Goal: Feedback & Contribution: Leave review/rating

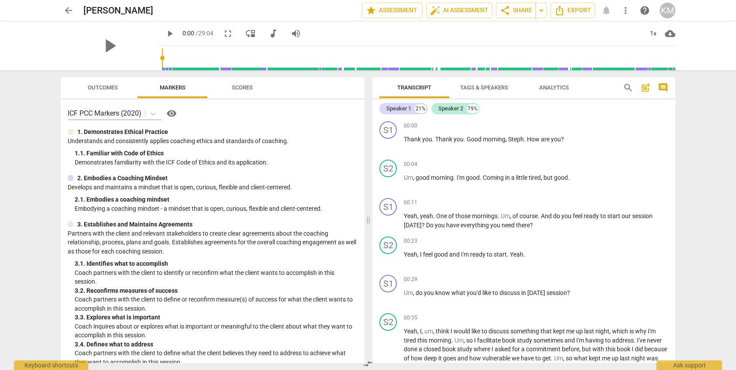
scroll to position [129, 0]
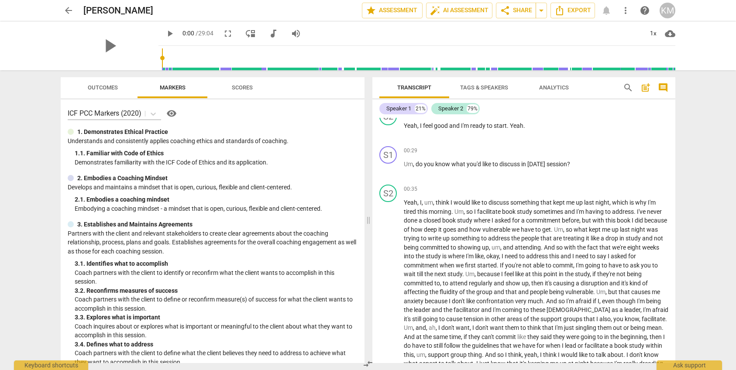
click at [165, 34] on span "play_arrow" at bounding box center [170, 33] width 10 height 10
type input "10"
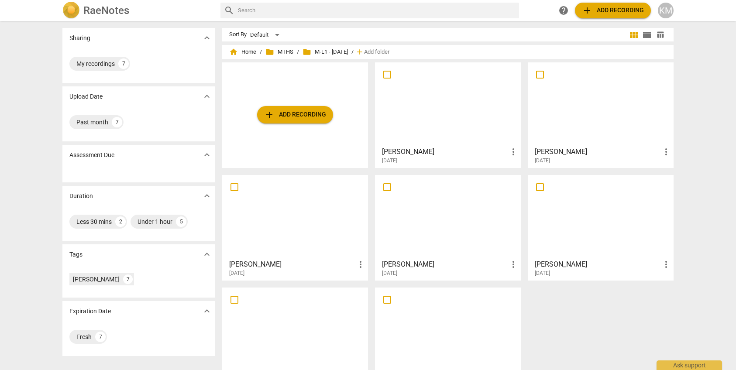
click at [459, 113] on div at bounding box center [448, 103] width 140 height 77
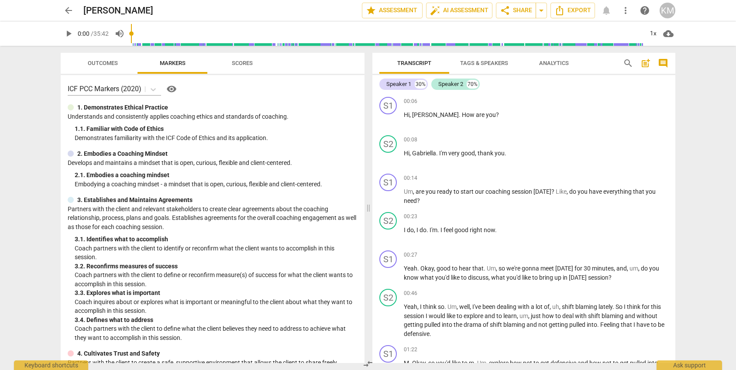
click at [69, 10] on span "arrow_back" at bounding box center [68, 10] width 10 height 10
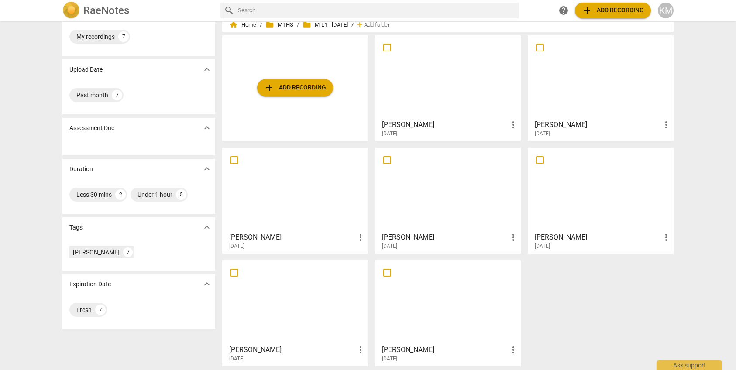
scroll to position [30, 0]
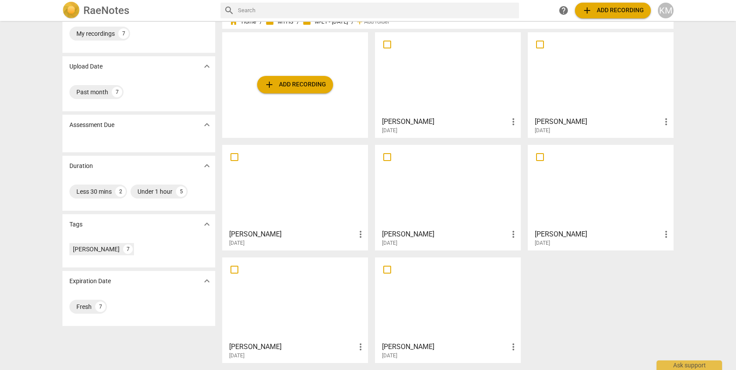
click at [324, 191] on div at bounding box center [295, 186] width 140 height 77
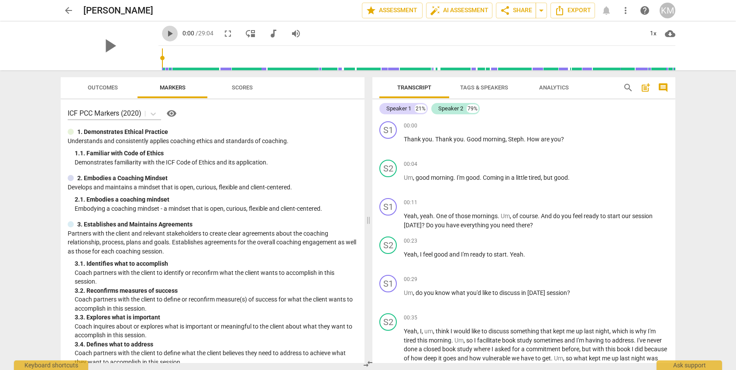
click at [165, 33] on span "play_arrow" at bounding box center [170, 33] width 10 height 10
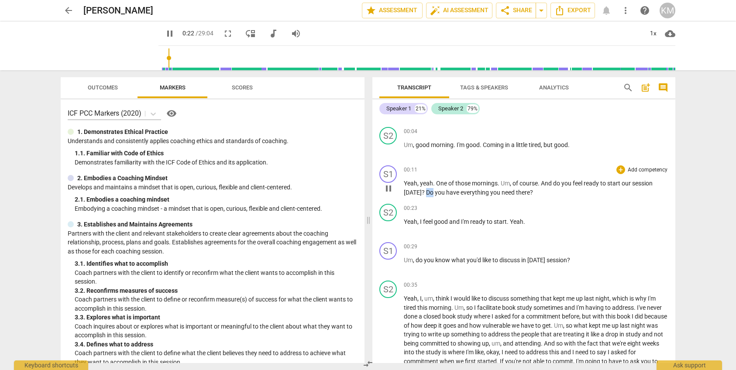
scroll to position [33, 0]
drag, startPoint x: 424, startPoint y: 192, endPoint x: 532, endPoint y: 199, distance: 108.0
click at [533, 195] on p "Yeah , yeah . One of those mornings . Um , of course . And do you feel ready to…" at bounding box center [536, 188] width 265 height 18
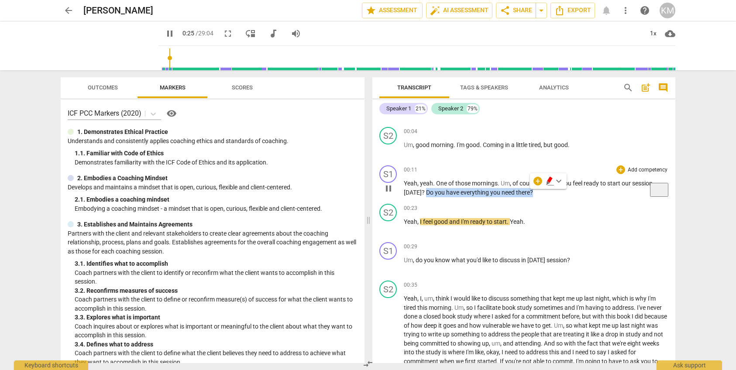
click at [627, 169] on p "Add competency" at bounding box center [647, 170] width 41 height 8
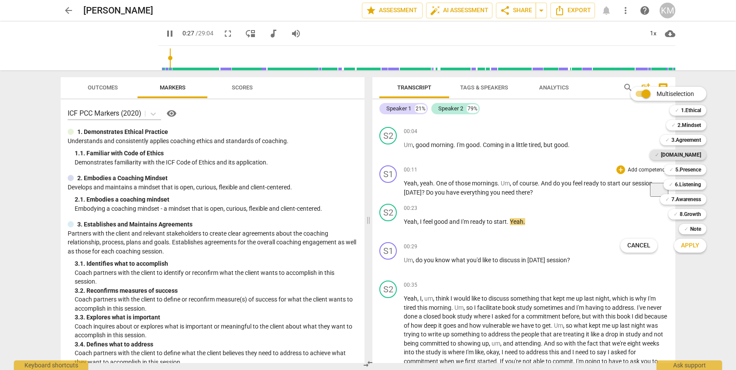
click at [694, 155] on b "[DOMAIN_NAME]" at bounding box center [681, 155] width 40 height 10
click at [690, 247] on span "Apply" at bounding box center [690, 245] width 18 height 9
type input "30"
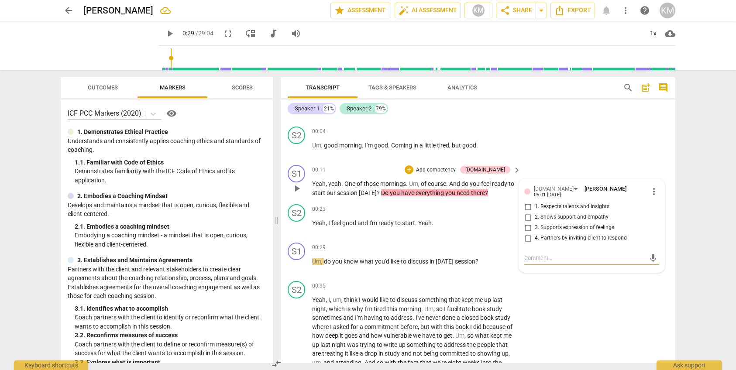
click at [530, 214] on input "2. Shows support and empathy" at bounding box center [528, 217] width 14 height 10
checkbox input "true"
click at [165, 34] on span "play_arrow" at bounding box center [170, 33] width 10 height 10
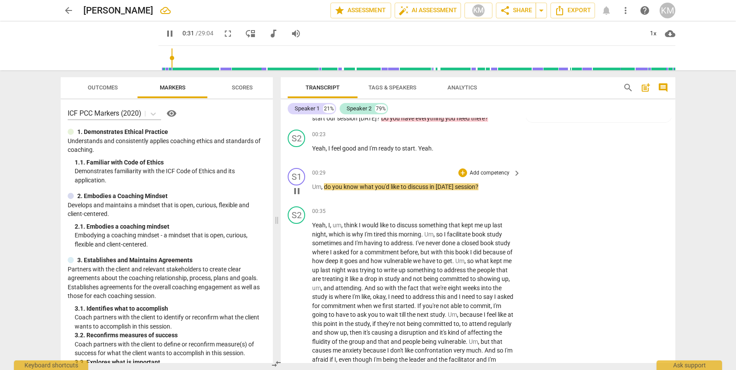
scroll to position [109, 0]
drag, startPoint x: 325, startPoint y: 186, endPoint x: 486, endPoint y: 189, distance: 161.1
click at [486, 189] on p "Um , do you know what you'd like to discuss in [DATE] session ?" at bounding box center [414, 186] width 204 height 9
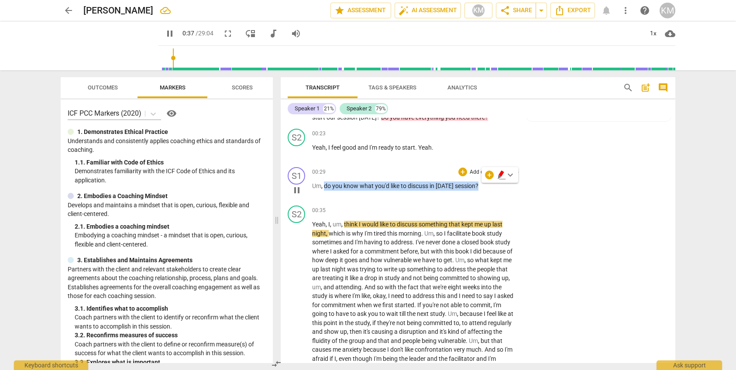
click at [472, 171] on p "Add competency" at bounding box center [489, 172] width 41 height 8
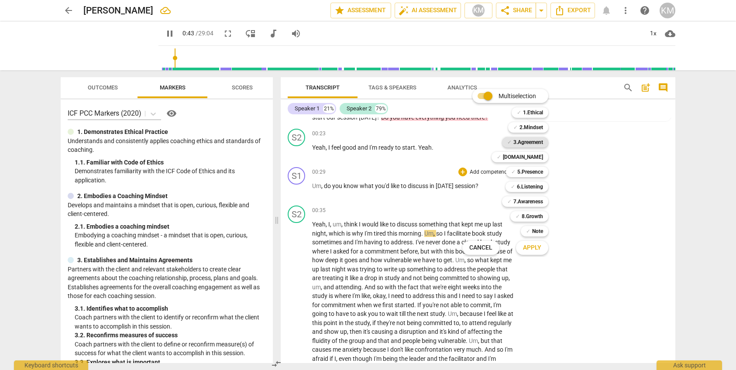
click at [537, 142] on b "3.Agreement" at bounding box center [528, 142] width 30 height 10
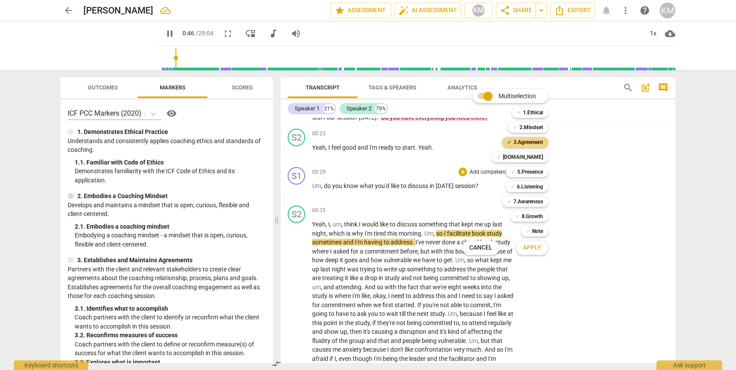
click at [538, 250] on span "Apply" at bounding box center [532, 248] width 18 height 9
type input "47"
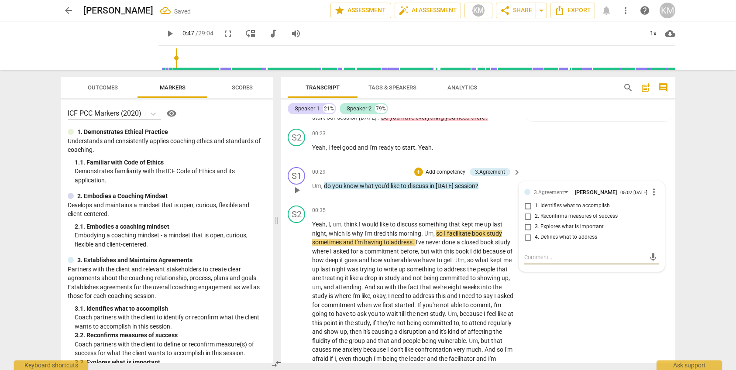
click at [530, 209] on input "1. Identifies what to accomplish" at bounding box center [528, 206] width 14 height 10
checkbox input "true"
click at [543, 261] on textarea at bounding box center [584, 257] width 121 height 8
paste textarea "Coach partners with the client to identify or reconfirm what the client wants t…"
type textarea "Coach partners with the client to identify or reconfirm what the client wants t…"
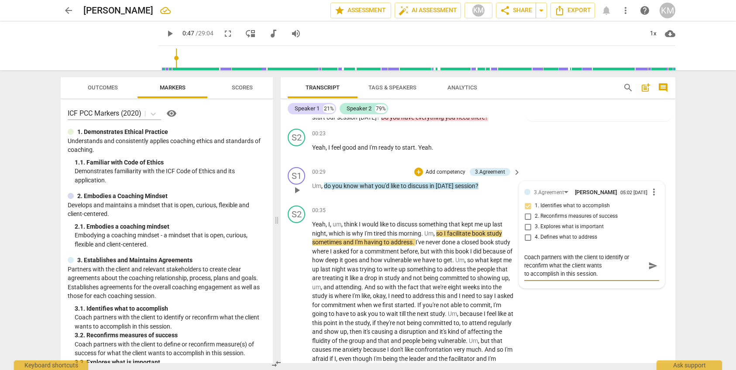
scroll to position [109, 0]
type textarea "Coach partners with the client to identify or reconfirm what the client wants t…"
click at [651, 269] on span "send" at bounding box center [653, 266] width 10 height 10
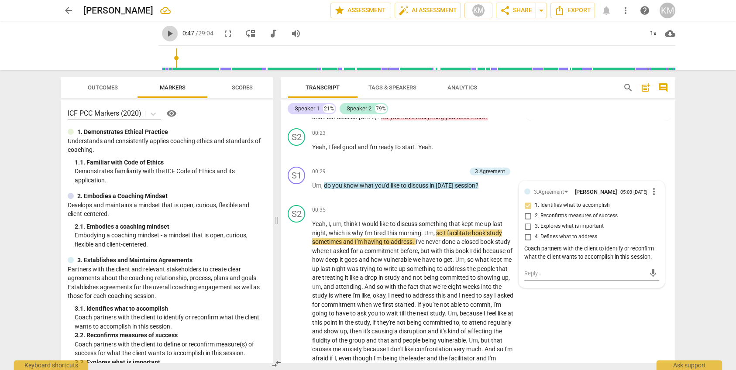
click at [165, 34] on span "play_arrow" at bounding box center [170, 33] width 10 height 10
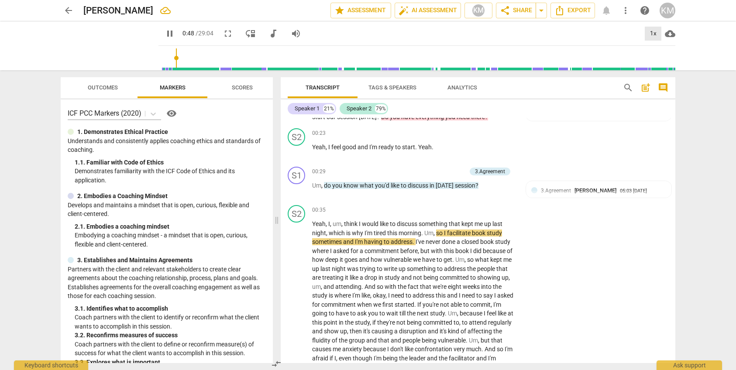
click at [652, 35] on div "1x" at bounding box center [653, 34] width 17 height 14
click at [659, 82] on li "1.5x" at bounding box center [659, 84] width 29 height 17
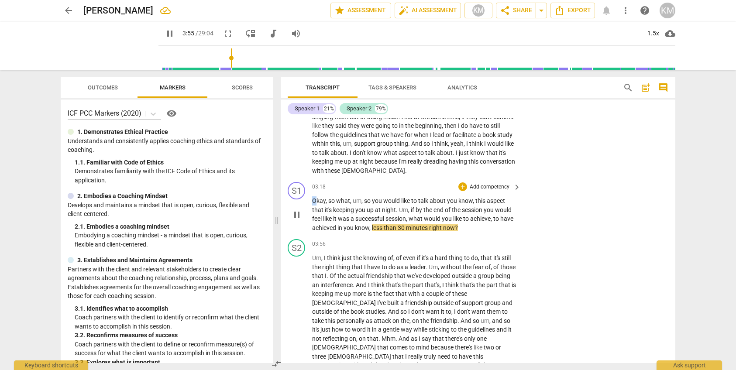
scroll to position [386, 0]
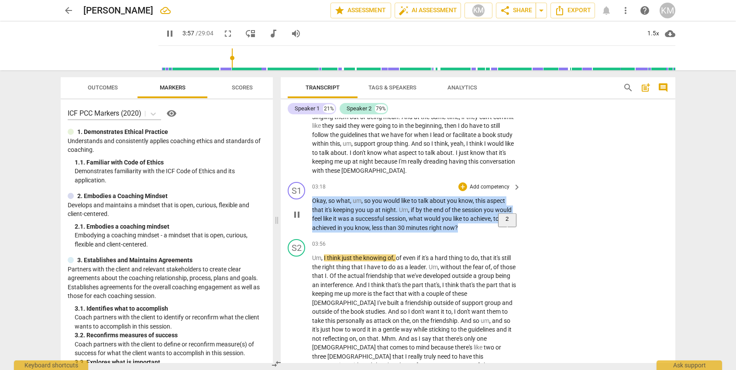
drag, startPoint x: 317, startPoint y: 202, endPoint x: 483, endPoint y: 228, distance: 167.9
click at [484, 228] on p "Okay , so what , um , so you would like to talk about you know , this aspect th…" at bounding box center [414, 214] width 204 height 36
click at [495, 187] on p "Add competency" at bounding box center [489, 187] width 41 height 8
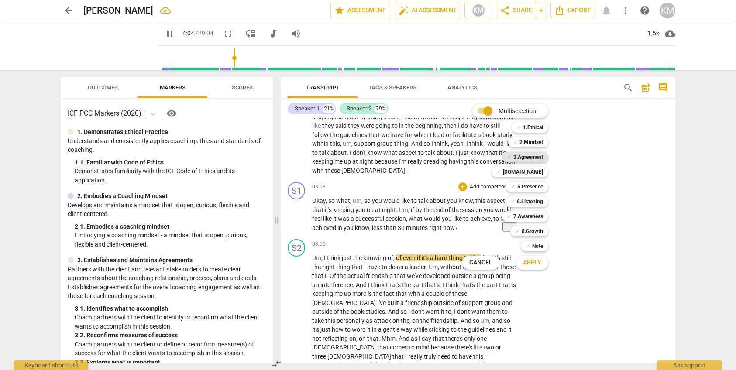
click at [536, 158] on b "3.Agreement" at bounding box center [528, 157] width 30 height 10
click at [539, 264] on span "Apply" at bounding box center [532, 262] width 18 height 9
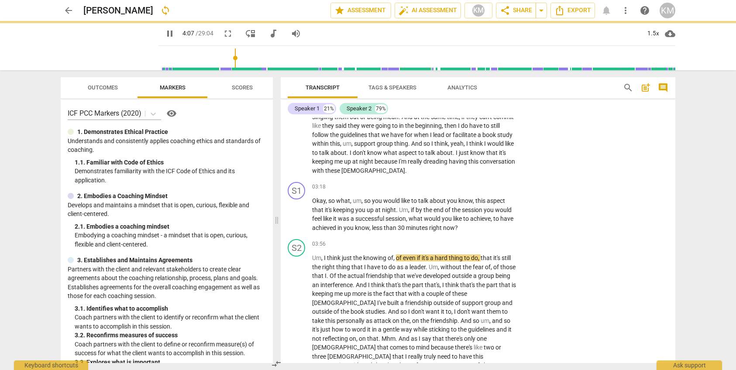
type input "248"
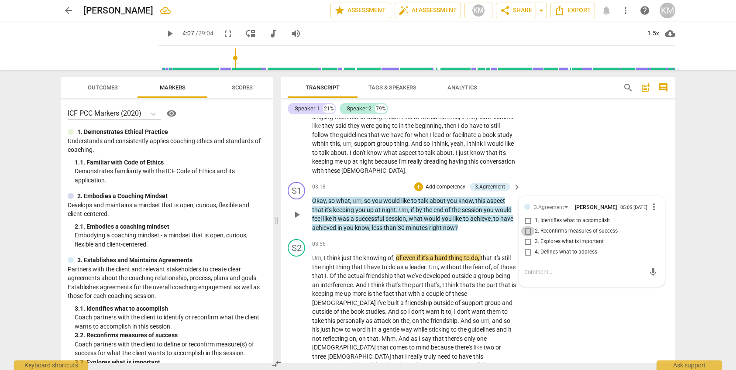
click at [528, 237] on input "2. Reconfirms measures of success" at bounding box center [528, 231] width 14 height 10
checkbox input "true"
click at [529, 223] on input "1. Identifies what to accomplish" at bounding box center [528, 221] width 14 height 10
checkbox input "true"
click at [535, 272] on textarea at bounding box center [584, 272] width 121 height 8
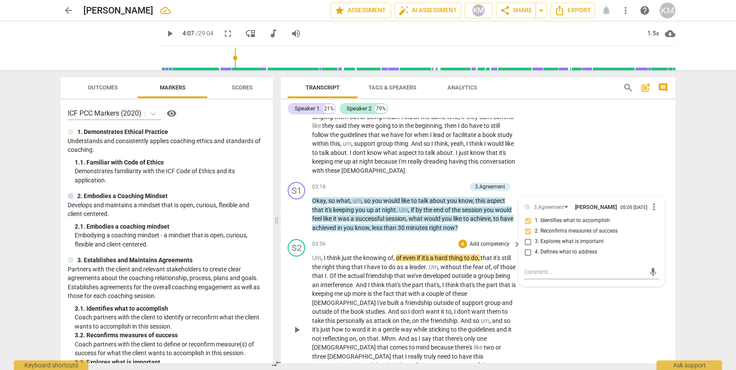
click at [550, 302] on div "S2 play_arrow pause 03:56 + Add competency keyboard_arrow_right Um , I think ju…" at bounding box center [478, 323] width 395 height 174
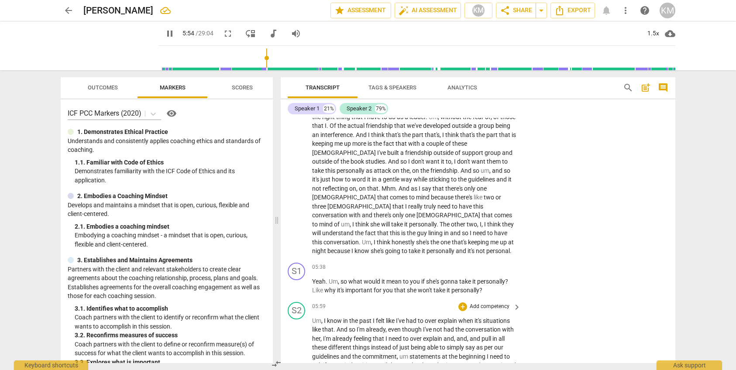
scroll to position [550, 0]
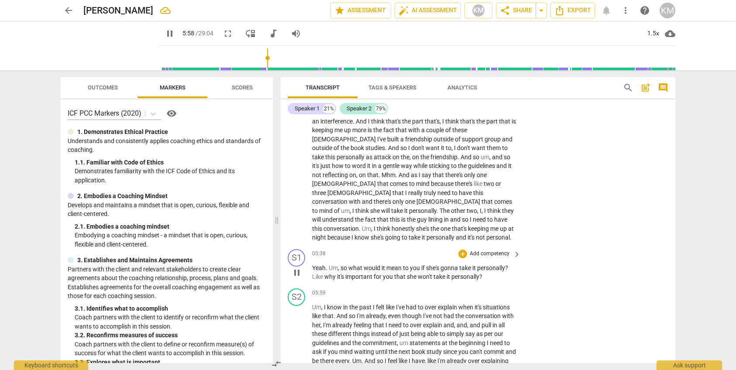
drag, startPoint x: 309, startPoint y: 259, endPoint x: 320, endPoint y: 258, distance: 10.5
click at [320, 258] on div "S1 play_arrow pause 05:38 + Add competency keyboard_arrow_right Yeah . Um , so …" at bounding box center [478, 265] width 395 height 39
click at [320, 265] on span "Yeah" at bounding box center [319, 268] width 14 height 7
click at [313, 265] on span "Yeah" at bounding box center [319, 268] width 14 height 7
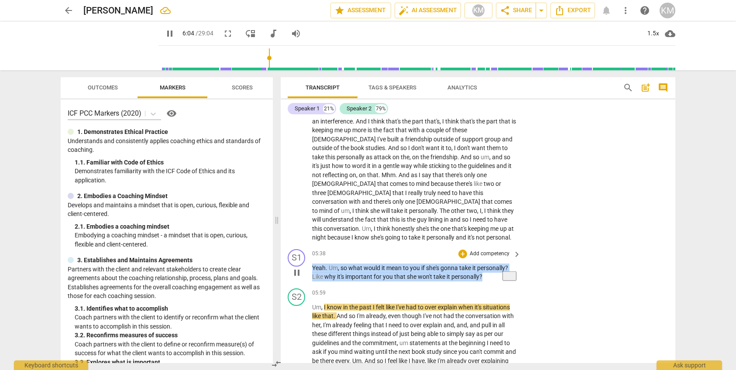
drag, startPoint x: 313, startPoint y: 258, endPoint x: 482, endPoint y: 269, distance: 169.7
click at [483, 269] on p "Yeah . Um , so what would it mean to you if she's gonna take it personally ? Li…" at bounding box center [414, 273] width 204 height 18
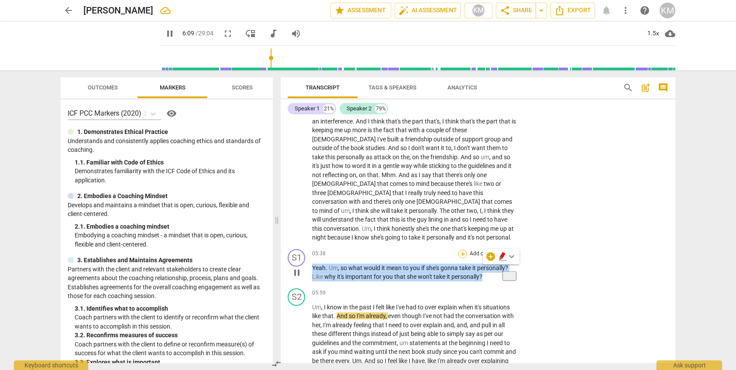
click at [463, 250] on div "+" at bounding box center [462, 254] width 9 height 9
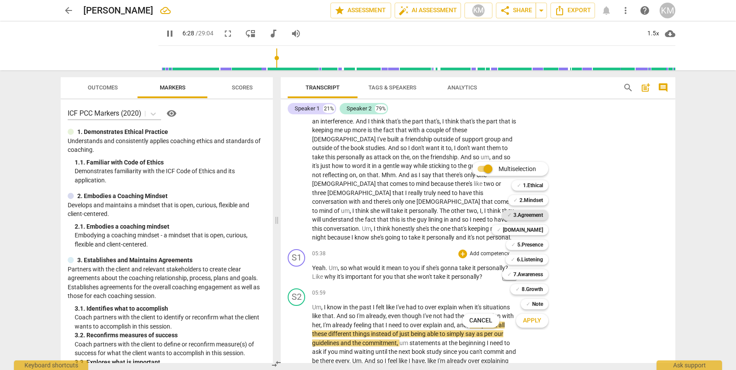
click at [530, 216] on b "3.Agreement" at bounding box center [528, 215] width 30 height 10
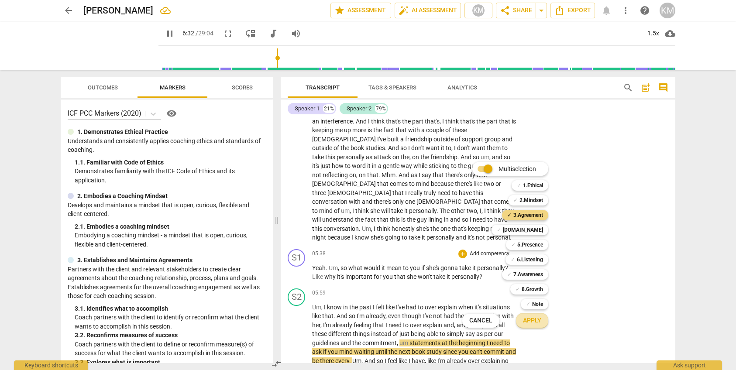
click at [536, 320] on span "Apply" at bounding box center [532, 320] width 18 height 9
type input "393"
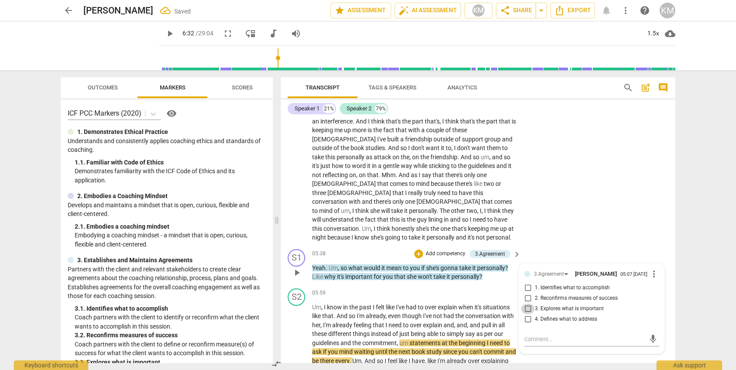
click at [529, 304] on input "3. Explores what is important" at bounding box center [528, 309] width 14 height 10
checkbox input "true"
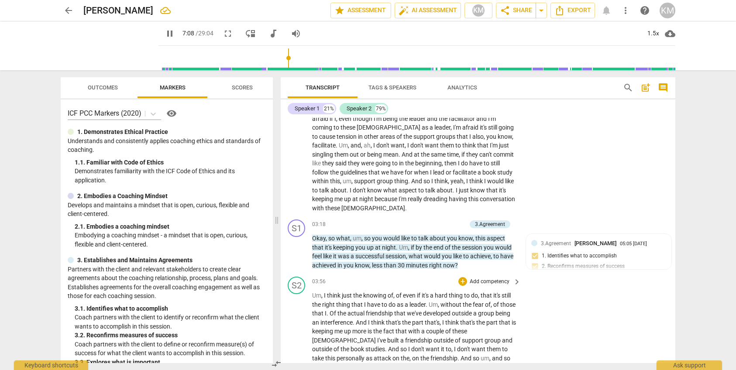
scroll to position [338, 0]
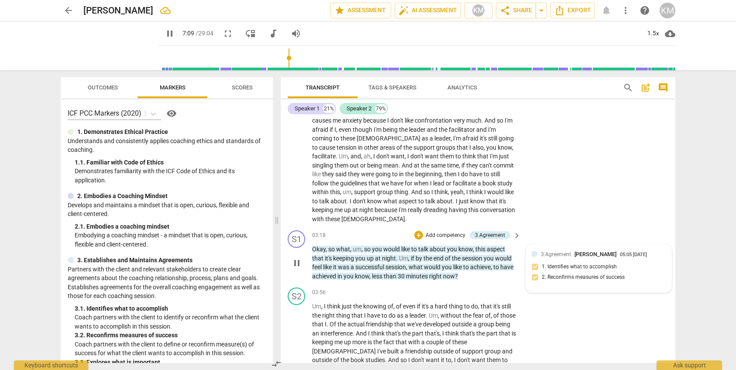
click at [561, 265] on div "3.Agreement [PERSON_NAME] 05:05 [DATE] 1. Identifies what to accomplish 2. Reco…" at bounding box center [598, 268] width 135 height 37
type input "430"
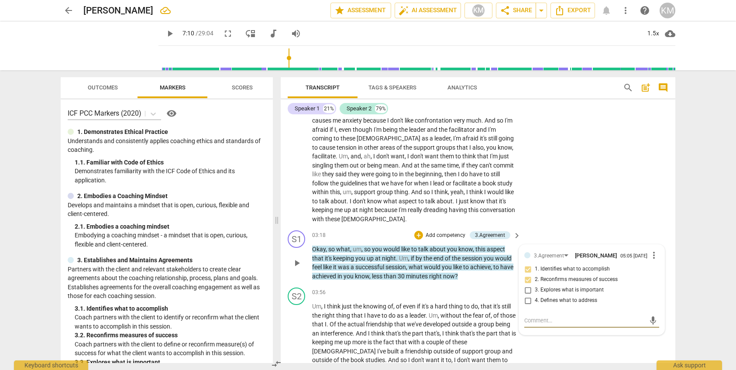
click at [543, 323] on textarea at bounding box center [584, 320] width 121 height 8
paste textarea "Establishing the coaching agreement. You have this at a surface level, which is…"
type textarea "Establishing the coaching agreement. You have this at a surface level, which is…"
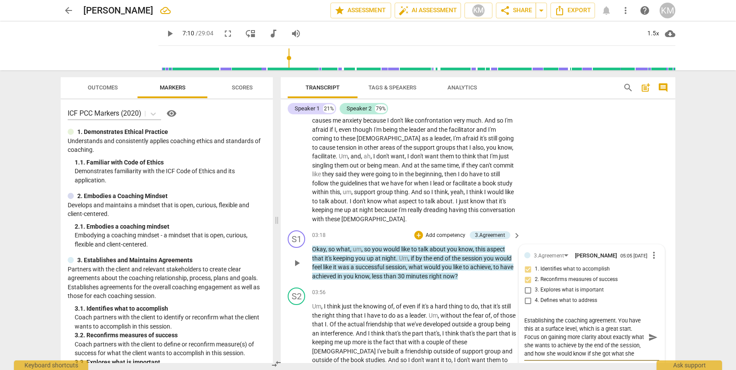
scroll to position [8, 0]
type textarea "Establishing the coaching agreement. You have this at a surface level, which is…"
click at [655, 340] on span "send" at bounding box center [653, 338] width 10 height 10
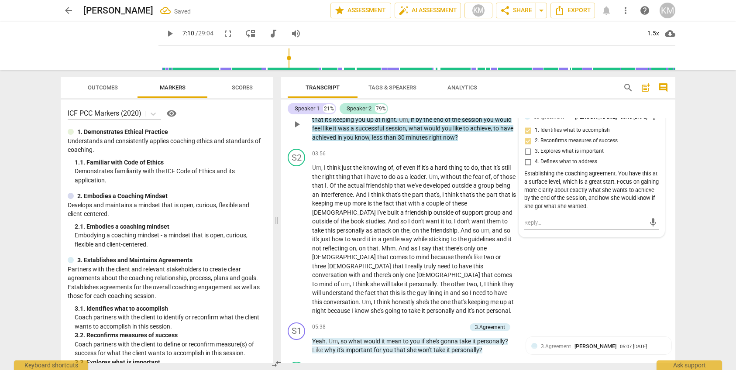
scroll to position [479, 0]
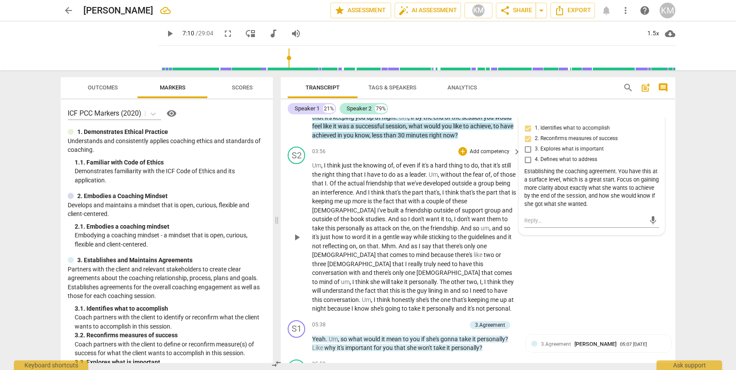
click at [586, 286] on div "S2 play_arrow pause 03:56 + Add competency keyboard_arrow_right Um , I think ju…" at bounding box center [478, 230] width 395 height 174
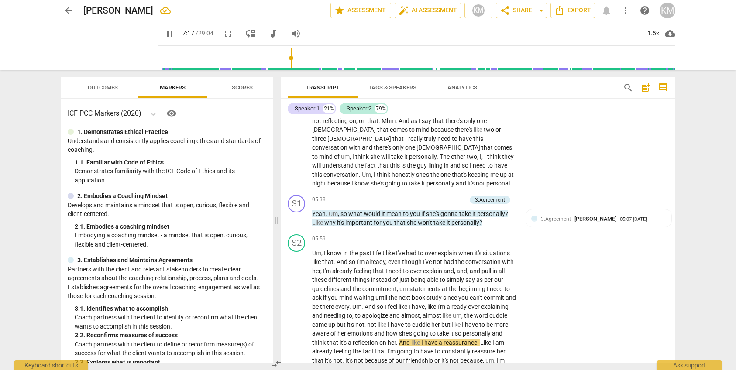
scroll to position [602, 0]
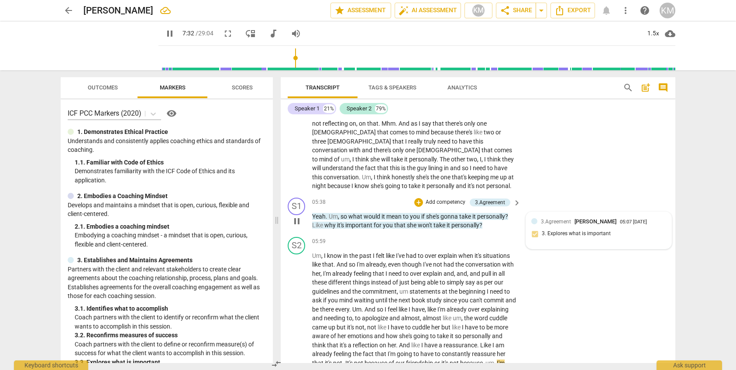
click at [582, 226] on div "3.Agreement [PERSON_NAME] 05:07 [DATE] 3. Explores what is important" at bounding box center [598, 230] width 135 height 27
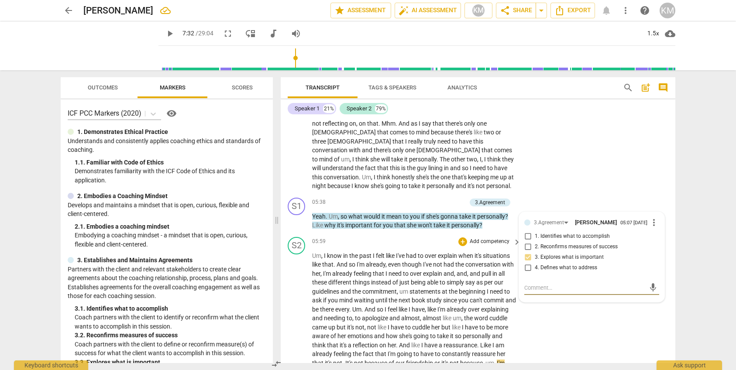
click at [575, 310] on div "S2 play_arrow pause 05:59 + Add competency keyboard_arrow_right Um , I know in …" at bounding box center [478, 361] width 395 height 254
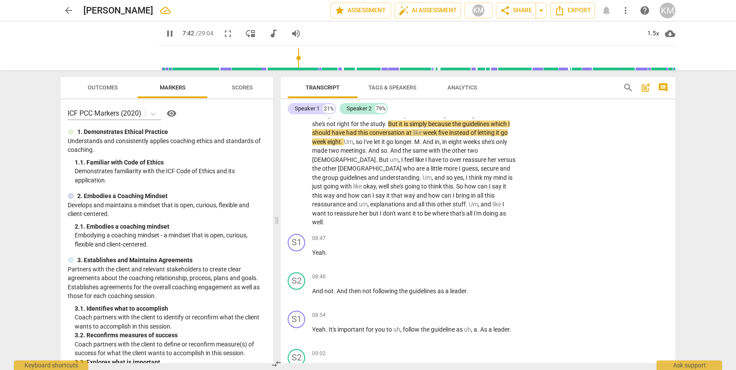
scroll to position [862, 0]
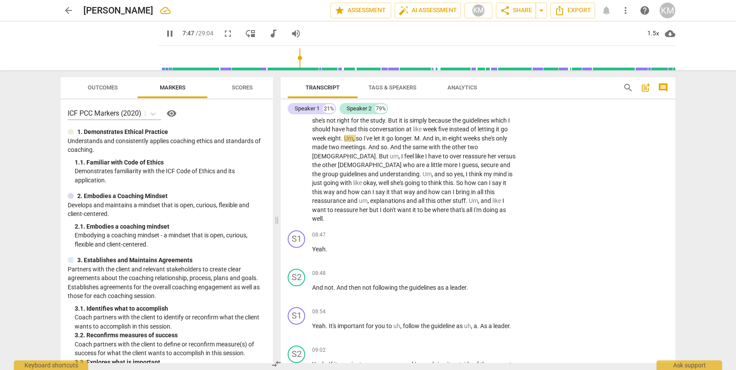
click at [370, 197] on span "explanations" at bounding box center [388, 200] width 36 height 7
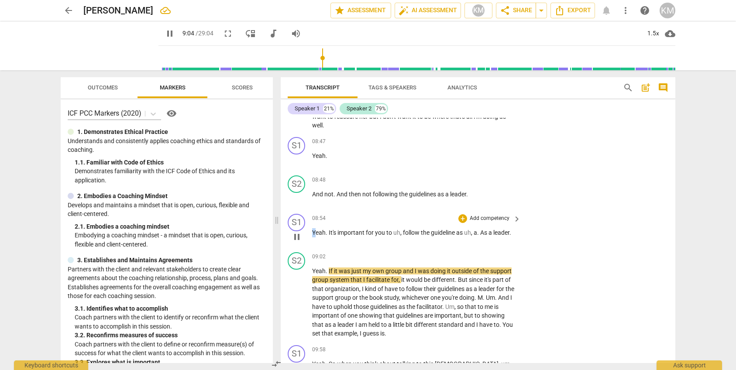
scroll to position [956, 0]
drag, startPoint x: 312, startPoint y: 214, endPoint x: 515, endPoint y: 217, distance: 202.6
click at [515, 228] on p "Yeah . It's important for you to uh , follow the guideline as uh , a . As a lea…" at bounding box center [414, 232] width 204 height 9
click at [492, 215] on p "Add competency" at bounding box center [489, 219] width 41 height 8
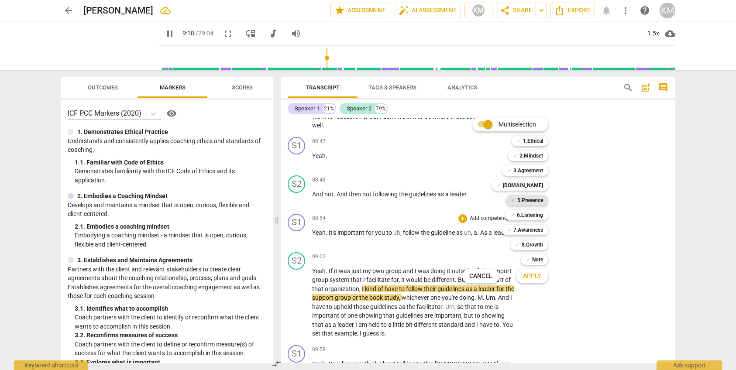
click at [531, 203] on b "5.Presence" at bounding box center [530, 200] width 26 height 10
click at [530, 217] on b "6.Listening" at bounding box center [530, 215] width 26 height 10
click at [531, 230] on b "7.Awareness" at bounding box center [528, 230] width 30 height 10
click at [537, 274] on span "Apply" at bounding box center [532, 276] width 18 height 9
type input "563"
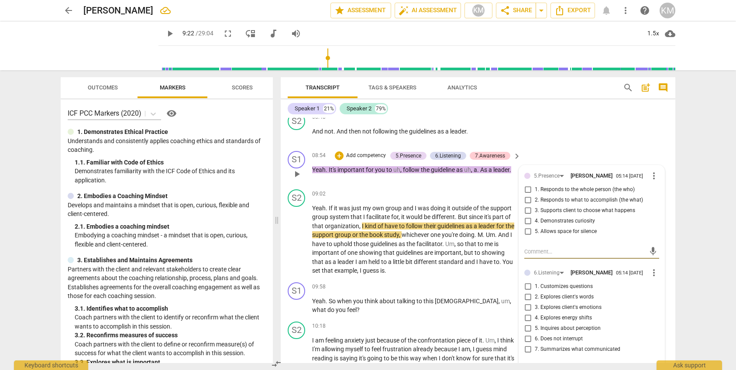
scroll to position [1019, 0]
click at [529, 194] on input "2. Responds to what to accomplish (the what)" at bounding box center [528, 199] width 14 height 10
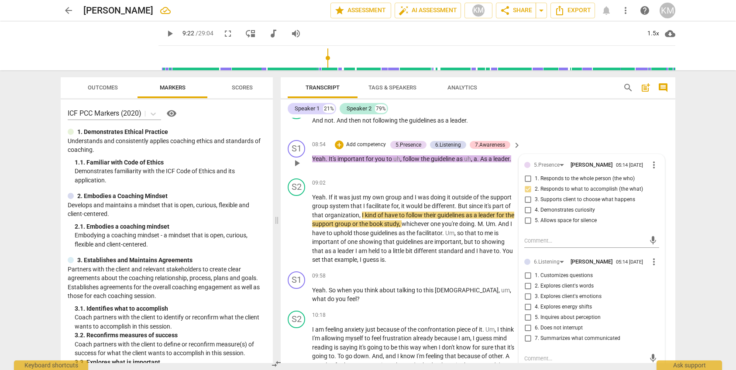
scroll to position [1023, 0]
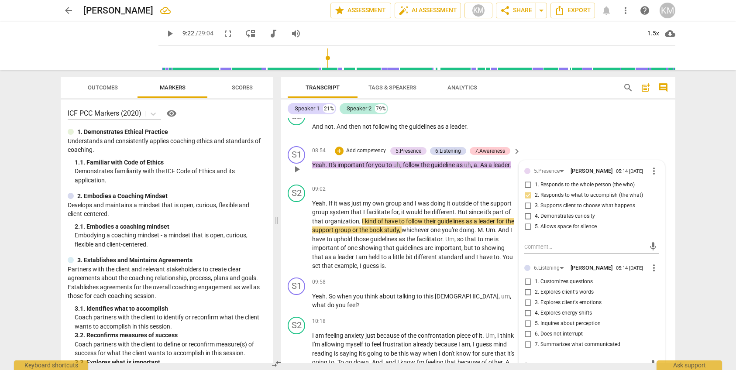
click at [529, 190] on input "2. Responds to what to accomplish (the what)" at bounding box center [528, 195] width 14 height 10
checkbox input "false"
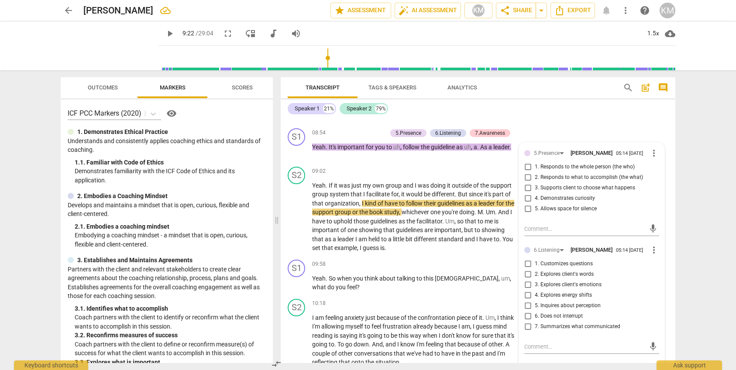
scroll to position [993, 0]
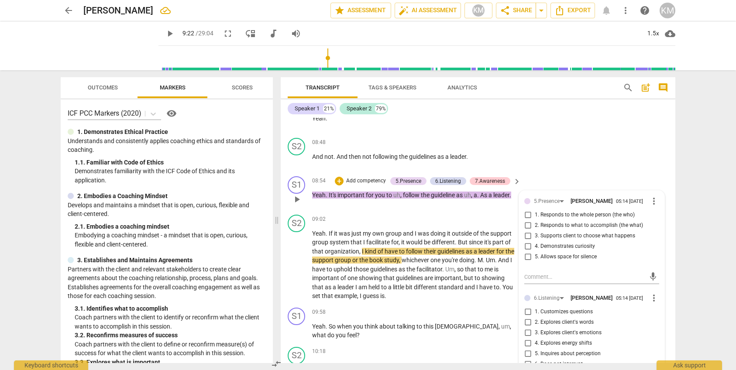
click at [351, 177] on p "Add competency" at bounding box center [365, 181] width 41 height 8
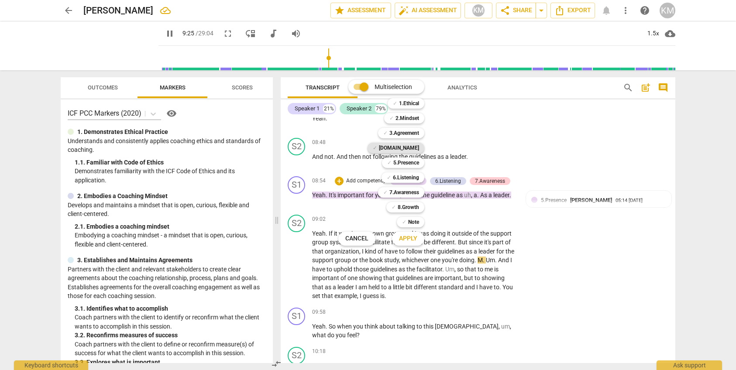
click at [407, 148] on b "[DOMAIN_NAME]" at bounding box center [399, 148] width 40 height 10
click at [416, 238] on span "Apply" at bounding box center [408, 238] width 18 height 9
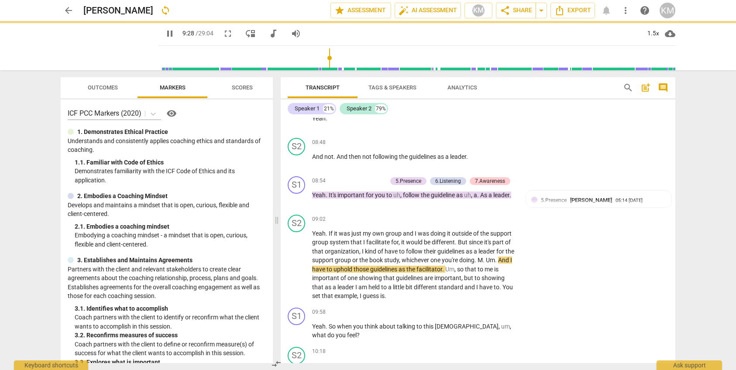
type input "568"
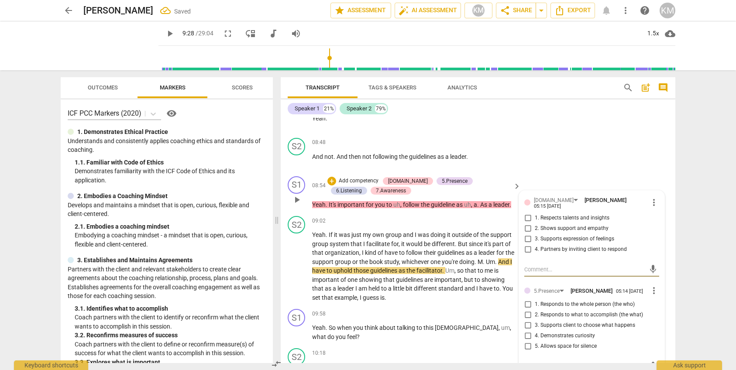
click at [530, 213] on input "1. Respects talents and insights" at bounding box center [528, 218] width 14 height 10
checkbox input "true"
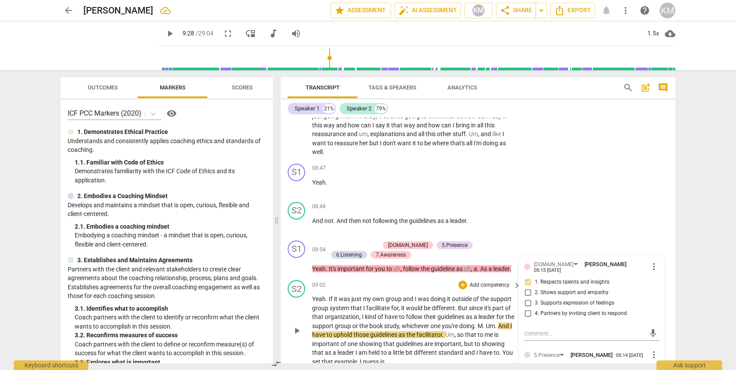
scroll to position [931, 0]
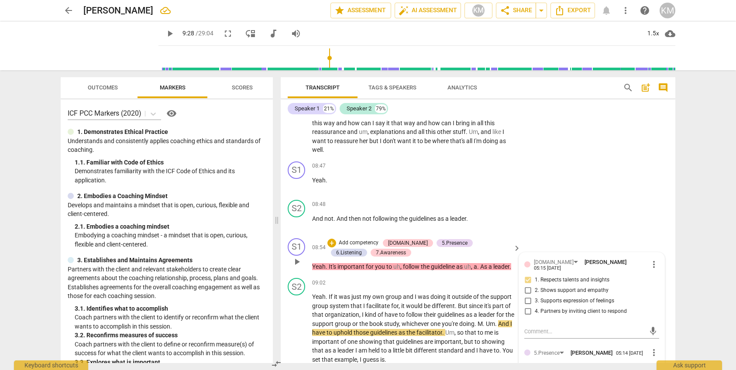
click at [529, 285] on input "2. Shows support and empathy" at bounding box center [528, 290] width 14 height 10
checkbox input "true"
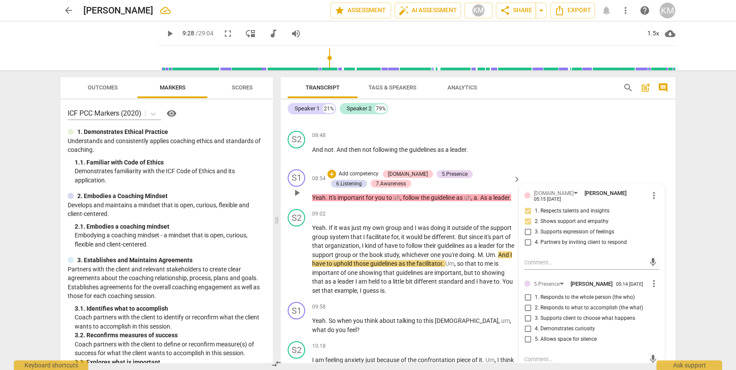
scroll to position [1001, 0]
click at [655, 278] on span "more_vert" at bounding box center [654, 283] width 10 height 10
click at [658, 277] on li "Delete" at bounding box center [664, 277] width 30 height 17
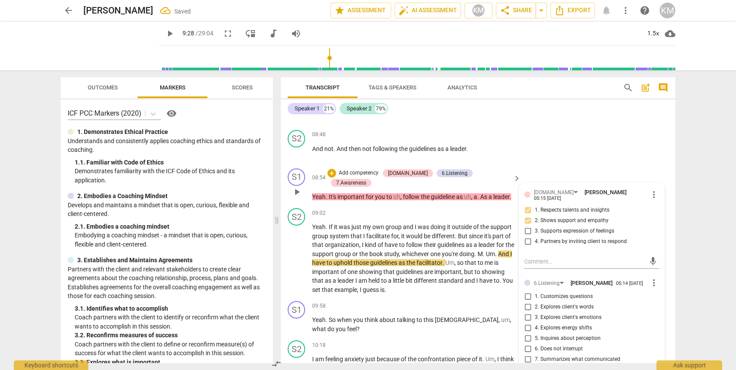
click at [653, 278] on span "more_vert" at bounding box center [654, 283] width 10 height 10
click at [662, 277] on li "Delete" at bounding box center [664, 277] width 30 height 17
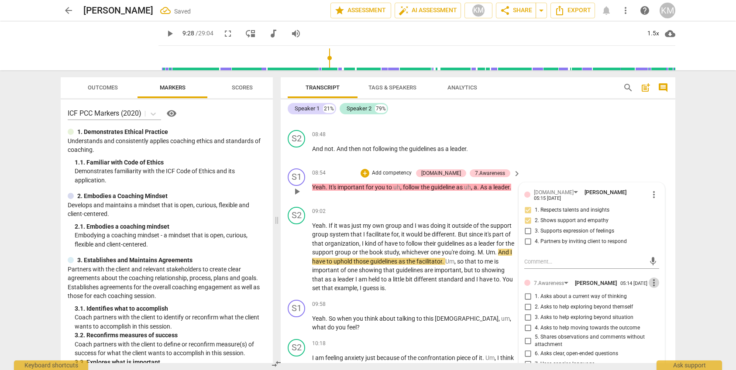
click at [655, 278] on span "more_vert" at bounding box center [654, 283] width 10 height 10
click at [662, 283] on li "Delete" at bounding box center [664, 279] width 30 height 17
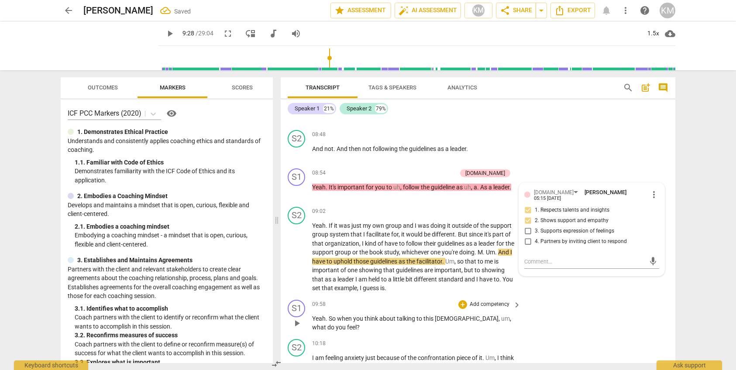
click at [600, 296] on div "S1 play_arrow pause 09:58 + Add competency keyboard_arrow_right Yeah . So when …" at bounding box center [478, 315] width 395 height 39
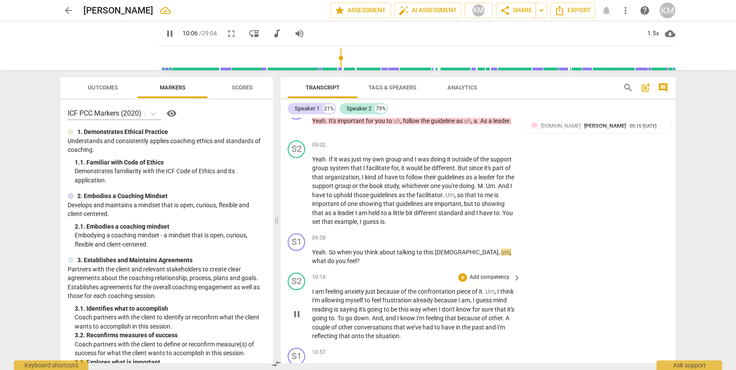
scroll to position [1066, 0]
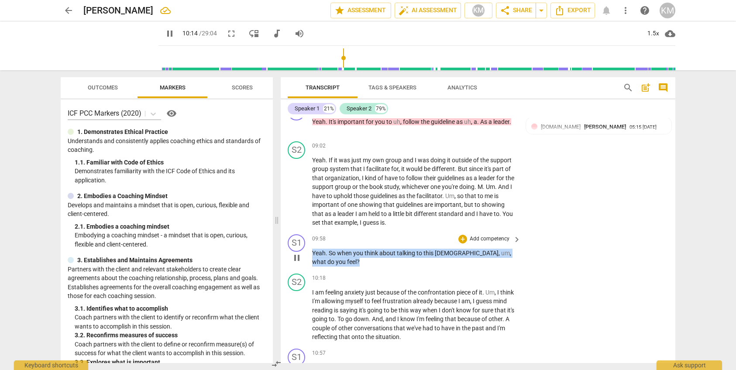
drag, startPoint x: 313, startPoint y: 235, endPoint x: 509, endPoint y: 235, distance: 196.4
click at [509, 249] on p "Yeah . So when you think about talking to this [DEMOGRAPHIC_DATA] , um , what d…" at bounding box center [414, 258] width 204 height 18
click at [465, 235] on div "+" at bounding box center [462, 239] width 9 height 9
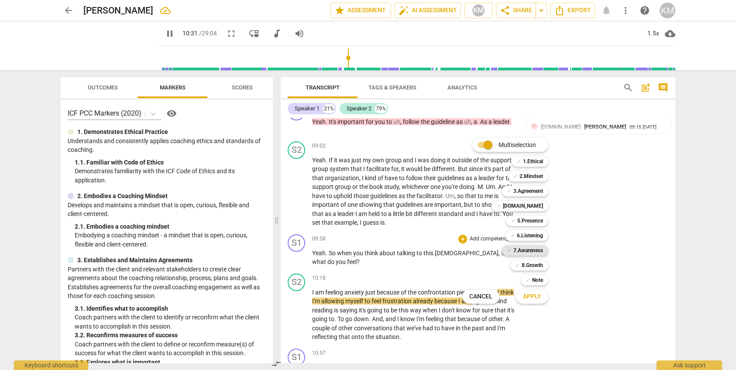
click at [535, 248] on b "7.Awareness" at bounding box center [528, 250] width 30 height 10
click at [536, 299] on span "Apply" at bounding box center [532, 296] width 18 height 9
type input "636"
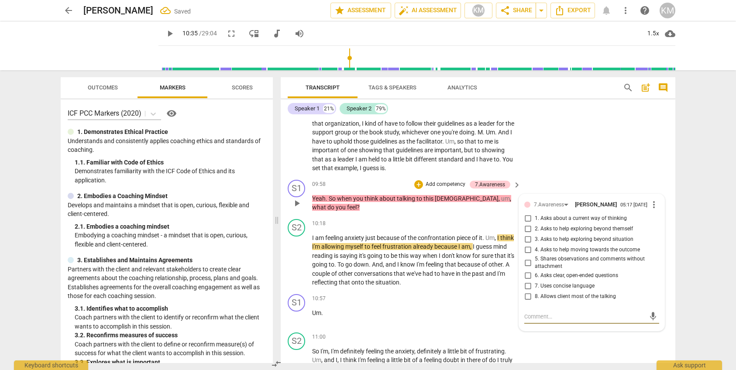
scroll to position [1122, 0]
drag, startPoint x: 530, startPoint y: 200, endPoint x: 532, endPoint y: 206, distance: 5.9
click at [529, 213] on input "1. Asks about a current way of thinking" at bounding box center [528, 218] width 14 height 10
checkbox input "true"
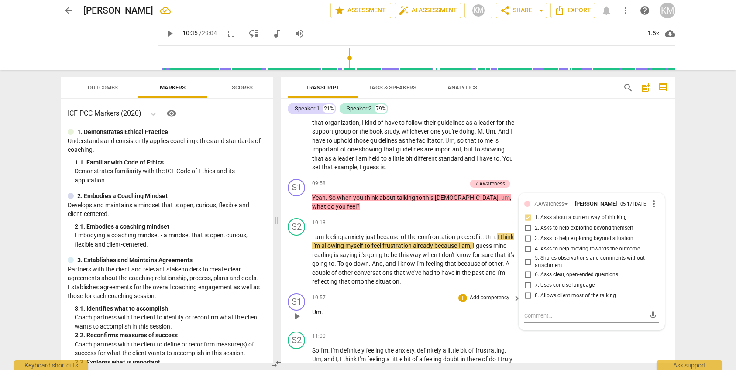
click at [471, 308] on p "Um ." at bounding box center [414, 312] width 204 height 9
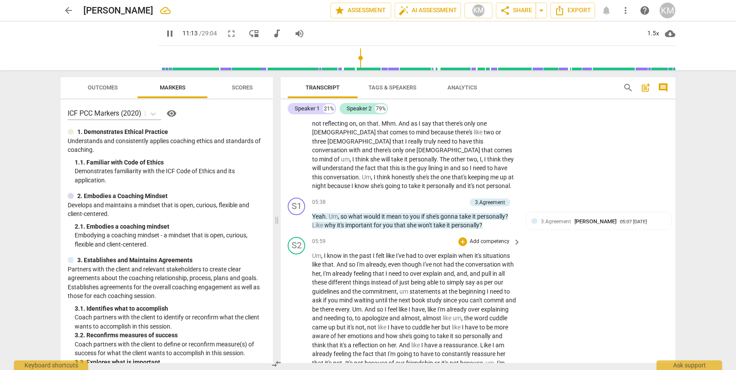
scroll to position [601, 0]
click at [396, 85] on span "Tags & Speakers" at bounding box center [392, 87] width 48 height 7
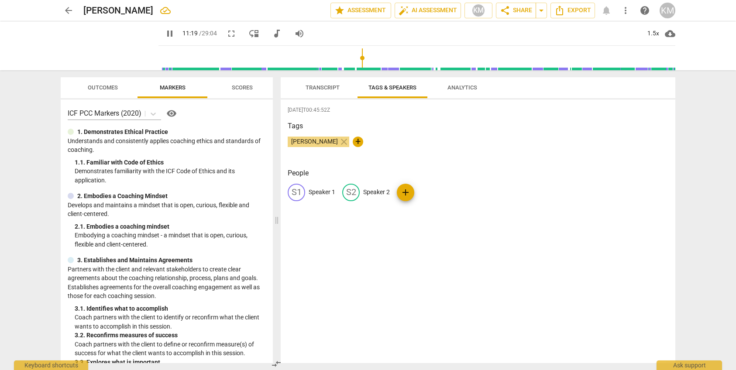
click at [323, 192] on p "Speaker 1" at bounding box center [322, 192] width 27 height 9
type input "682"
type input "Coa"
type input "683"
type input "Coach"
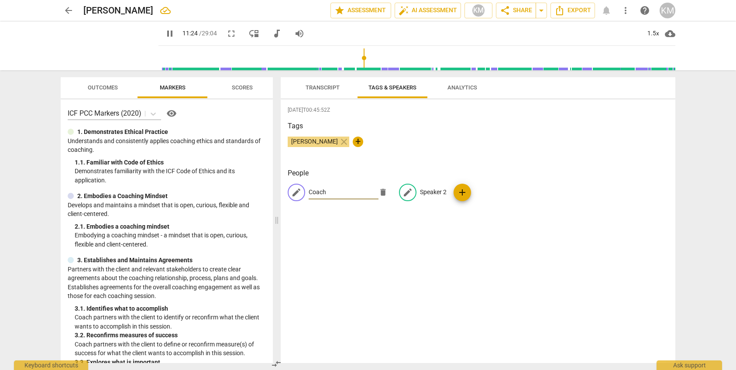
type input "685"
type input "Coach"
click at [436, 192] on p "Speaker 2" at bounding box center [433, 192] width 27 height 9
type input "688"
type input "C"
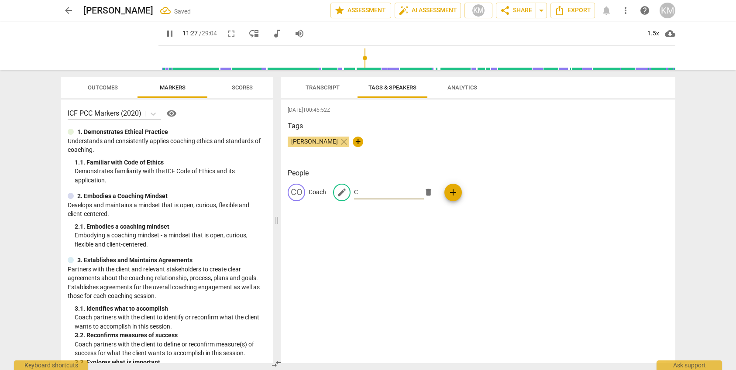
type input "689"
type input "Cli"
type input "689"
type input "Clien"
type input "690"
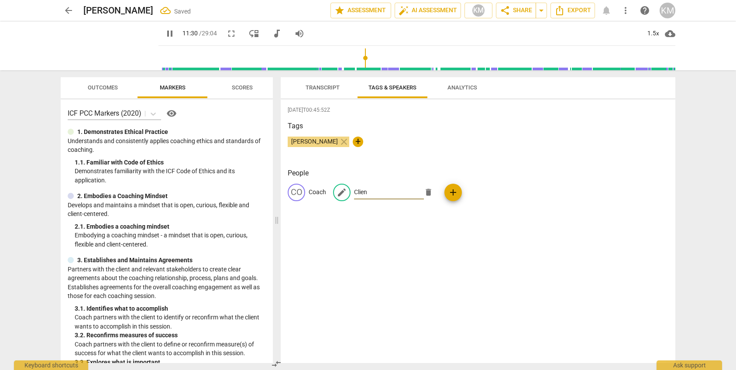
type input "Client"
type input "692"
type input "Client"
click at [486, 272] on div "[DATE]T00:45:52Z Tags [PERSON_NAME] close + People CO Coach edit Client delete …" at bounding box center [478, 232] width 395 height 264
click at [322, 89] on span "Transcript" at bounding box center [323, 87] width 34 height 7
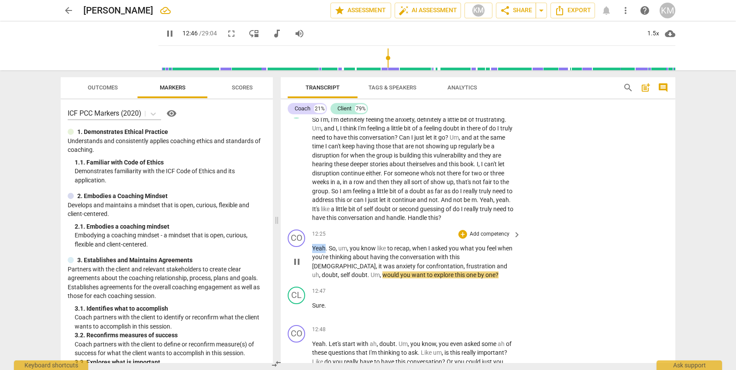
scroll to position [1353, 0]
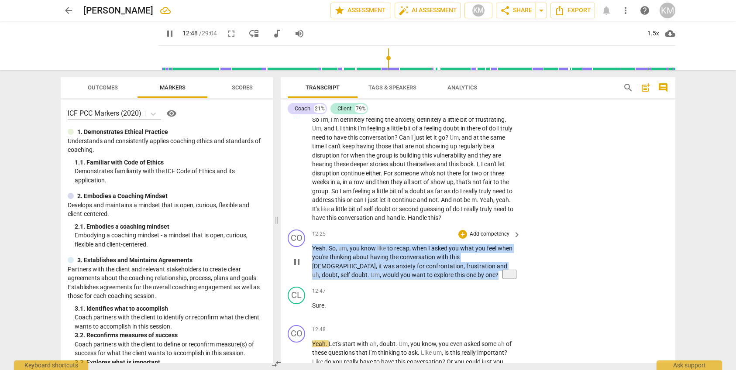
drag, startPoint x: 313, startPoint y: 229, endPoint x: 402, endPoint y: 258, distance: 93.6
click at [402, 258] on p "Yeah . So , um , you know like to recap , when I asked you what you feel when y…" at bounding box center [414, 262] width 204 height 36
click at [489, 230] on p "Add competency" at bounding box center [489, 234] width 41 height 8
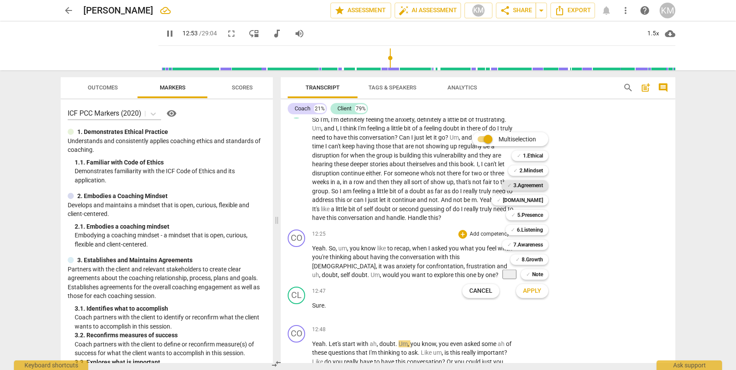
click at [538, 186] on b "3.Agreement" at bounding box center [528, 185] width 30 height 10
click at [539, 292] on span "Apply" at bounding box center [532, 291] width 18 height 9
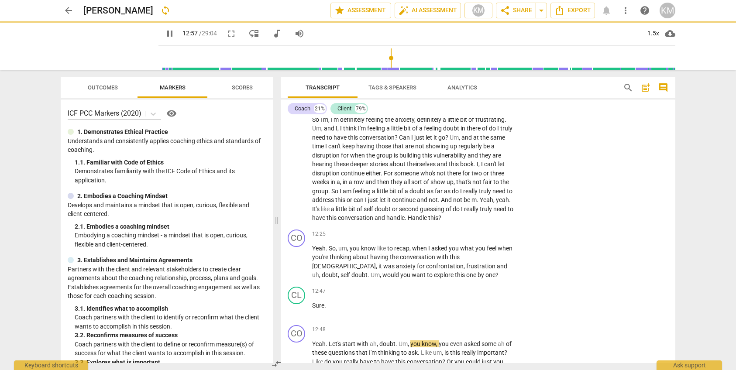
type input "778"
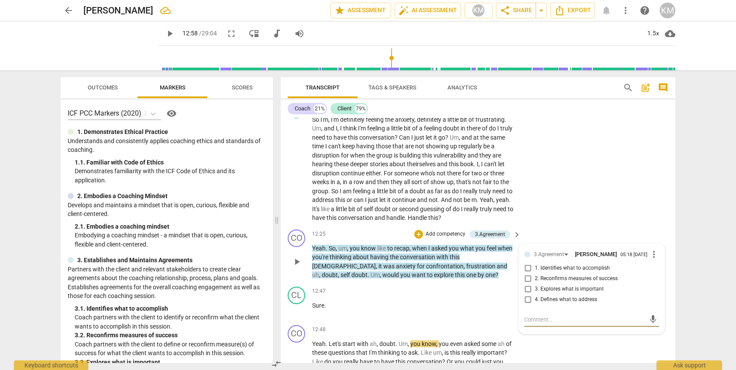
click at [551, 316] on textarea at bounding box center [584, 320] width 121 height 8
paste textarea "OK, this is good stuff. This is what I'm talking about. You picked up a few thi…"
type textarea "OK, this is good stuff. This is what I'm talking about. You picked up a few thi…"
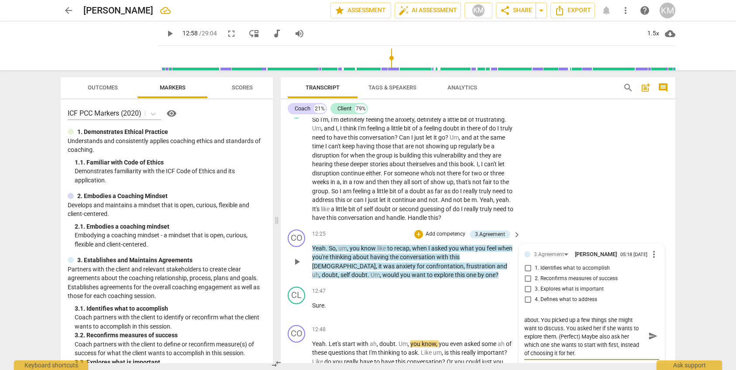
type textarea "OK, this is good stuff. This is what I'm talking about. You picked up a few thi…"
click at [529, 263] on input "1. Identifies what to accomplish" at bounding box center [528, 268] width 14 height 10
checkbox input "true"
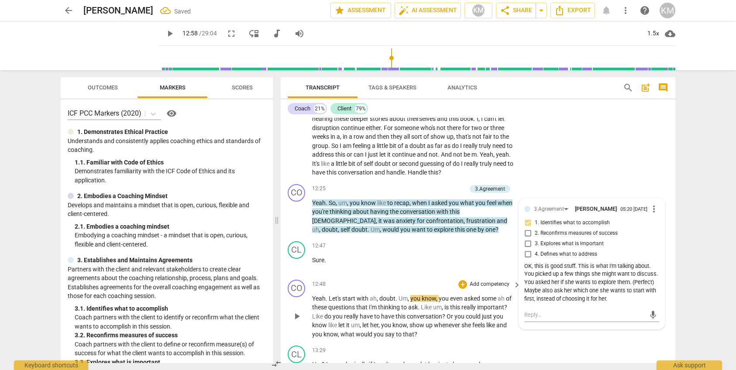
scroll to position [1398, 0]
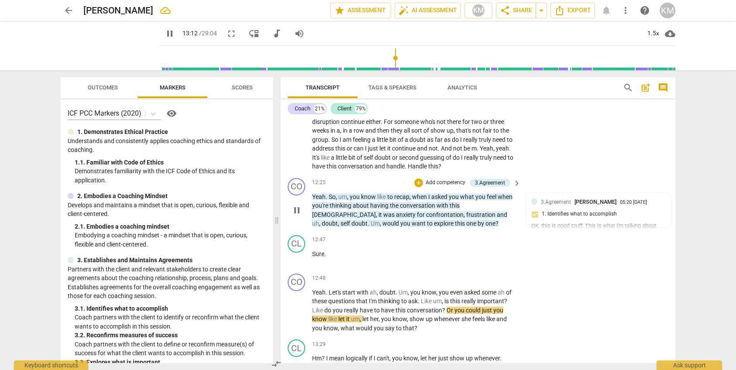
scroll to position [1406, 0]
click at [334, 201] on span "thinking" at bounding box center [341, 204] width 23 height 7
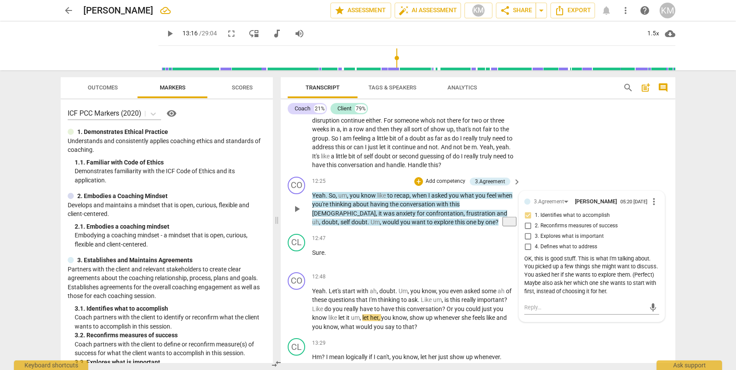
click at [334, 201] on span "thinking" at bounding box center [341, 204] width 23 height 7
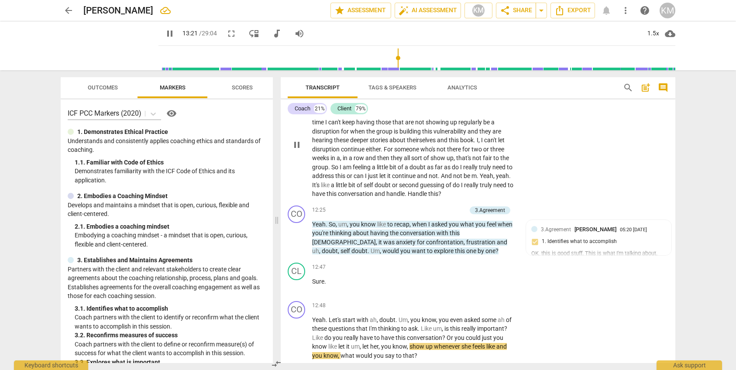
click at [333, 153] on p "So I'm , I'm definitely feeling the anxiety , definitely a little bit of frustr…" at bounding box center [414, 144] width 204 height 107
click at [297, 140] on span "pause" at bounding box center [297, 145] width 10 height 10
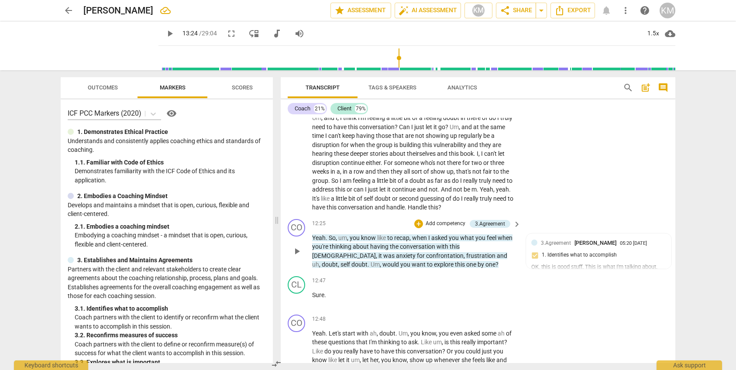
scroll to position [1364, 0]
click at [298, 245] on span "play_arrow" at bounding box center [297, 250] width 10 height 10
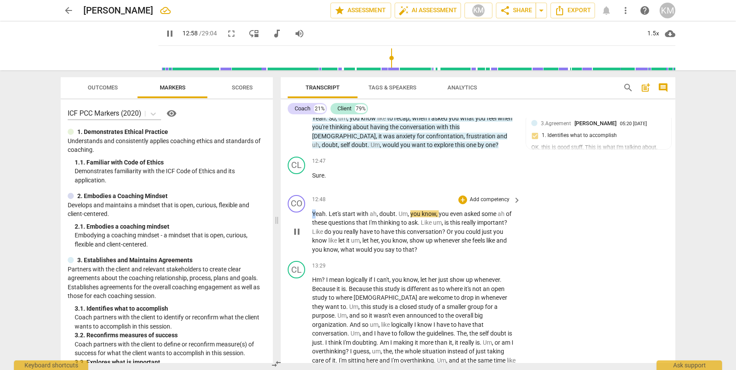
scroll to position [1483, 0]
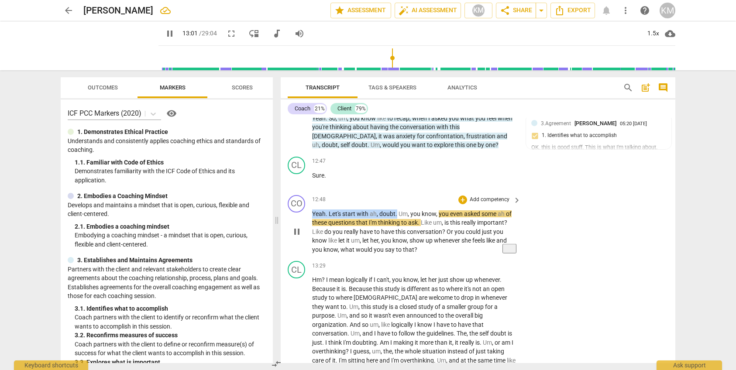
drag, startPoint x: 313, startPoint y: 194, endPoint x: 396, endPoint y: 195, distance: 82.9
click at [396, 210] on p "Yeah . Let's start with ah , doubt . Um , you know , you even asked some ah of …" at bounding box center [414, 232] width 204 height 45
click at [486, 196] on p "Add competency" at bounding box center [489, 200] width 41 height 8
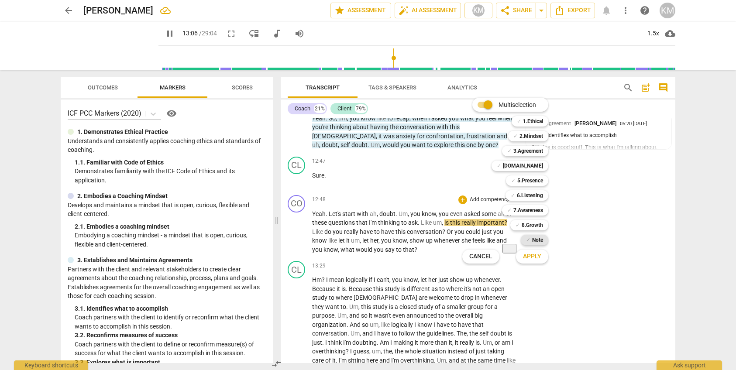
click at [536, 241] on b "Note" at bounding box center [537, 240] width 11 height 10
click at [537, 257] on span "Apply" at bounding box center [532, 256] width 18 height 9
type input "791"
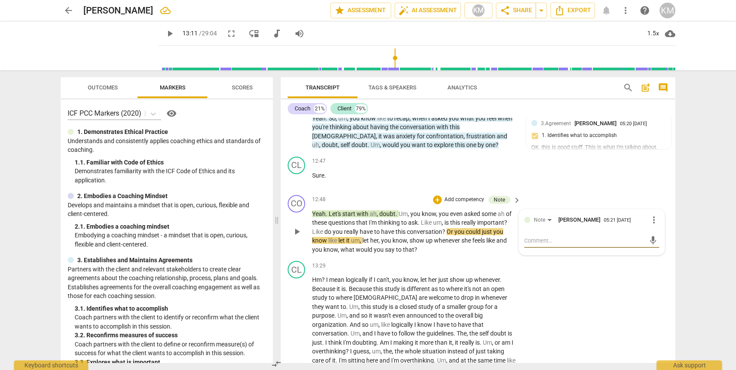
paste textarea "ask her which one she wants to start with first"
type textarea "ask her which one she wants to start with first"
click at [585, 258] on div "CL play_arrow pause 13:29 + Add competency keyboard_arrow_right Hm ? I mean log…" at bounding box center [478, 336] width 395 height 156
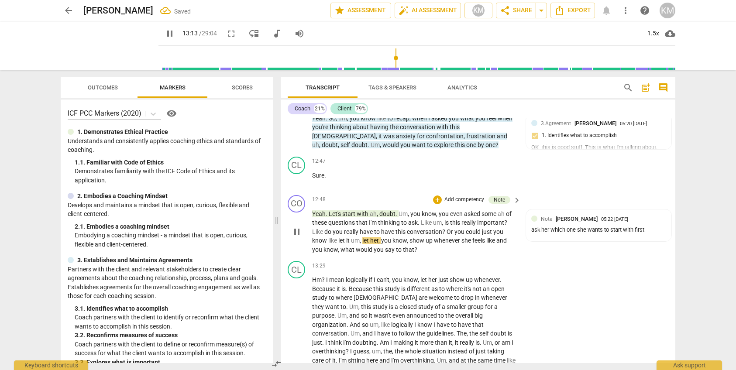
click at [298, 227] on span "pause" at bounding box center [297, 232] width 10 height 10
click at [298, 227] on span "play_arrow" at bounding box center [297, 232] width 10 height 10
click at [299, 227] on span "pause" at bounding box center [297, 232] width 10 height 10
type input "799"
click at [547, 236] on div "CO play_arrow pause 12:48 + Add competency Note keyboard_arrow_right Yeah . Let…" at bounding box center [478, 225] width 395 height 66
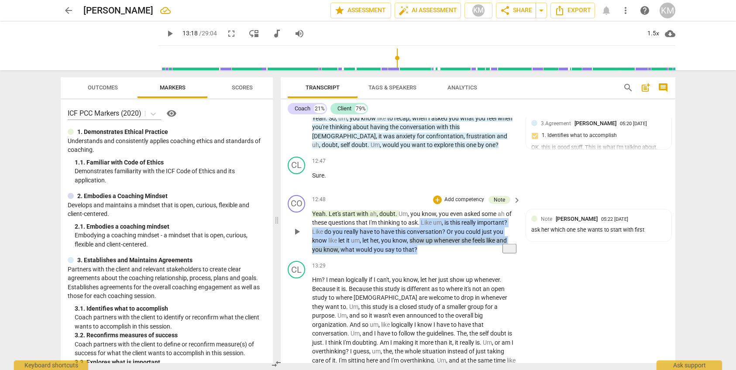
drag, startPoint x: 421, startPoint y: 204, endPoint x: 431, endPoint y: 232, distance: 29.1
click at [429, 232] on p "Yeah . Let's start with ah , doubt . Um , you know , you even asked some ah of …" at bounding box center [414, 232] width 204 height 45
click at [461, 196] on p "Add competency" at bounding box center [464, 200] width 41 height 8
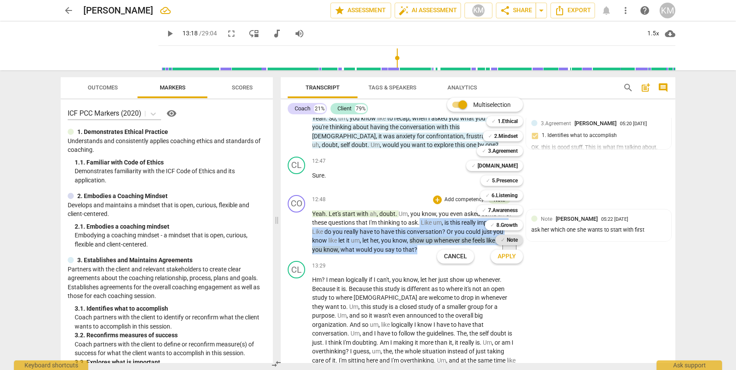
click at [516, 241] on b "Note" at bounding box center [512, 240] width 11 height 10
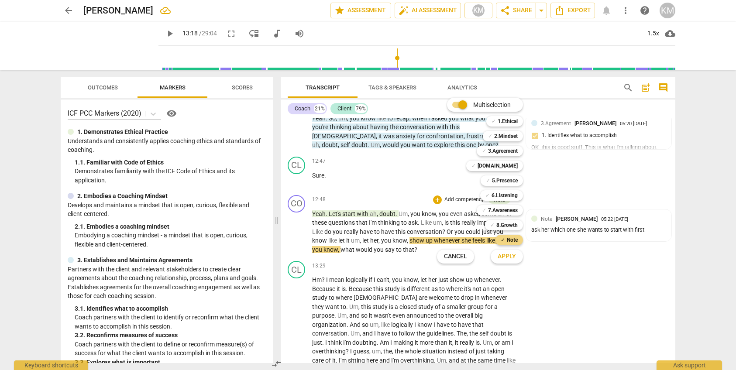
click at [514, 258] on span "Apply" at bounding box center [507, 256] width 18 height 9
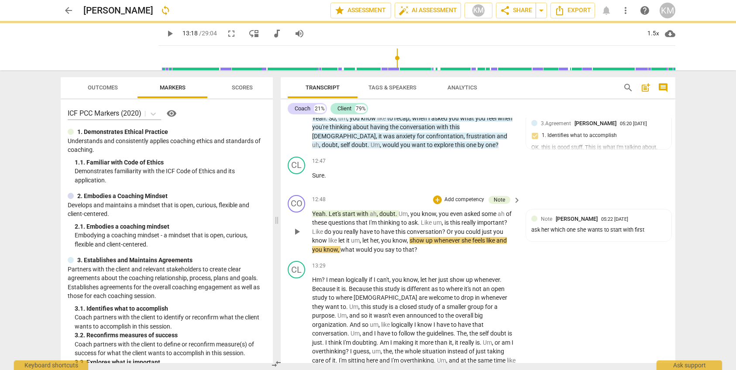
click at [500, 237] on span "and" at bounding box center [501, 240] width 10 height 7
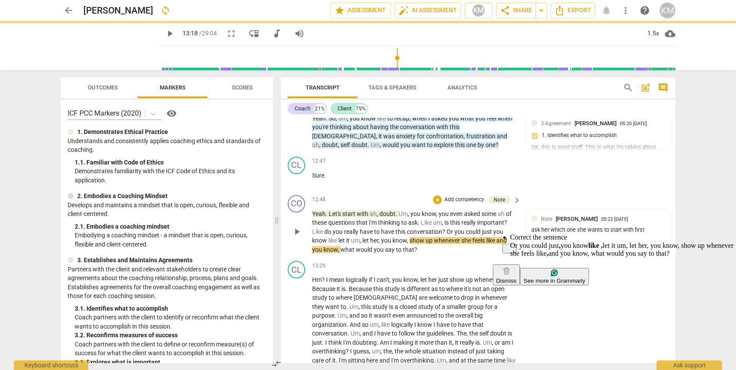
click at [461, 228] on span "you" at bounding box center [459, 231] width 11 height 7
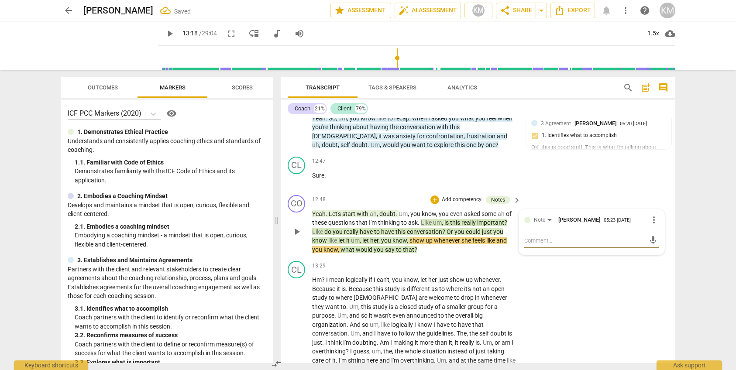
drag, startPoint x: 357, startPoint y: 203, endPoint x: 424, endPoint y: 234, distance: 74.2
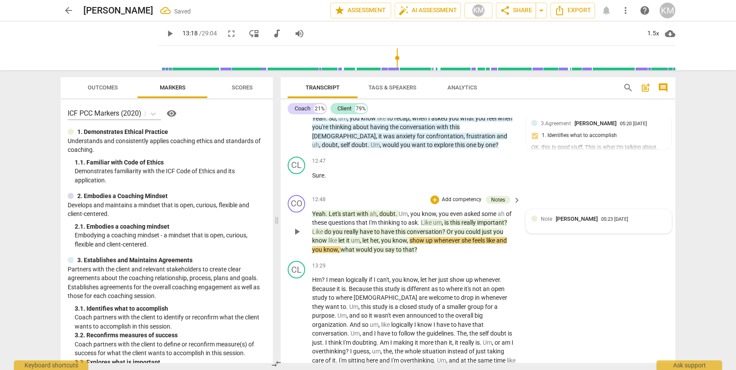
click at [550, 215] on div "Note [PERSON_NAME]" at bounding box center [571, 219] width 60 height 8
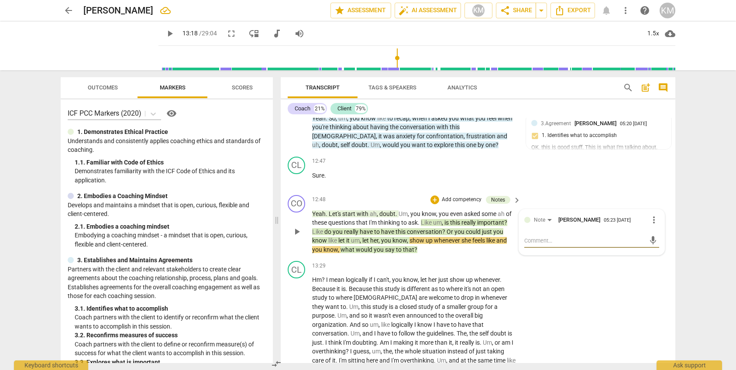
paste textarea "What, could be one good question to ask the client about doubt?"
type textarea "What, could be one good question to ask the client about doubt?"
click at [651, 240] on span "send" at bounding box center [653, 245] width 10 height 10
click at [296, 227] on span "play_arrow" at bounding box center [297, 232] width 10 height 10
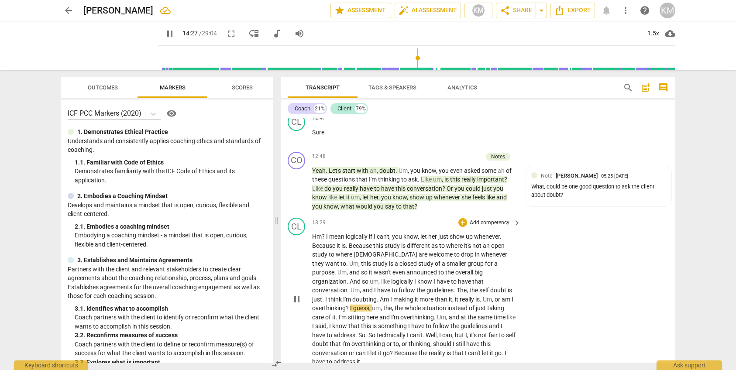
scroll to position [1525, 0]
click at [578, 184] on div "What, could be one good question to ask the client about doubt?" at bounding box center [598, 192] width 135 height 17
type input "871"
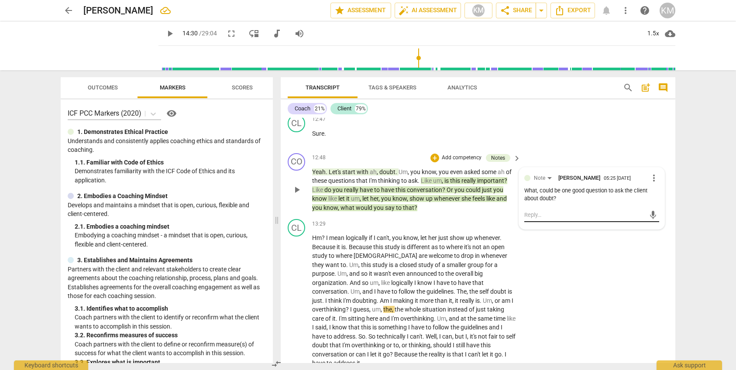
click at [566, 211] on textarea at bounding box center [584, 215] width 121 height 8
type textarea """
type textarea ""w"
type textarea ""wh"
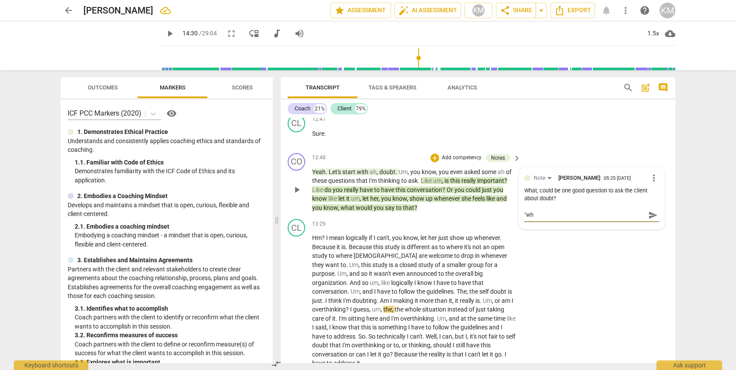
type textarea ""wha"
type textarea ""what"
type textarea ""what i"
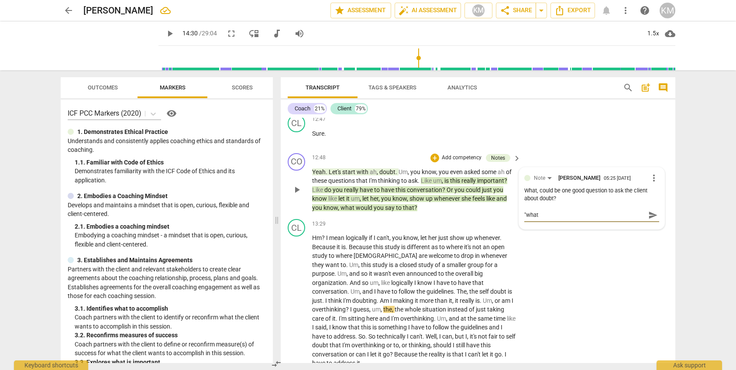
type textarea ""what i"
type textarea ""what is"
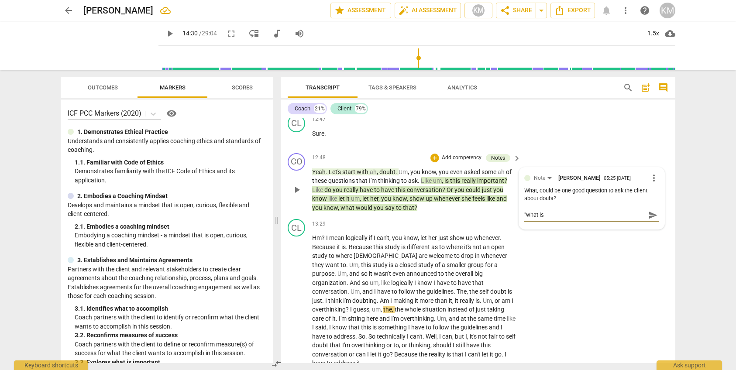
type textarea ""what is s"
type textarea ""what is se"
type textarea ""what is sel"
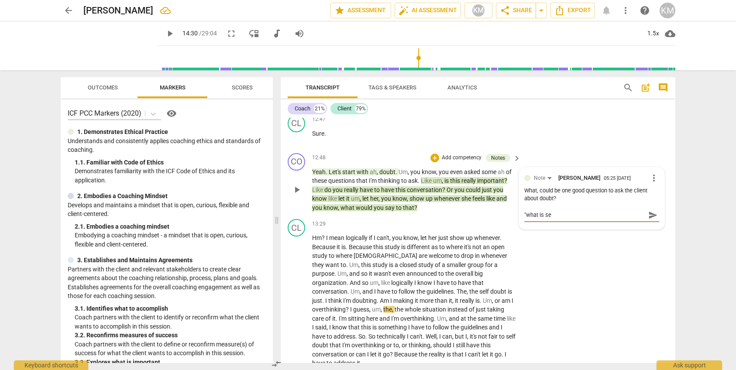
type textarea ""what is sel"
type textarea ""what is self"
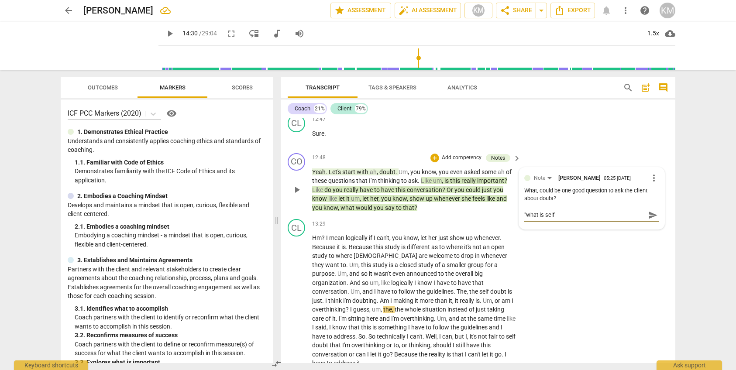
type textarea ""what is self d"
type textarea ""what is self do"
type textarea ""what is self dou"
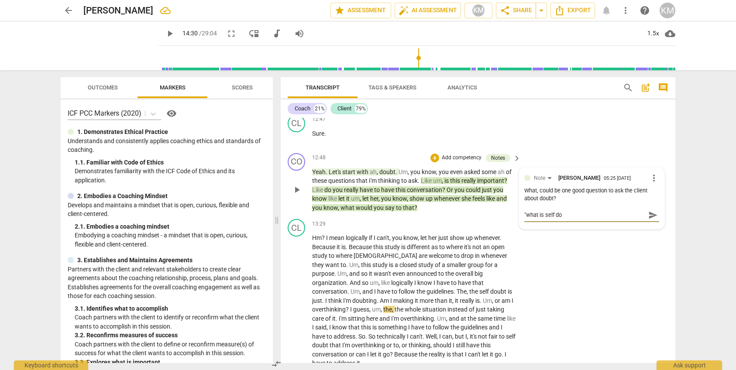
type textarea ""what is self dou"
type textarea ""what is self dout"
type textarea ""what is self dou"
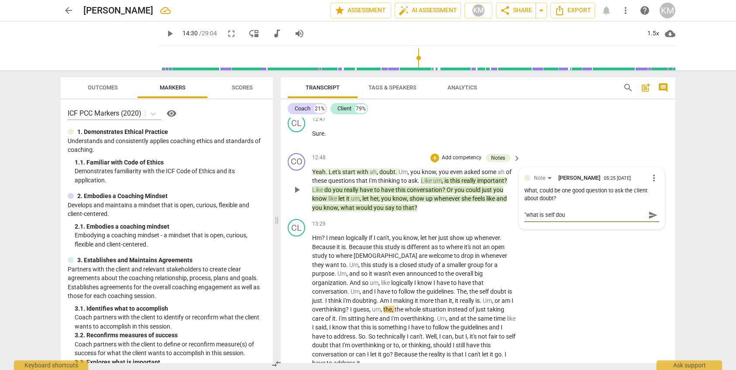
type textarea ""what is self [PERSON_NAME]"
type textarea ""what is self doubt"
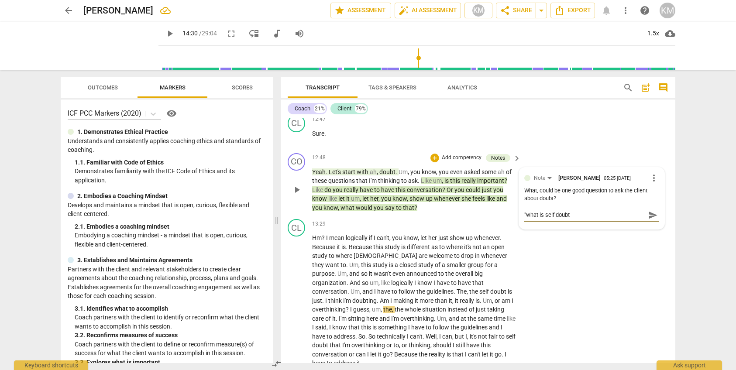
type textarea ""what is self doubt"
type textarea ""what is self doubt i"
type textarea ""what is self doubt in"
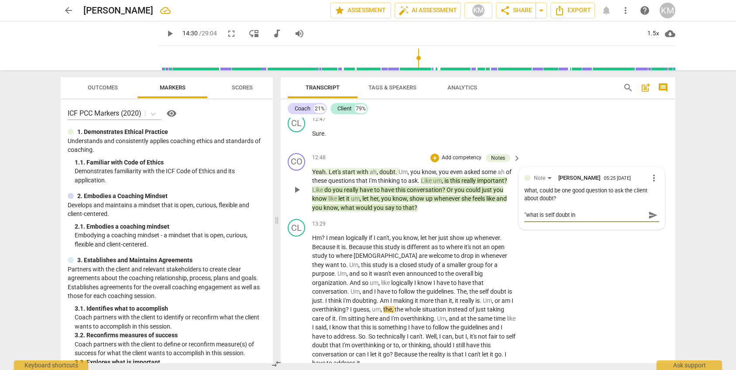
type textarea ""what is self doubt in"
type textarea ""what is self doubt in t"
type textarea ""what is self doubt in th"
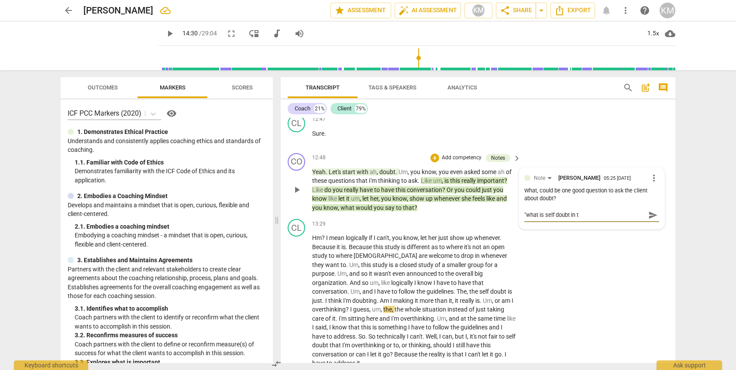
type textarea ""what is self doubt in th"
type textarea ""what is self doubt in thi"
type textarea ""what is self doubt in this"
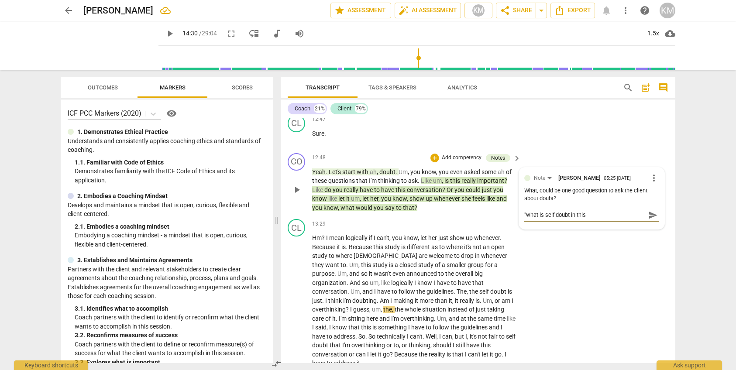
type textarea ""what is self doubt in this"
type textarea ""what is self doubt in this s"
type textarea ""what is self doubt in this si"
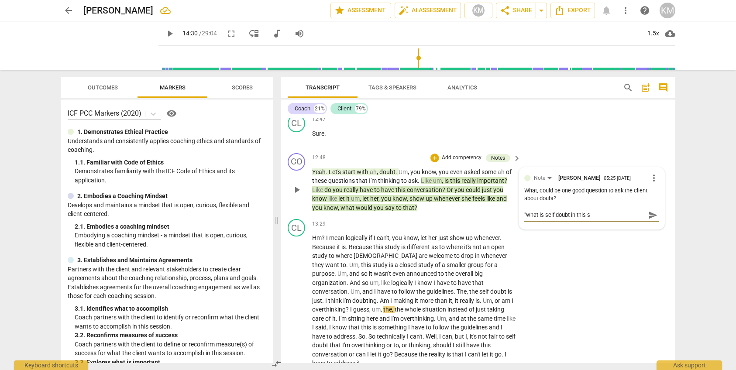
type textarea ""what is self doubt in this si"
type textarea ""what is self doubt in this sit"
type textarea ""what is self doubt in this situ"
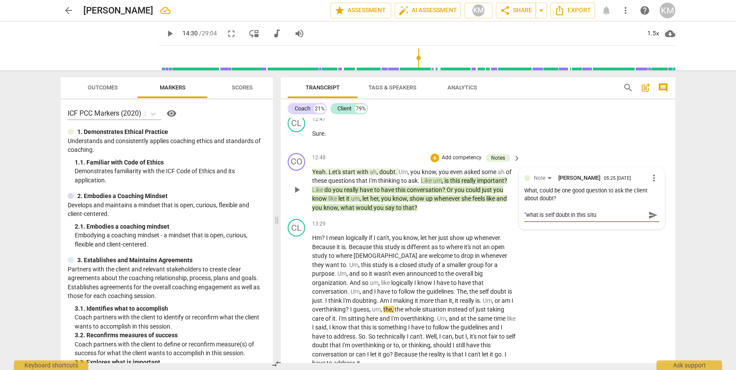
type textarea ""what is self doubt in this situa"
type textarea ""what is self doubt in this situat"
type textarea ""what is self doubt in this situati"
type textarea ""what is self doubt in this situatio"
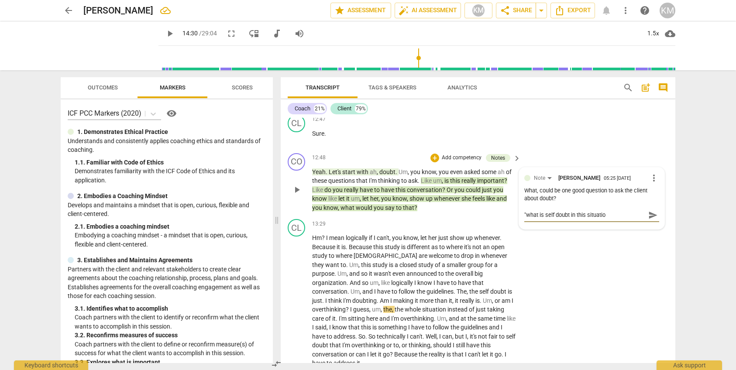
type textarea ""what is self doubt in this situation"
type textarea ""what is self doubt in this situation f"
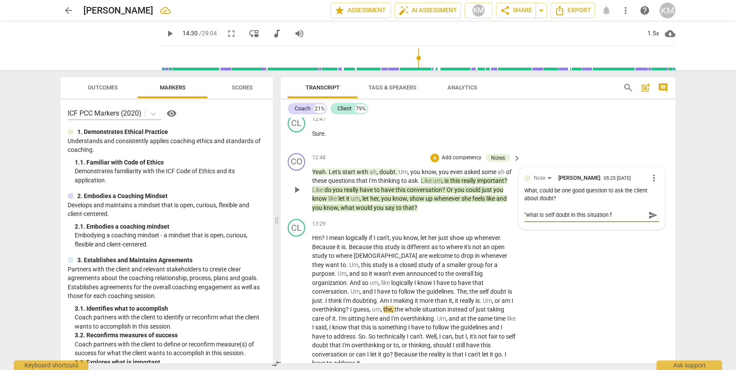
type textarea ""what is self doubt in this situation fo"
type textarea ""what is self doubt in this situation for"
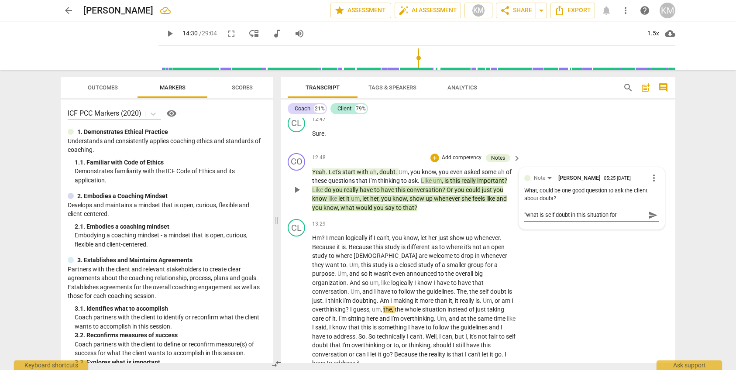
type textarea ""what is self doubt in this situation for"
type textarea ""what is self doubt in this situation for y"
type textarea ""what is self doubt in this situation for yo"
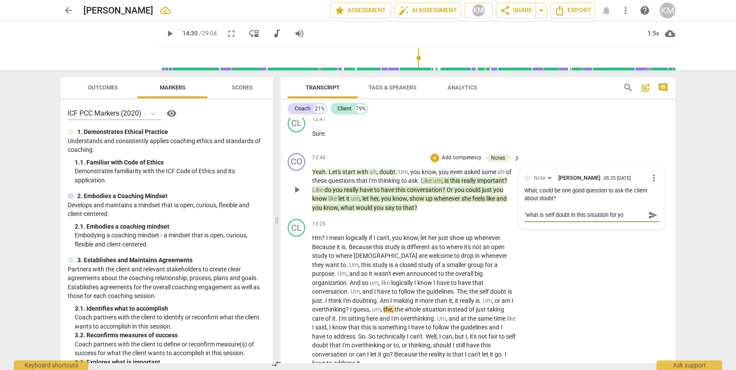
type textarea ""what is self doubt in this situation for you"
type textarea ""what is self doubt in this situation for you""
type textarea ""what is self doubt in this situation for you"
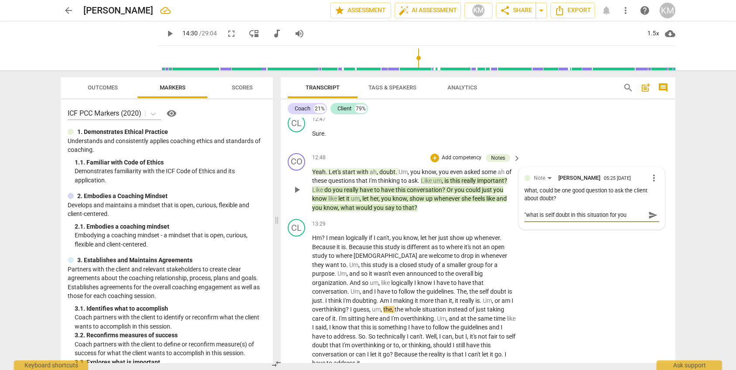
type textarea ""what is self doubt in this situation for you?"
type textarea ""what is self doubt in this situation for you?""
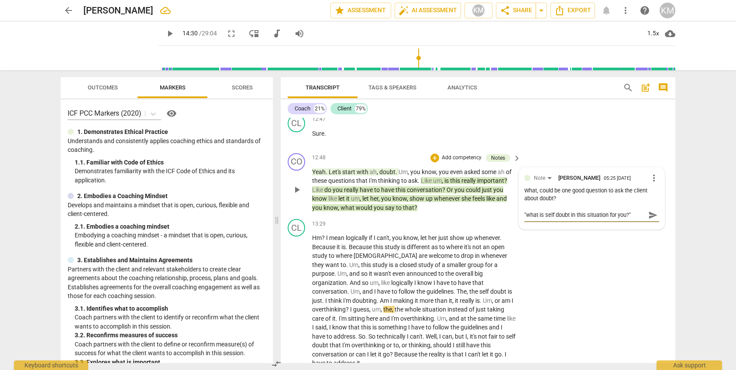
type textarea ""what is self doubt in this situation for you?" m"
type textarea ""what is self doubt in this situation for you?" ma"
type textarea ""what is self doubt in this situation for you?" may"
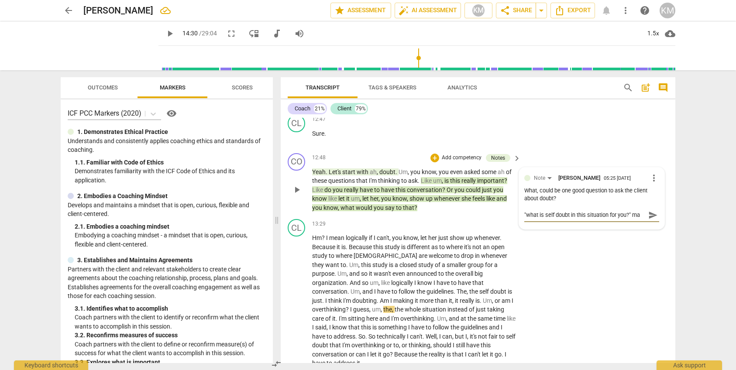
type textarea ""what is self doubt in this situation for you?" may"
type textarea ""what is self doubt in this situation for you?" mayb"
type textarea ""what is self doubt in this situation for you?" maybe"
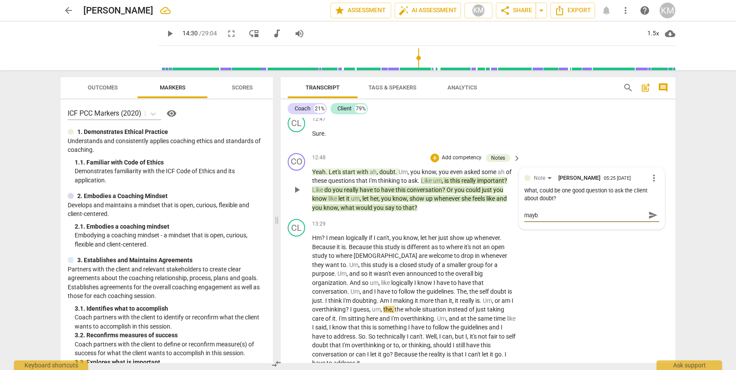
type textarea ""what is self doubt in this situation for you?" maybe"
type textarea ""what is self doubt in this situation for you?" maybe?"
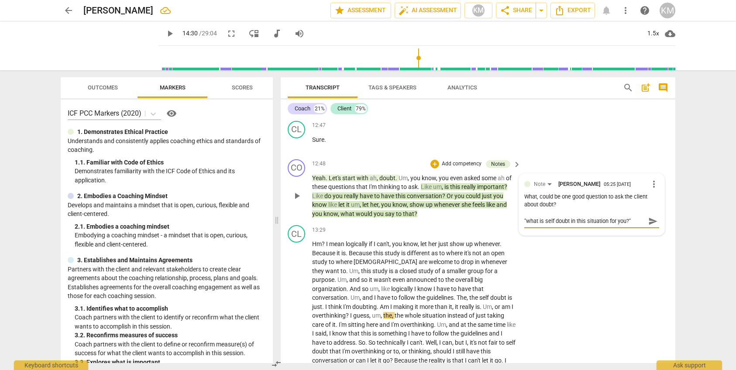
type textarea ""what is self doubt in this situation for you?" maybe?"
click at [656, 217] on span "send" at bounding box center [653, 222] width 10 height 10
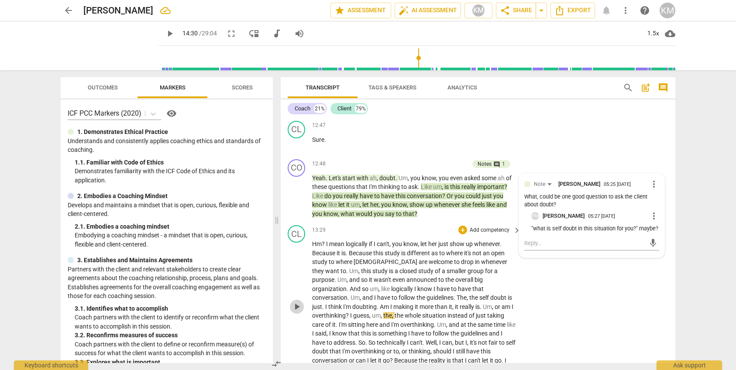
click at [297, 302] on span "play_arrow" at bounding box center [297, 307] width 10 height 10
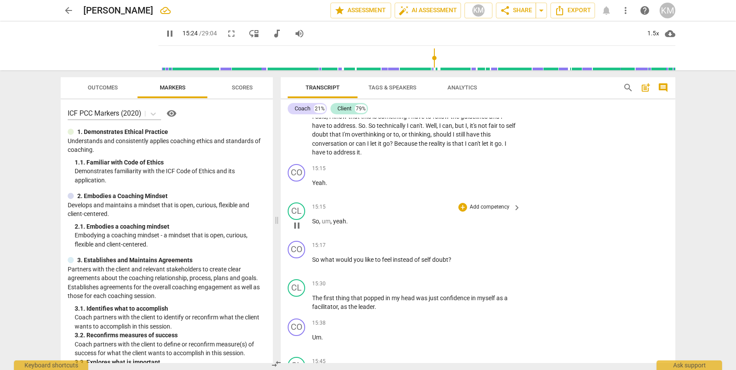
scroll to position [1744, 0]
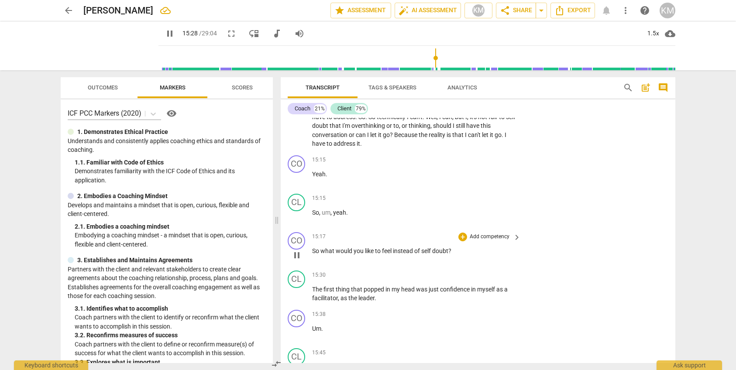
click at [416, 232] on div "15:17 + Add competency keyboard_arrow_right So what would you like to feel inst…" at bounding box center [417, 247] width 210 height 31
click at [419, 248] on span "of" at bounding box center [417, 251] width 7 height 7
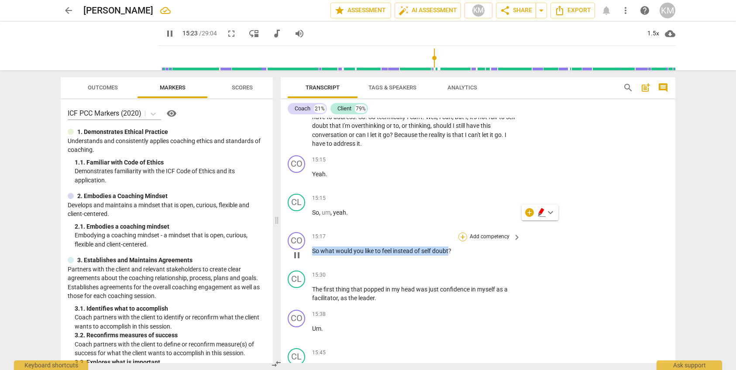
click at [466, 233] on div "+" at bounding box center [462, 237] width 9 height 9
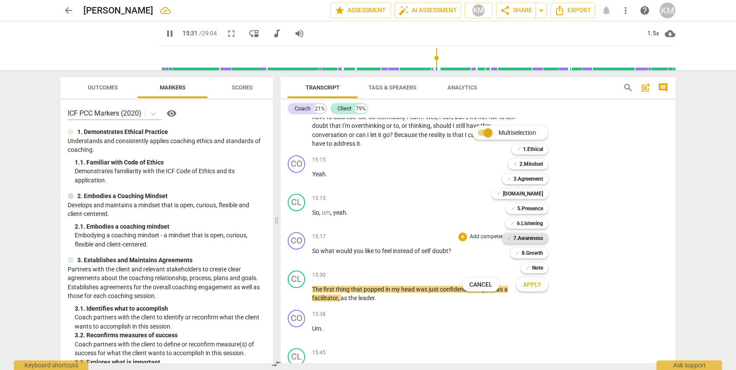
click at [536, 238] on b "7.Awareness" at bounding box center [528, 238] width 30 height 10
click at [534, 286] on span "Apply" at bounding box center [532, 285] width 18 height 9
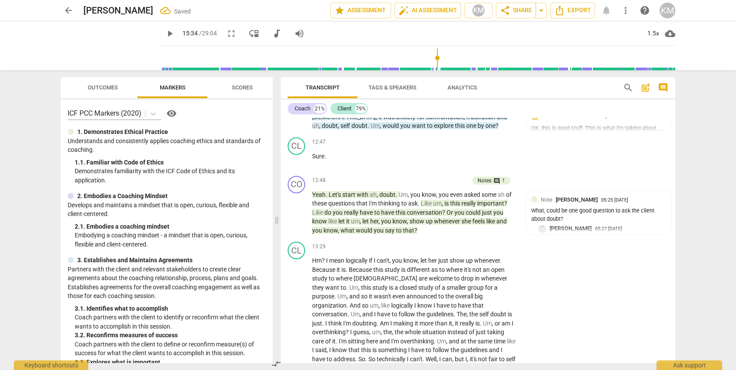
scroll to position [1502, 0]
click at [581, 237] on p ""what is self doubt in this situation for you?" maybe?" at bounding box center [602, 241] width 128 height 8
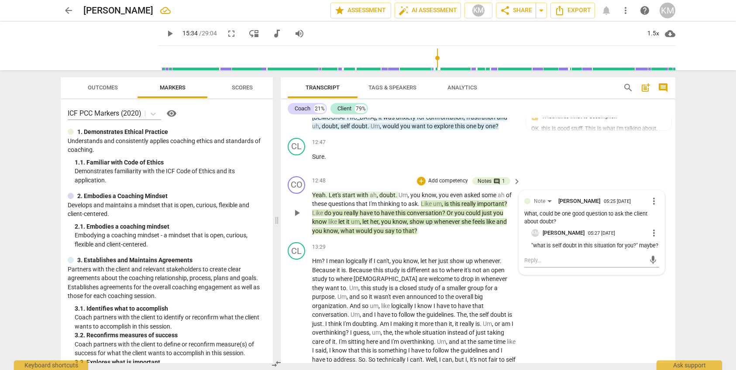
click at [439, 177] on p "Add competency" at bounding box center [447, 181] width 41 height 8
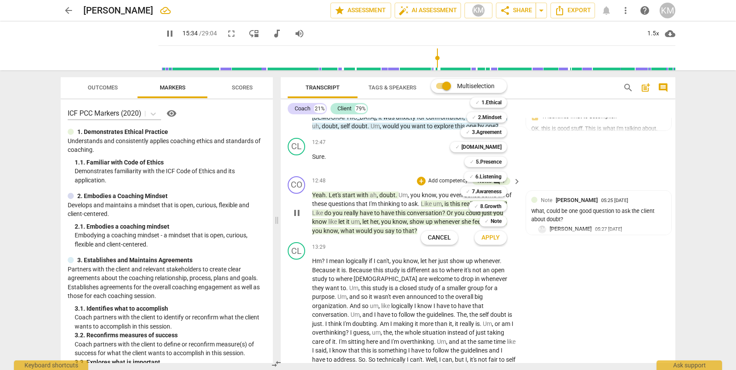
scroll to position [1883, 0]
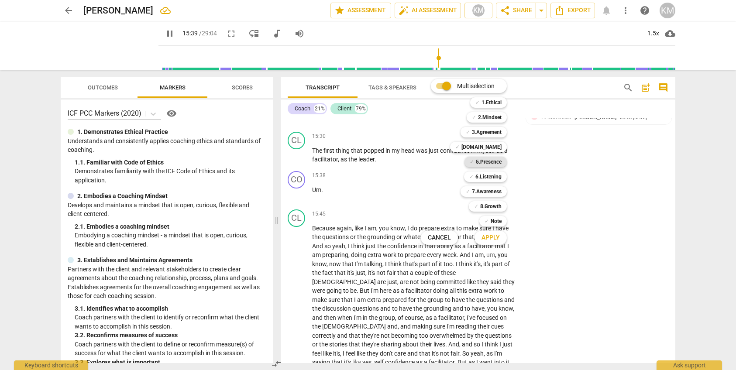
click at [497, 162] on b "5.Presence" at bounding box center [489, 162] width 26 height 10
click at [494, 238] on span "Apply" at bounding box center [490, 238] width 18 height 9
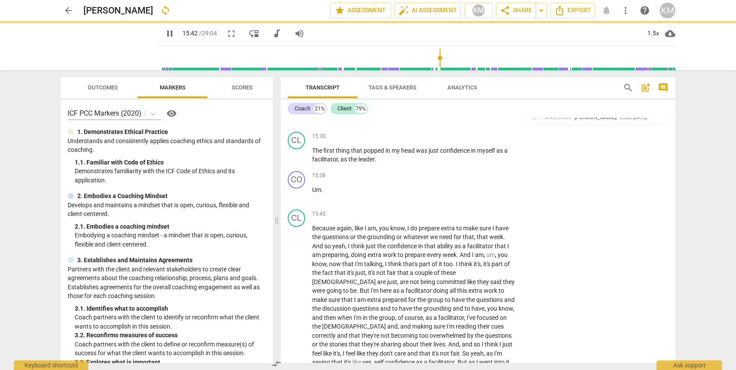
type input "943"
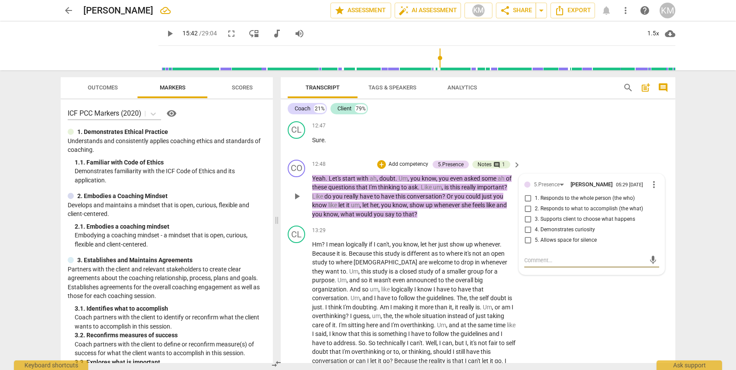
scroll to position [1518, 0]
click at [530, 214] on input "3. Supports client to choose what happens" at bounding box center [528, 219] width 14 height 10
checkbox input "true"
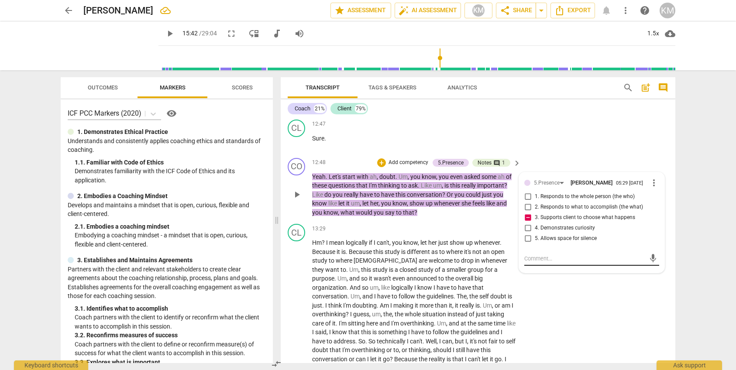
click at [538, 254] on textarea at bounding box center [584, 258] width 121 height 8
paste textarea "5.3: Coach partners with the client by supporting the client to choose what hap…"
type textarea "5.3: Coach partners with the client by supporting the client to choose what hap…"
click at [651, 262] on span "send" at bounding box center [653, 267] width 10 height 10
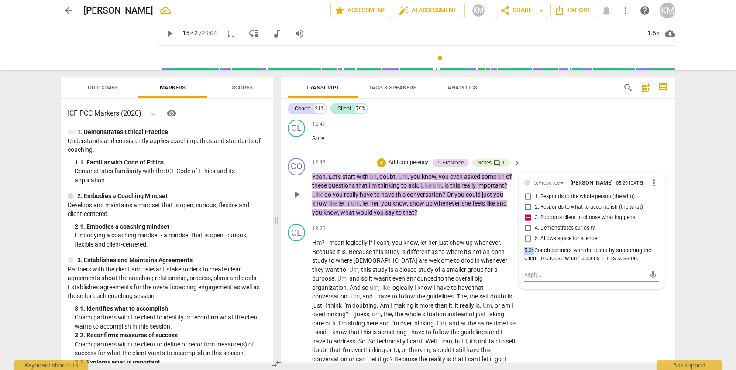
drag, startPoint x: 536, startPoint y: 233, endPoint x: 520, endPoint y: 234, distance: 16.2
click at [520, 234] on div "5.Presence [PERSON_NAME] 05:29 [DATE] more_vert 1. Responds to the whole person…" at bounding box center [591, 230] width 145 height 117
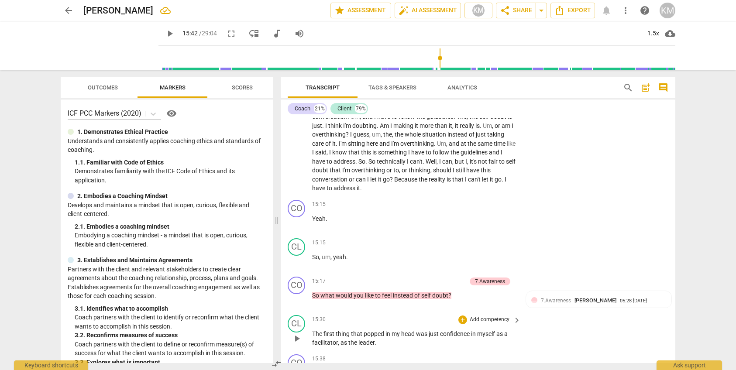
scroll to position [1743, 0]
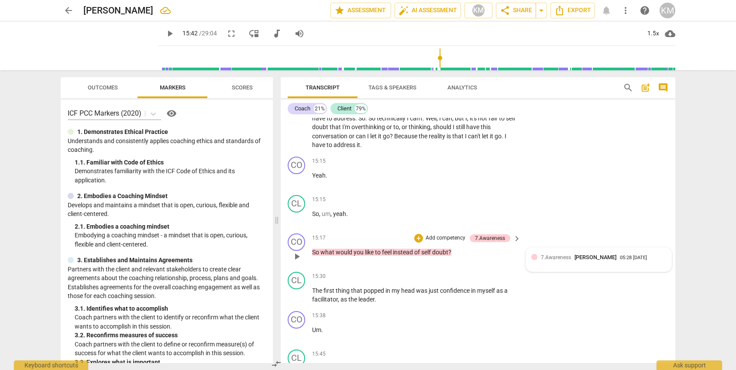
click at [566, 253] on div "7.Awareness [PERSON_NAME] 05:28 [DATE]" at bounding box center [598, 260] width 135 height 14
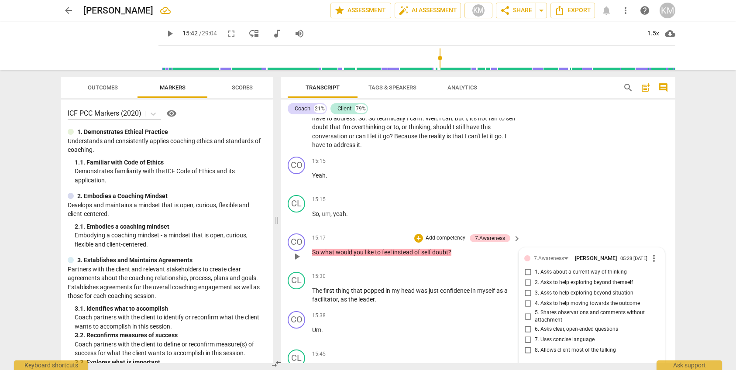
click at [528, 278] on input "2. Asks to help exploring beyond themself" at bounding box center [528, 283] width 14 height 10
checkbox input "true"
drag, startPoint x: 527, startPoint y: 269, endPoint x: 536, endPoint y: 273, distance: 10.2
click at [527, 288] on input "3. Asks to help exploring beyond situation" at bounding box center [528, 293] width 14 height 10
checkbox input "true"
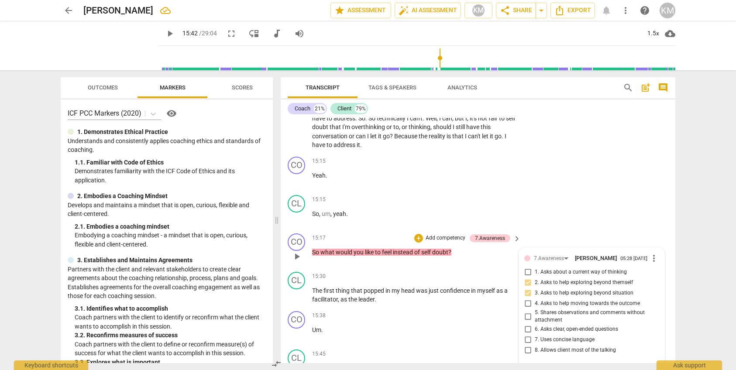
click at [569, 366] on textarea at bounding box center [584, 370] width 121 height 8
click at [550, 366] on textarea at bounding box center [584, 370] width 121 height 8
paste textarea "Coach asks questions to help the client explore beyond the client’s current thi…"
type textarea "Coach asks questions to help the client explore beyond the client’s current thi…"
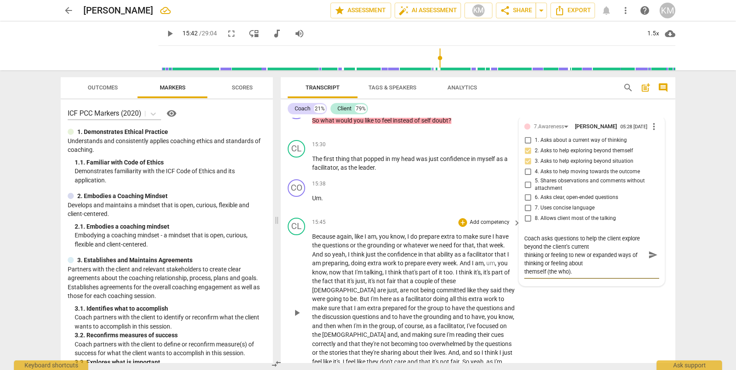
scroll to position [1872, 0]
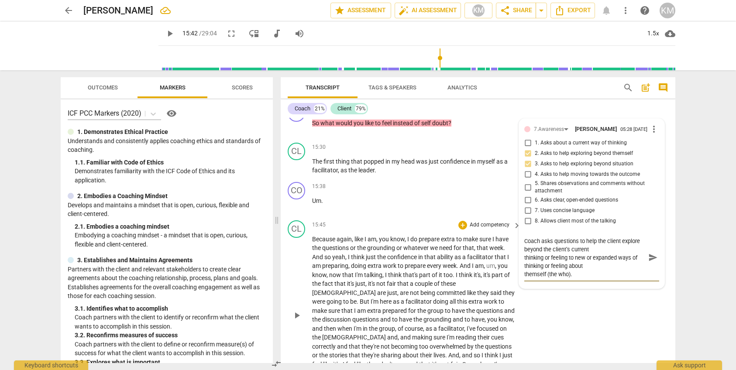
type textarea "Coach asks questions to help the client explore beyond the client’s current thi…"
click at [565, 309] on div "CL play_arrow pause 15:45 + Add competency keyboard_arrow_right Because again ,…" at bounding box center [478, 308] width 395 height 182
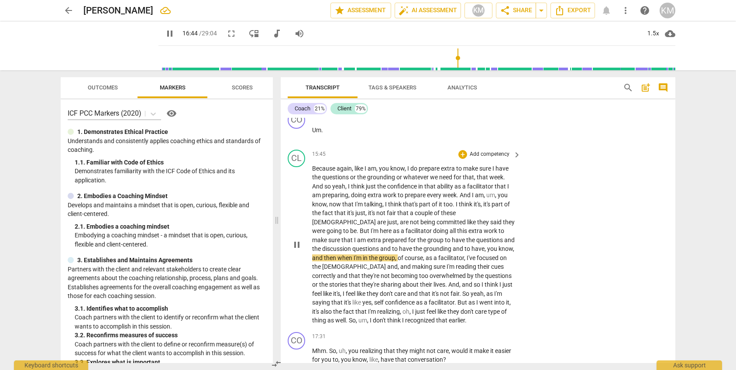
scroll to position [1943, 0]
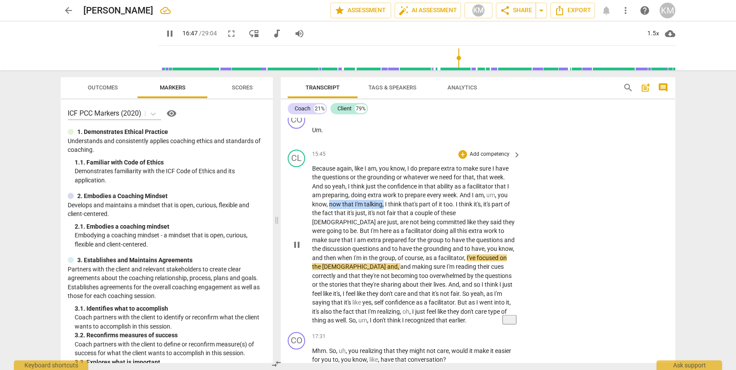
drag, startPoint x: 328, startPoint y: 176, endPoint x: 384, endPoint y: 175, distance: 55.4
click at [384, 175] on p "Because again , like I am , you know , I do prepare extra to make sure I have t…" at bounding box center [414, 244] width 204 height 161
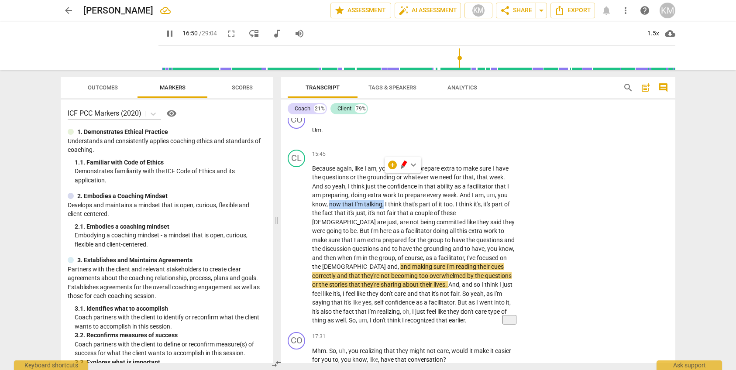
click at [416, 167] on span "keyboard_arrow_down" at bounding box center [413, 165] width 10 height 10
click at [419, 191] on div at bounding box center [417, 193] width 9 height 9
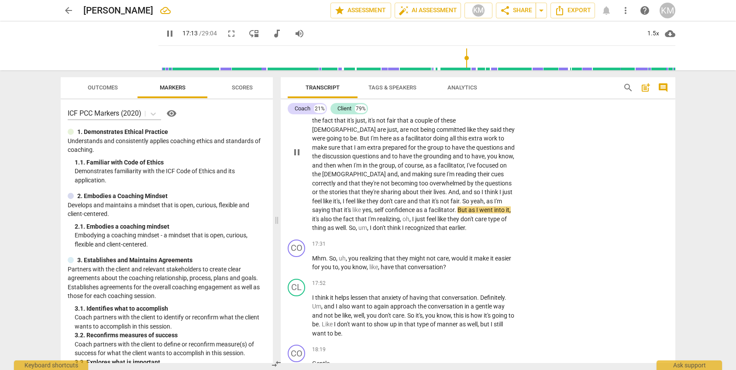
scroll to position [2036, 0]
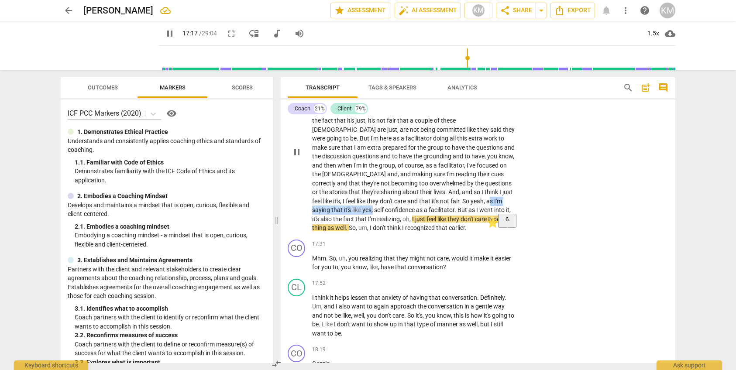
drag, startPoint x: 350, startPoint y: 174, endPoint x: 427, endPoint y: 174, distance: 77.3
click at [428, 174] on p "Because again , like I am , you know , I do prepare extra to make sure I have t…" at bounding box center [414, 152] width 204 height 161
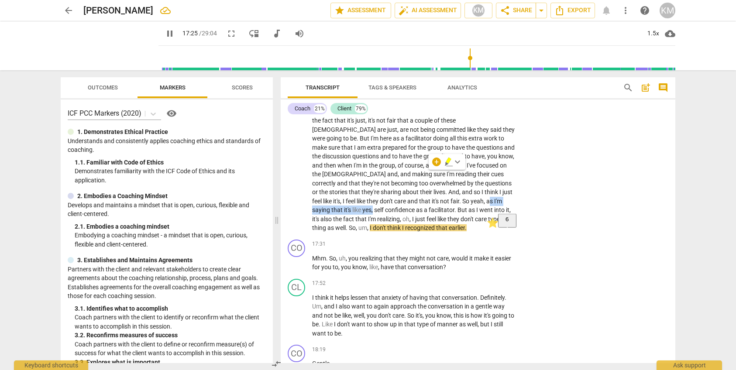
click at [457, 162] on span "keyboard_arrow_down" at bounding box center [457, 162] width 10 height 10
click at [461, 191] on div at bounding box center [461, 190] width 9 height 9
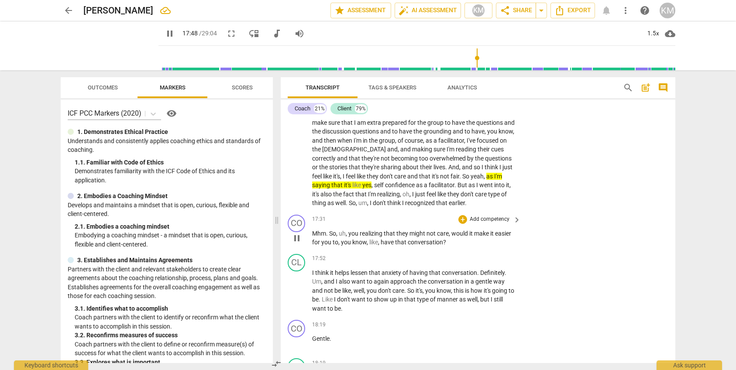
scroll to position [2060, 0]
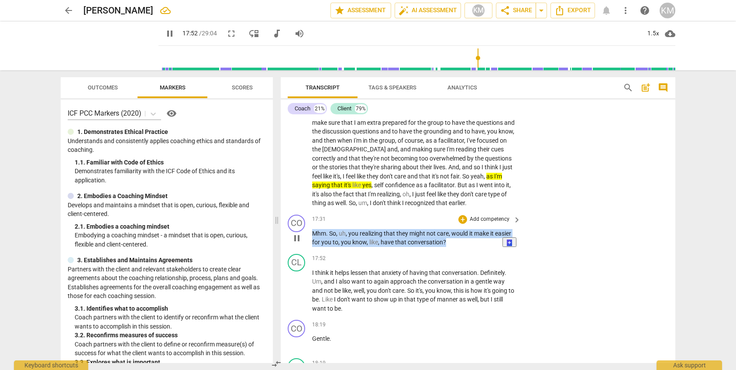
drag, startPoint x: 312, startPoint y: 206, endPoint x: 450, endPoint y: 216, distance: 137.8
click at [450, 229] on p "Mhm . So , uh , you realizing that they might not care , would it make it easie…" at bounding box center [414, 238] width 204 height 18
click at [464, 215] on div "+" at bounding box center [462, 219] width 9 height 9
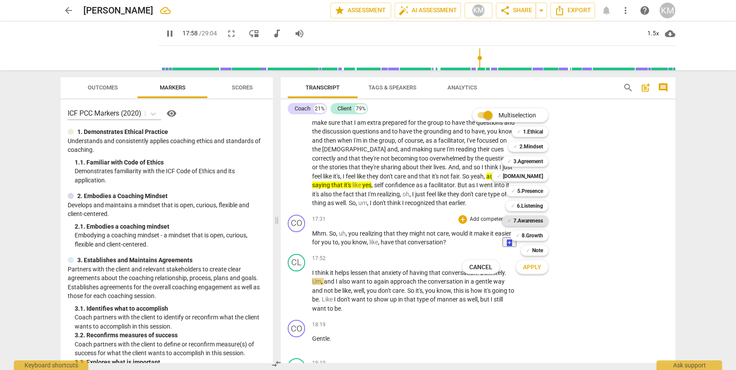
click at [535, 220] on b "7.Awareness" at bounding box center [528, 221] width 30 height 10
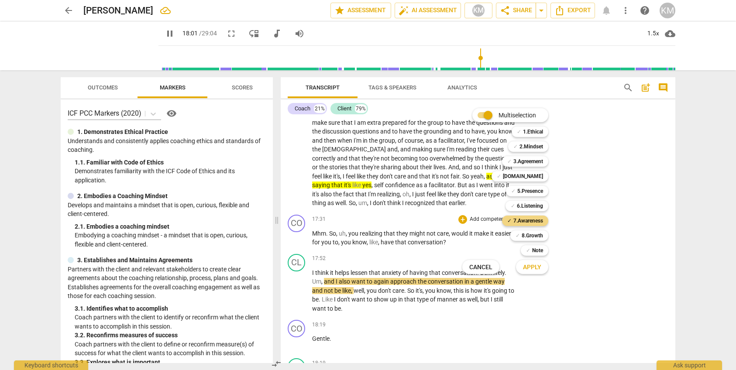
click at [536, 270] on span "Apply" at bounding box center [532, 267] width 18 height 9
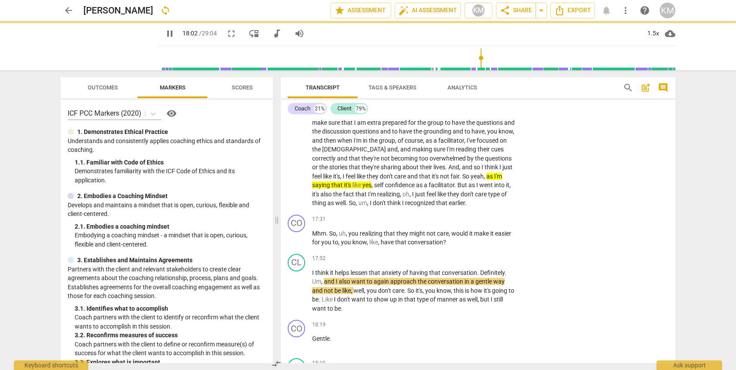
type input "1082"
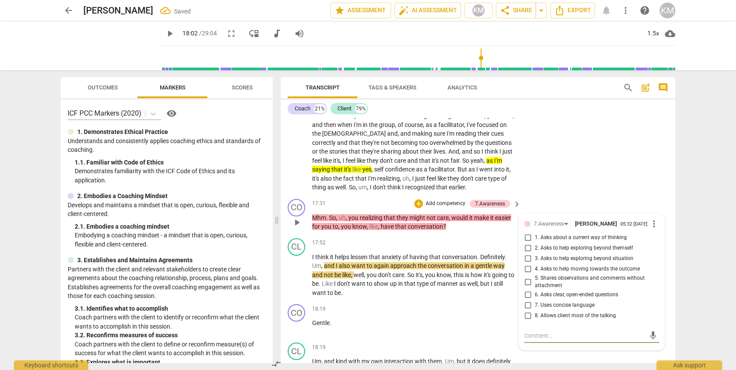
scroll to position [2075, 0]
click at [527, 291] on input "6. Asks clear, open-ended questions" at bounding box center [528, 296] width 14 height 10
click at [530, 291] on input "6. Asks clear, open-ended questions" at bounding box center [528, 296] width 14 height 10
checkbox input "true"
click at [538, 333] on textarea at bounding box center [584, 337] width 121 height 8
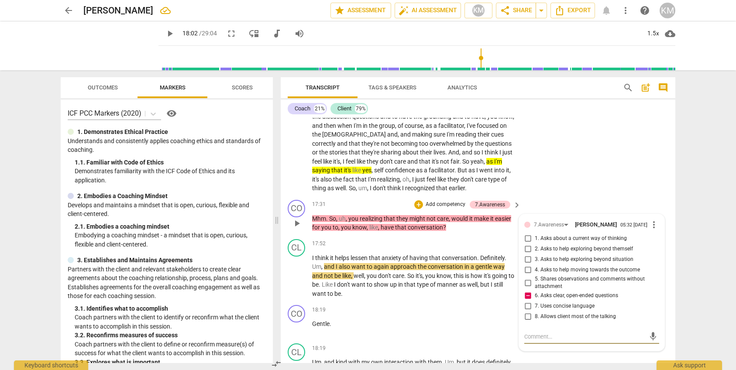
paste textarea "Coach asks [PERSON_NAME], direct, primarily open-ended questions, one at a time…"
type textarea "Coach asks [PERSON_NAME], direct, primarily open-ended questions, one at a time…"
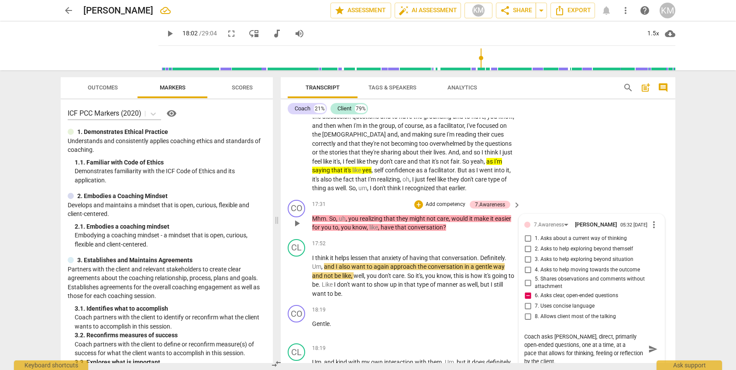
drag, startPoint x: 607, startPoint y: 311, endPoint x: 638, endPoint y: 312, distance: 31.4
click at [639, 333] on textarea "Coach asks [PERSON_NAME], direct, primarily open-ended questions, one at a time…" at bounding box center [584, 349] width 121 height 33
type textarea "Coach asks [PERSON_NAME], direct, primarily open-ended questions, one at a time…"
click at [655, 344] on span "send" at bounding box center [653, 349] width 10 height 10
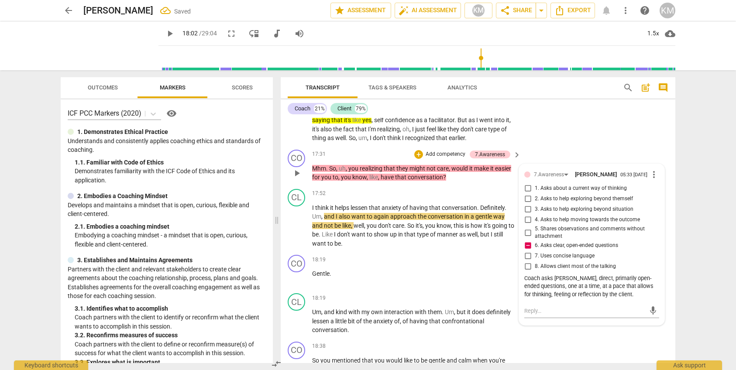
scroll to position [2124, 0]
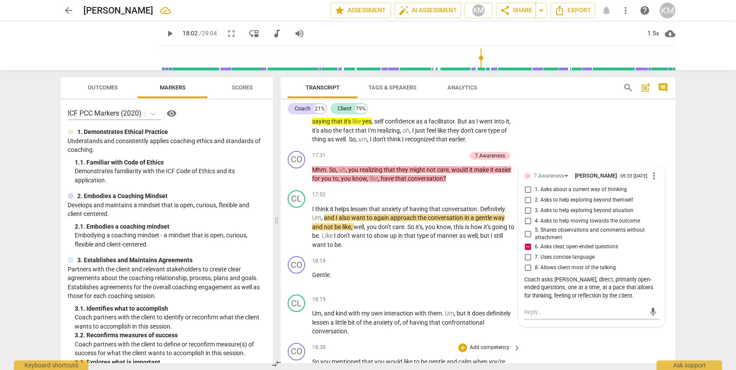
click at [592, 340] on div "CO play_arrow pause 18:38 + Add competency keyboard_arrow_right So you mentione…" at bounding box center [478, 364] width 395 height 48
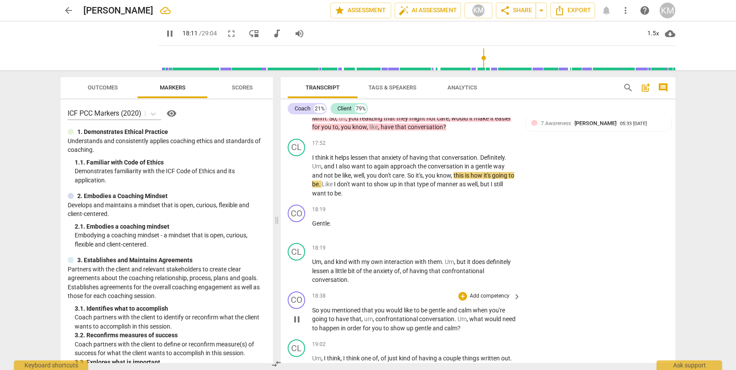
scroll to position [2173, 0]
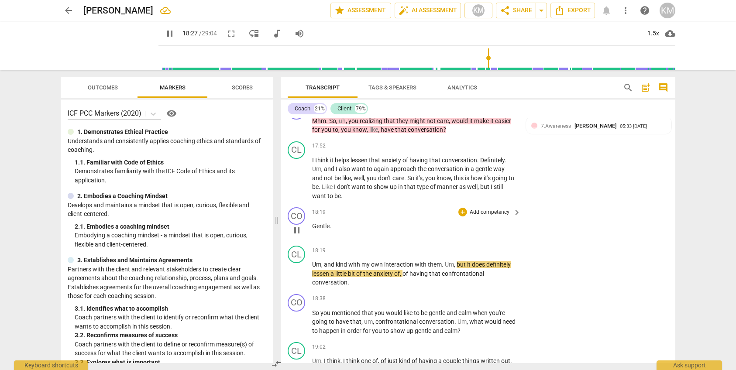
click at [313, 223] on span "Gentle" at bounding box center [320, 226] width 17 height 7
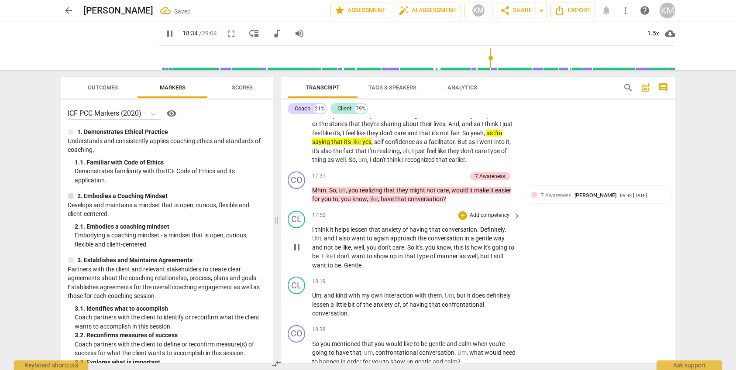
scroll to position [2101, 0]
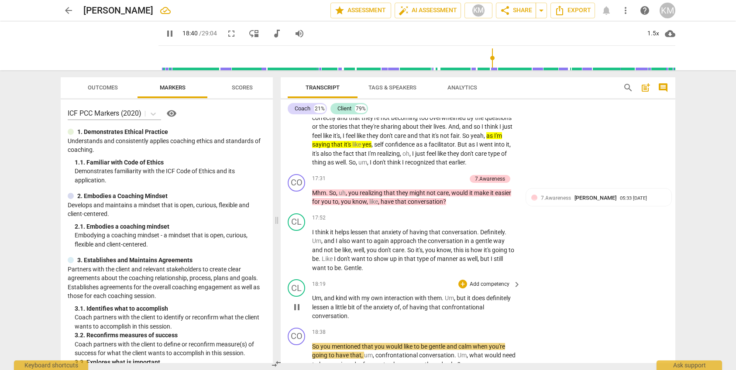
click at [313, 295] on span "Um" at bounding box center [316, 298] width 9 height 7
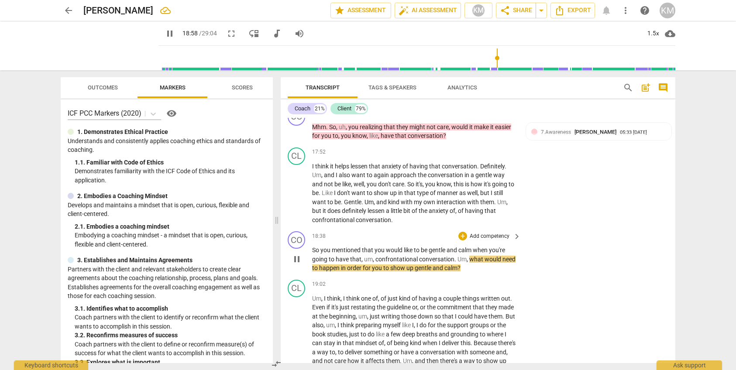
scroll to position [2167, 0]
drag, startPoint x: 314, startPoint y: 224, endPoint x: 324, endPoint y: 224, distance: 10.0
click at [326, 246] on p "So you mentioned that you would like to be gentle and calm when you're going to…" at bounding box center [414, 259] width 204 height 27
click at [314, 247] on span "So" at bounding box center [316, 250] width 8 height 7
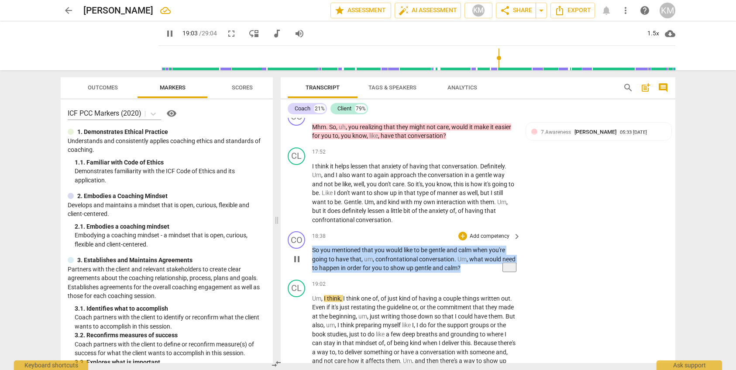
drag, startPoint x: 314, startPoint y: 223, endPoint x: 462, endPoint y: 241, distance: 149.1
click at [462, 246] on p "So you mentioned that you would like to be gentle and calm when you're going to…" at bounding box center [414, 259] width 204 height 27
click at [464, 232] on div "+" at bounding box center [462, 236] width 9 height 9
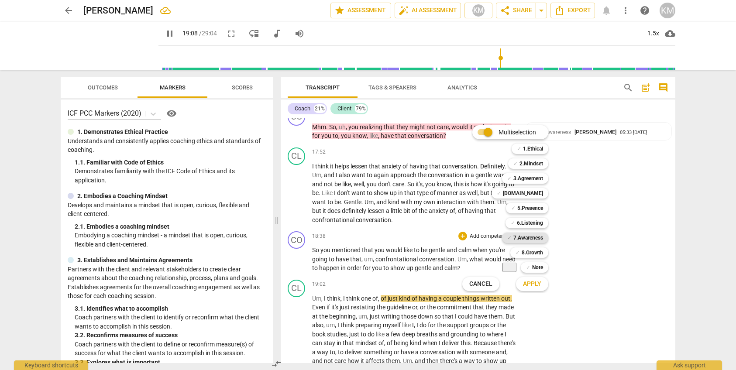
click at [521, 239] on b "7.Awareness" at bounding box center [528, 238] width 30 height 10
click at [536, 284] on span "Apply" at bounding box center [532, 284] width 18 height 9
type input "1153"
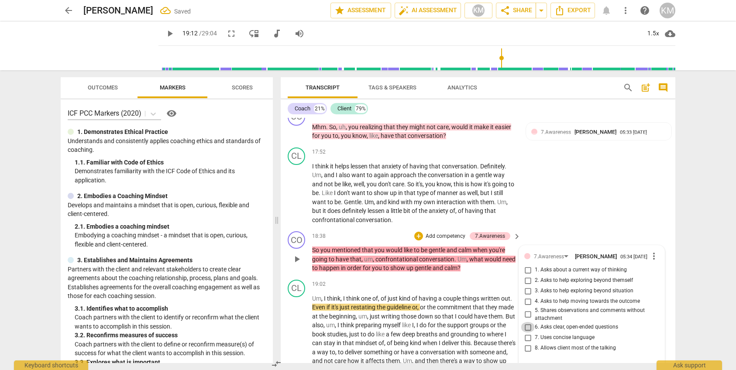
click at [528, 322] on input "6. Asks clear, open-ended questions" at bounding box center [528, 327] width 14 height 10
checkbox input "true"
click at [540, 364] on textarea at bounding box center [584, 368] width 121 height 8
type textarea "Y"
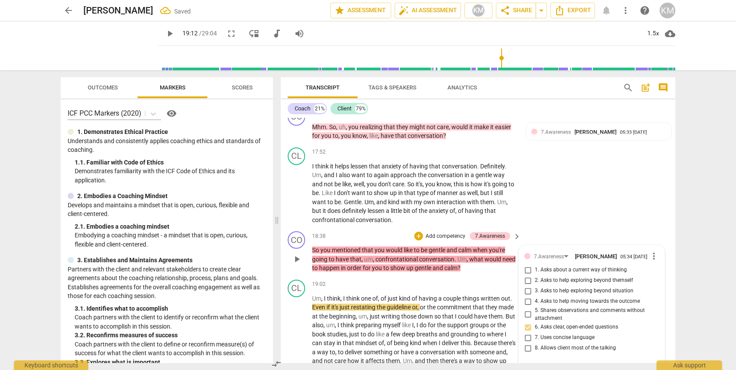
type textarea "Ye"
type textarea "Yes"
type textarea "Yes,"
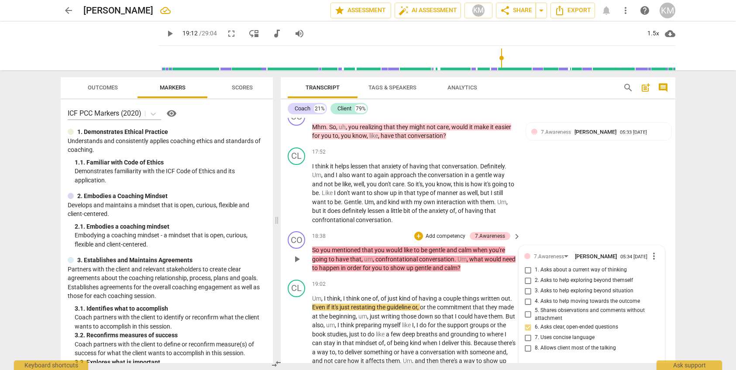
type textarea "Yes,"
type textarea "Yes, Y"
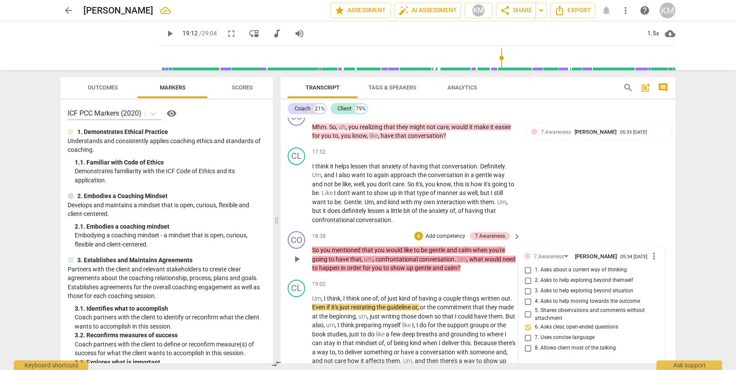
type textarea "Yes, Ye"
type textarea "Yes, Yes"
type textarea "Yes, Yes,"
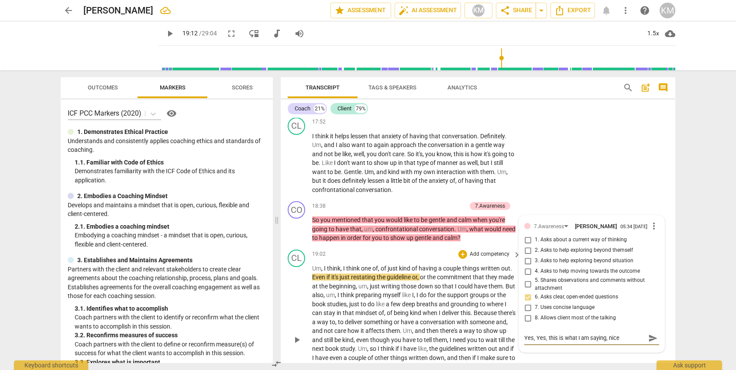
scroll to position [2198, 0]
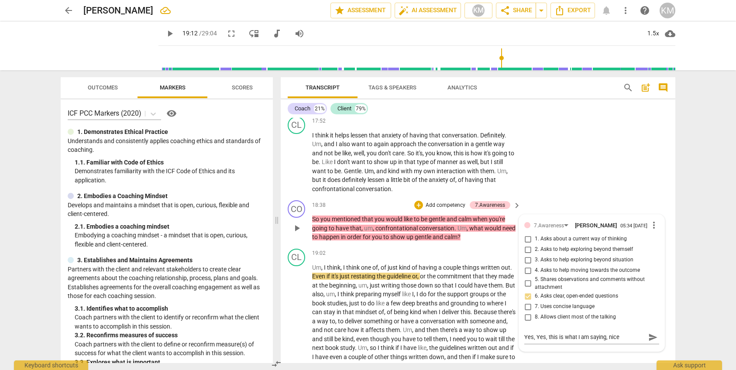
click at [440, 202] on p "Add competency" at bounding box center [445, 206] width 41 height 8
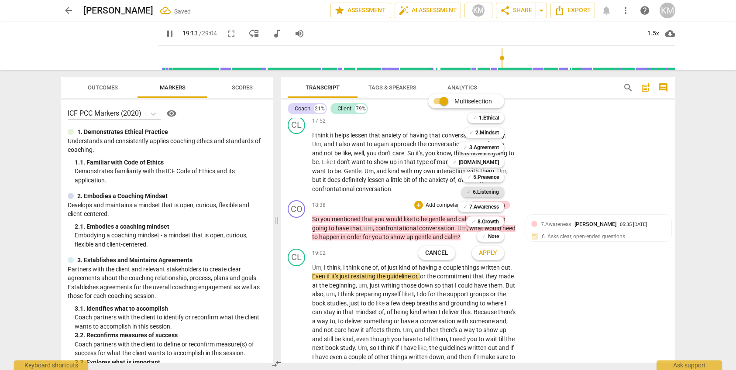
click at [486, 192] on b "6.Listening" at bounding box center [486, 192] width 26 height 10
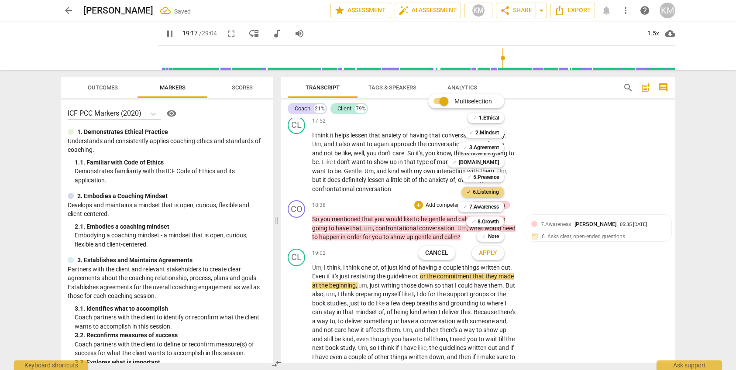
click at [495, 256] on span "Apply" at bounding box center [488, 253] width 18 height 9
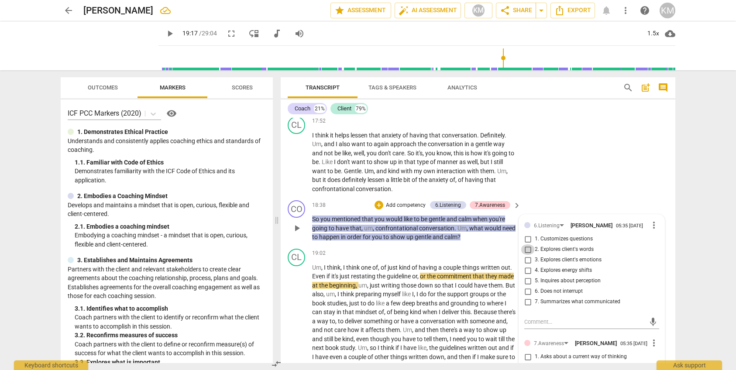
click at [528, 244] on input "2. Explores client's words" at bounding box center [528, 249] width 14 height 10
click at [540, 318] on textarea at bounding box center [584, 322] width 121 height 8
paste textarea "Coach’s questions and observations are customized by using what the coach has l…"
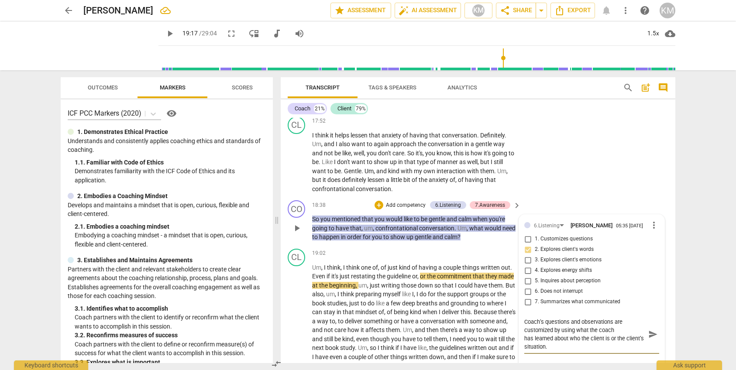
scroll to position [2197, 0]
paste textarea "Coach allows the client to complete speaking without interrupting unless there …"
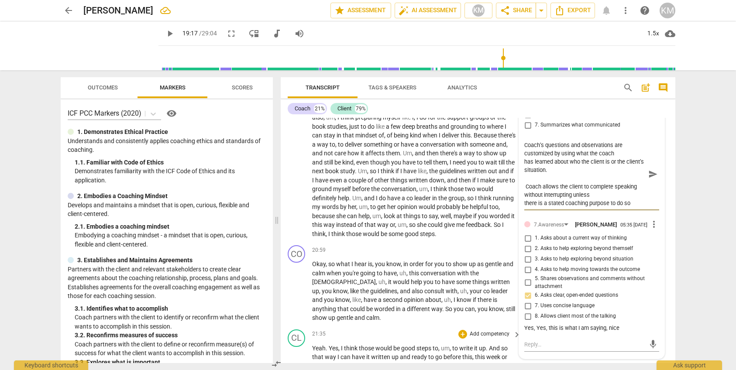
scroll to position [2383, 0]
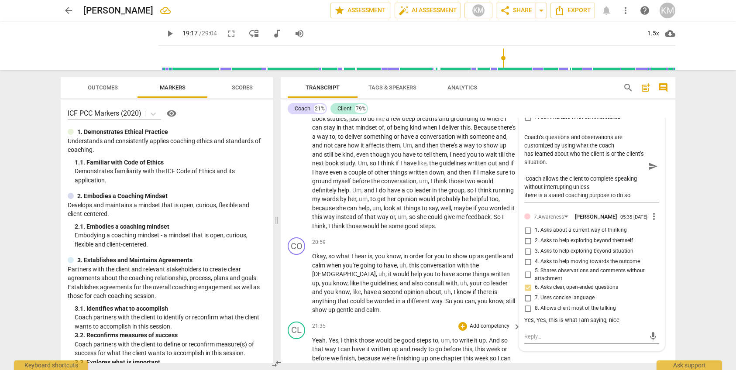
click at [595, 349] on div "CL play_arrow pause 21:35 + Add competency keyboard_arrow_right Yeah . Yes , I …" at bounding box center [478, 369] width 395 height 102
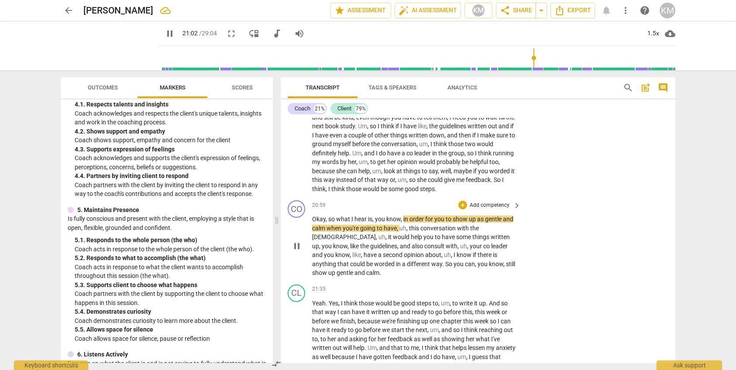
scroll to position [2421, 0]
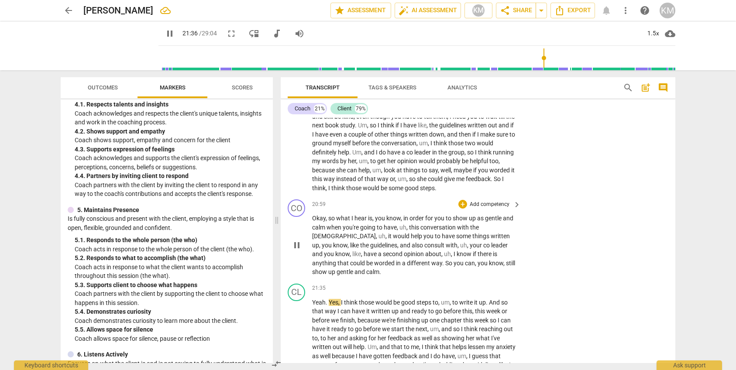
click at [314, 196] on div "CO play_arrow pause 20:59 + Add competency keyboard_arrow_right Okay , so what …" at bounding box center [478, 238] width 395 height 84
click at [313, 215] on span "Okay" at bounding box center [319, 218] width 14 height 7
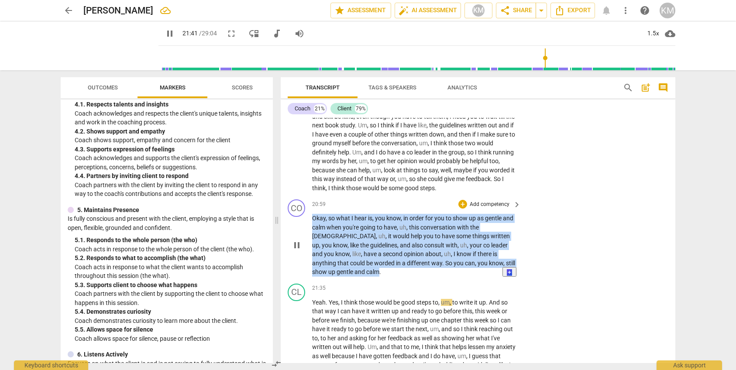
drag, startPoint x: 313, startPoint y: 190, endPoint x: 325, endPoint y: 246, distance: 57.6
click at [325, 246] on p "Okay , so what I hear is , you know , in order for you to show up as gentle and…" at bounding box center [414, 245] width 204 height 63
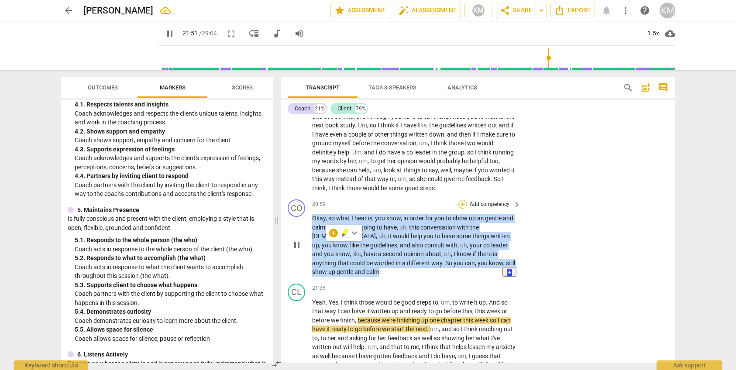
click at [464, 200] on div "+" at bounding box center [462, 204] width 9 height 9
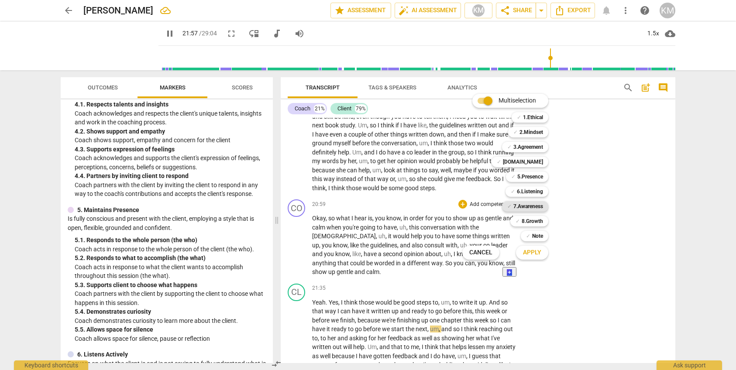
click at [531, 207] on b "7.Awareness" at bounding box center [528, 206] width 30 height 10
click at [534, 193] on b "6.Listening" at bounding box center [530, 191] width 26 height 10
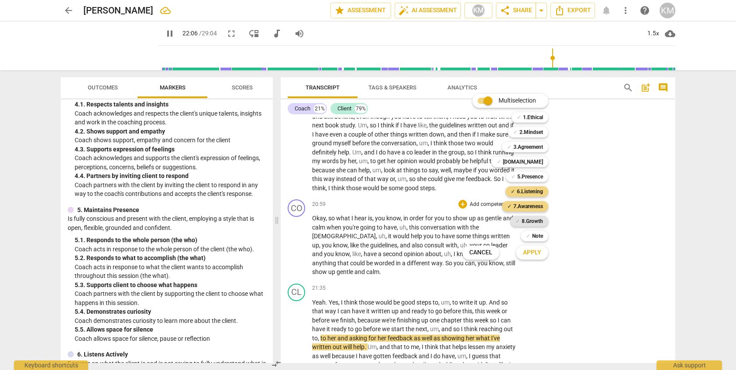
click at [537, 222] on b "8.Growth" at bounding box center [532, 221] width 21 height 10
click at [536, 254] on span "Apply" at bounding box center [532, 252] width 18 height 9
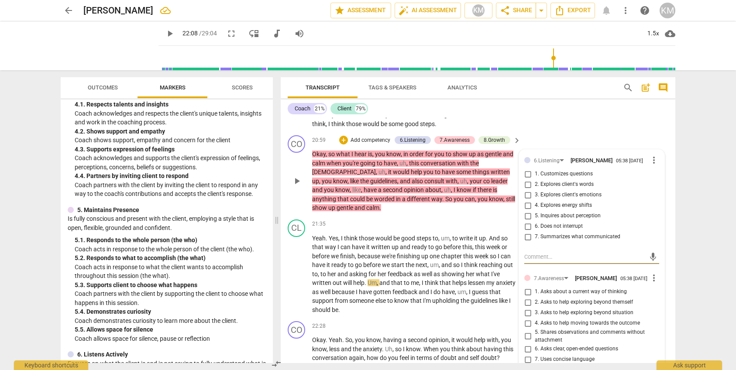
scroll to position [2485, 0]
click at [526, 231] on input "7. Summarizes what communicated" at bounding box center [528, 236] width 14 height 10
click at [536, 252] on textarea at bounding box center [584, 256] width 121 height 8
paste textarea "Coach succinctly reflects or summarizes what the client communicated to ensure …"
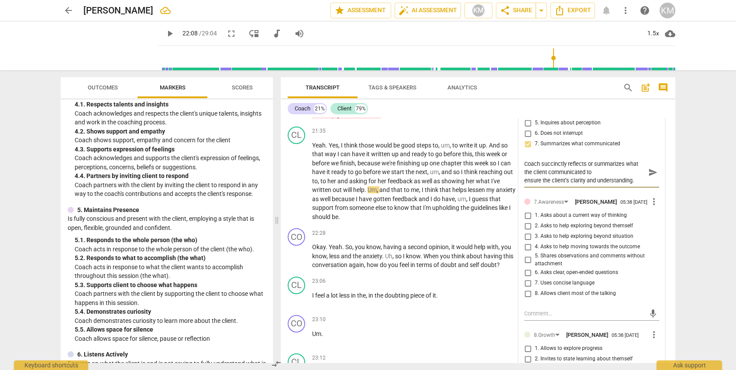
scroll to position [2581, 0]
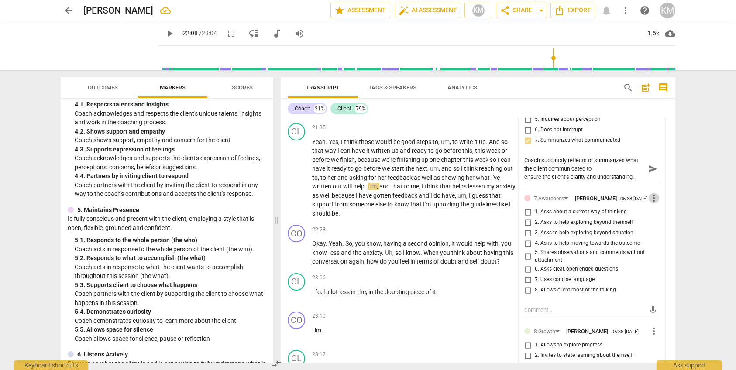
click at [656, 193] on span "more_vert" at bounding box center [654, 198] width 10 height 10
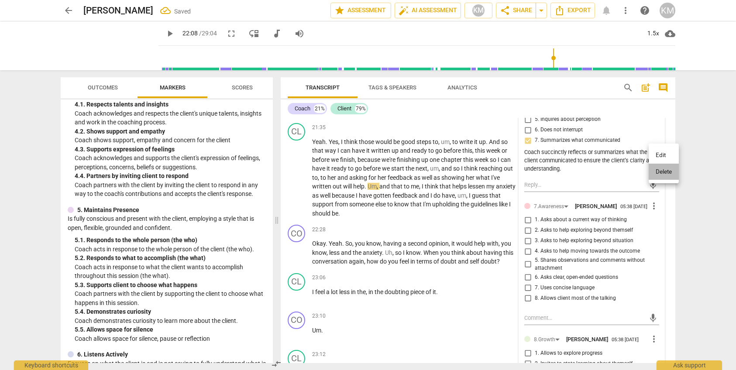
click at [664, 174] on li "Delete" at bounding box center [664, 172] width 30 height 17
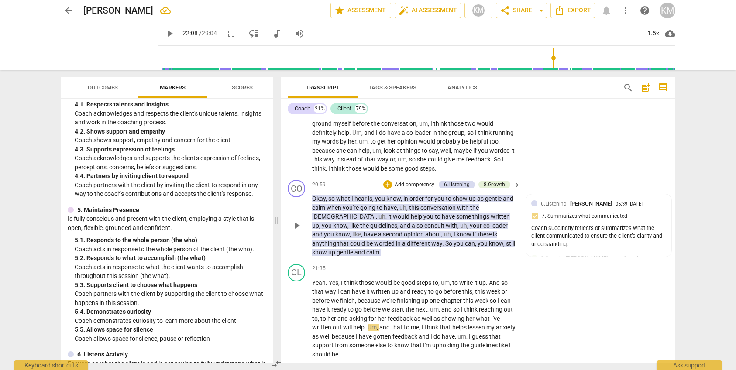
scroll to position [2441, 0]
click at [368, 260] on div "CL play_arrow pause 21:35 + Add competency keyboard_arrow_right Yeah . Yes , I …" at bounding box center [478, 311] width 395 height 102
click at [477, 265] on p "Add competency" at bounding box center [489, 269] width 41 height 8
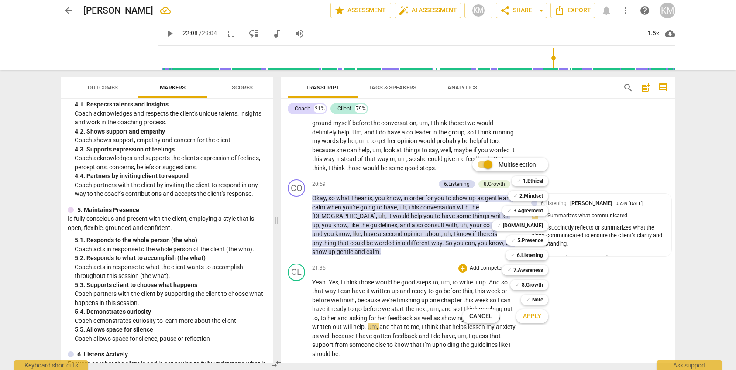
click at [378, 222] on div at bounding box center [368, 185] width 736 height 370
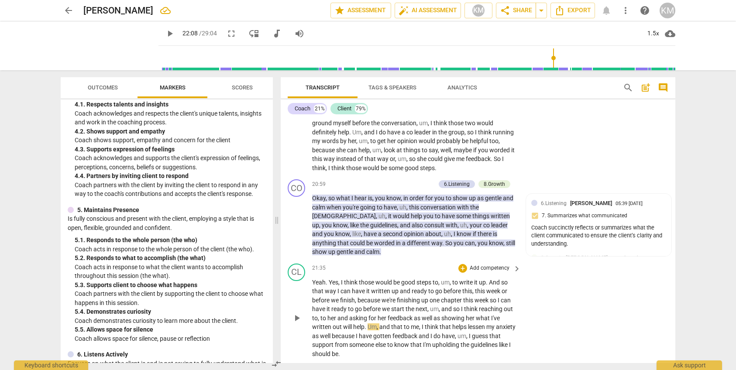
click at [299, 313] on span "play_arrow" at bounding box center [297, 318] width 10 height 10
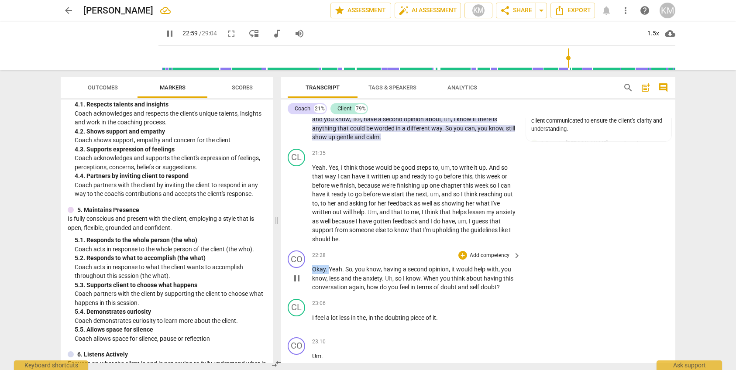
scroll to position [2555, 0]
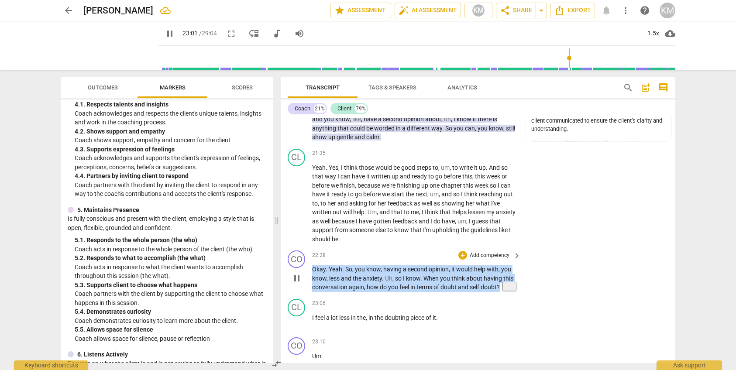
click at [509, 0] on html "arrow_back [PERSON_NAME] edit star Assessment auto_fix_high AI Assessment KM sh…" at bounding box center [368, 0] width 736 height 0
click at [479, 252] on p "Add competency" at bounding box center [489, 256] width 41 height 8
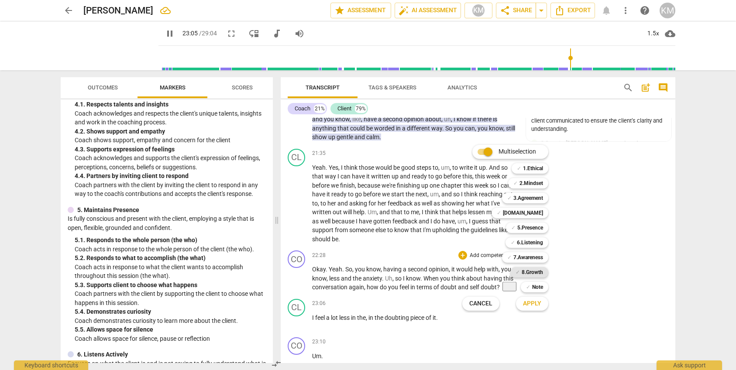
click at [534, 273] on b "8.Growth" at bounding box center [532, 272] width 21 height 10
click at [537, 306] on span "Apply" at bounding box center [532, 303] width 18 height 9
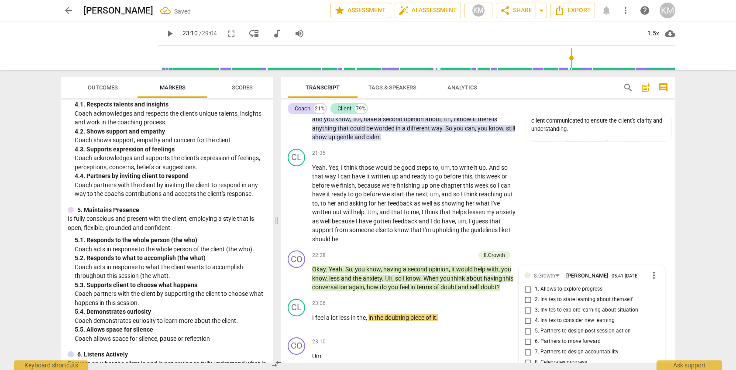
scroll to position [2680, 0]
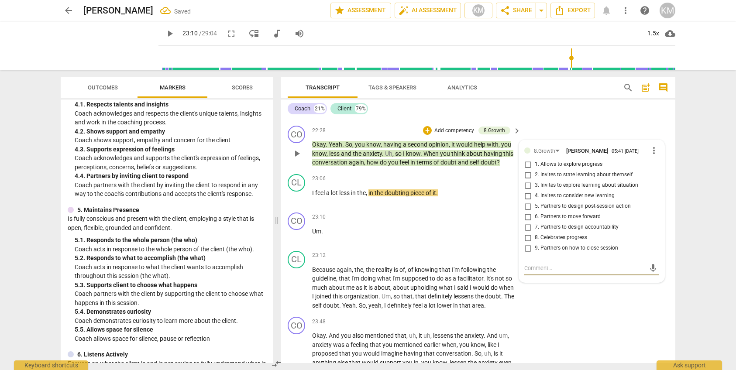
click at [525, 159] on input "1. Allows to explore progress" at bounding box center [528, 164] width 14 height 10
click at [545, 264] on textarea at bounding box center [584, 268] width 121 height 8
paste textarea "Coach invites or allows the client to explore progress toward what the client w…"
click at [653, 272] on span "send" at bounding box center [653, 277] width 10 height 10
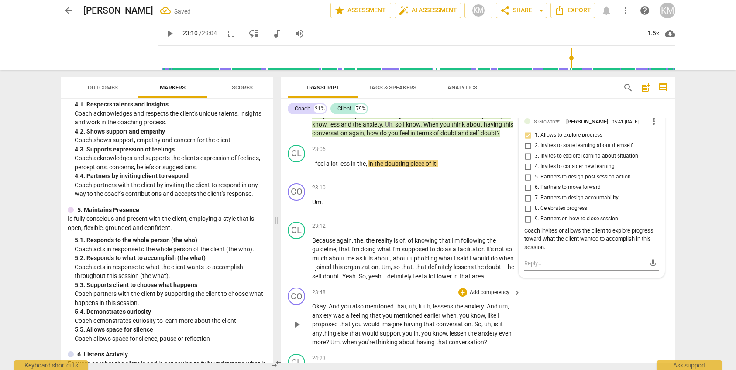
scroll to position [2711, 0]
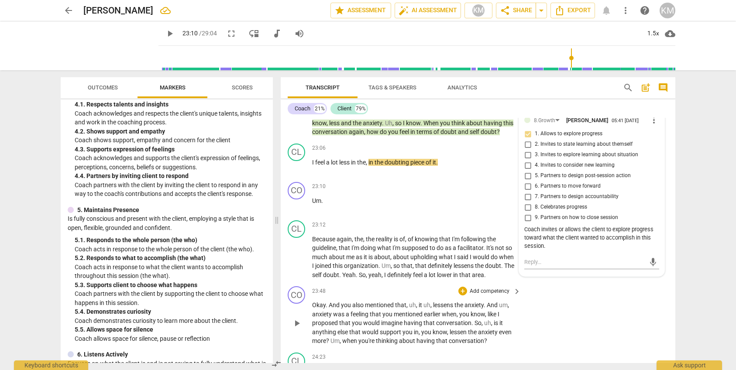
click at [627, 289] on div "CO play_arrow pause 23:48 + Add competency keyboard_arrow_right Okay . And you …" at bounding box center [478, 316] width 395 height 66
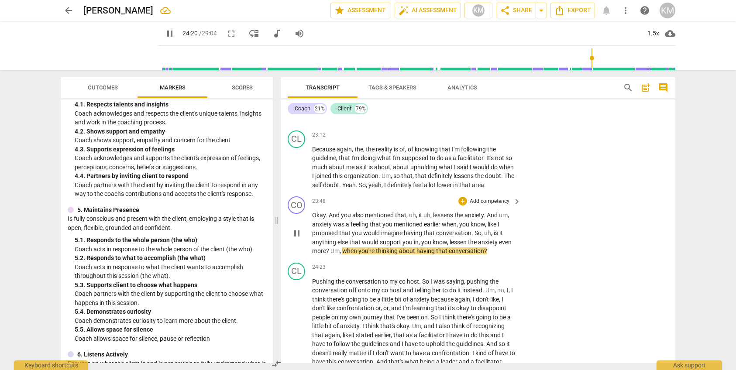
scroll to position [2801, 0]
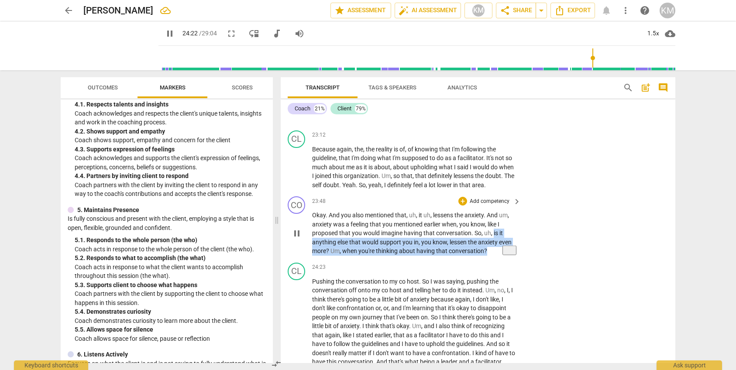
drag, startPoint x: 494, startPoint y: 205, endPoint x: 503, endPoint y: 224, distance: 21.9
click at [504, 224] on p "Okay . And you also mentioned that , uh , it uh , lessens the anxiety . And um …" at bounding box center [414, 233] width 204 height 45
click at [466, 197] on div "+" at bounding box center [462, 201] width 9 height 9
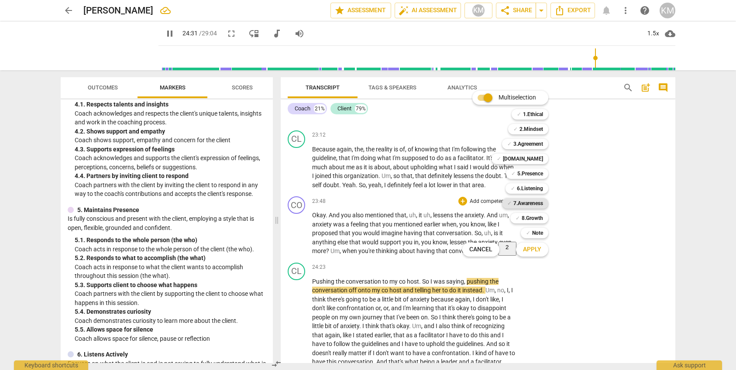
click at [539, 204] on b "7.Awareness" at bounding box center [528, 203] width 30 height 10
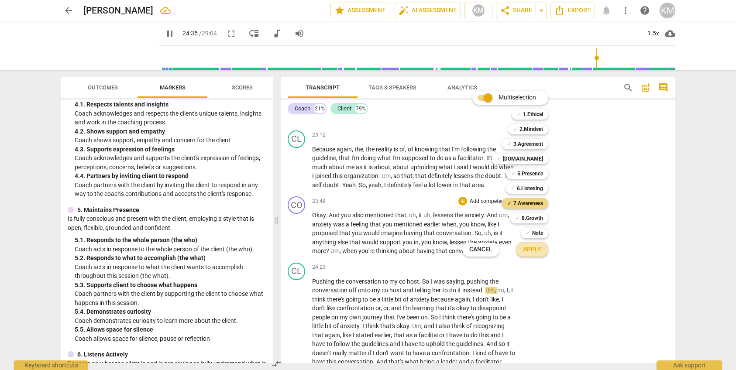
click at [536, 251] on span "Apply" at bounding box center [532, 249] width 18 height 9
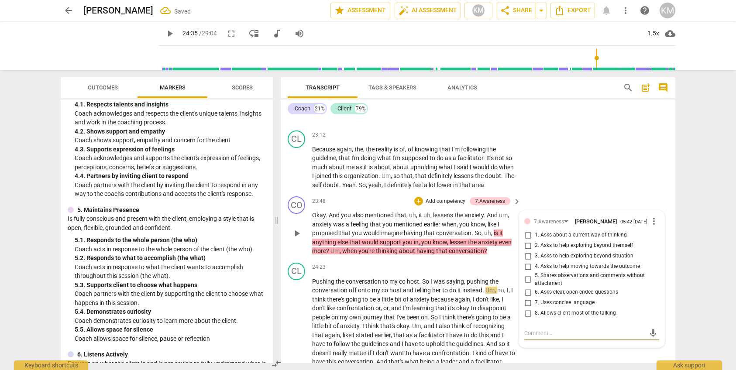
scroll to position [2806, 0]
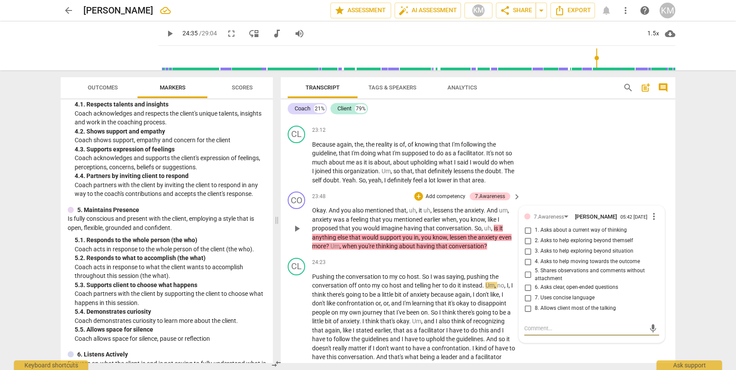
click at [530, 257] on input "4. Asks to help moving towards the outcome" at bounding box center [528, 262] width 14 height 10
click at [599, 333] on div "CL play_arrow pause 24:23 + Add competency keyboard_arrow_right Pushing the con…" at bounding box center [478, 332] width 395 height 156
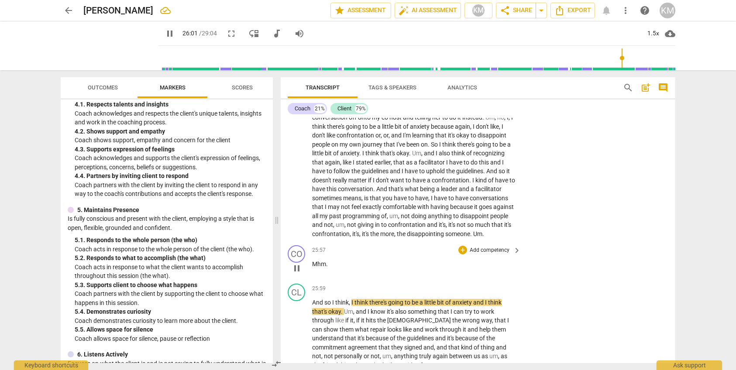
scroll to position [2974, 0]
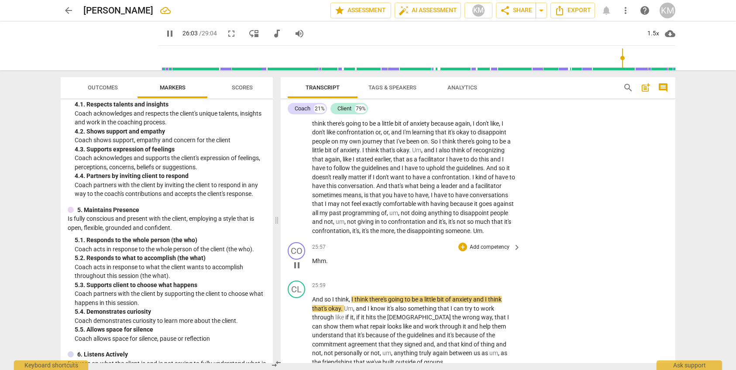
drag, startPoint x: 337, startPoint y: 238, endPoint x: 342, endPoint y: 239, distance: 4.9
click at [312, 239] on div "CO play_arrow pause 25:57 + Add competency keyboard_arrow_right Mhm ." at bounding box center [478, 258] width 395 height 38
click at [462, 242] on div "+" at bounding box center [462, 246] width 9 height 9
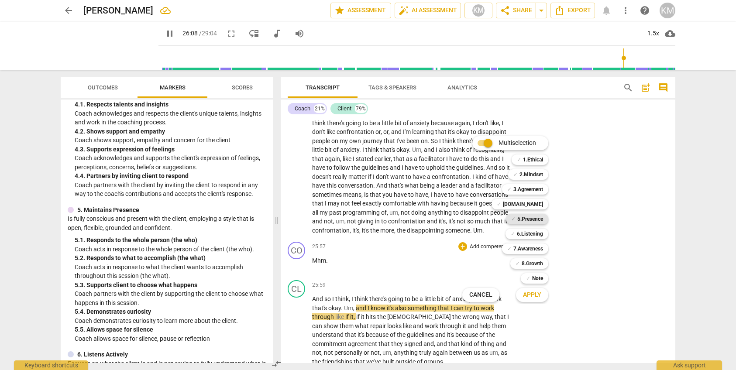
click at [528, 221] on b "5.Presence" at bounding box center [530, 219] width 26 height 10
click at [527, 233] on b "6.Listening" at bounding box center [530, 234] width 26 height 10
click at [535, 296] on span "Apply" at bounding box center [532, 295] width 18 height 9
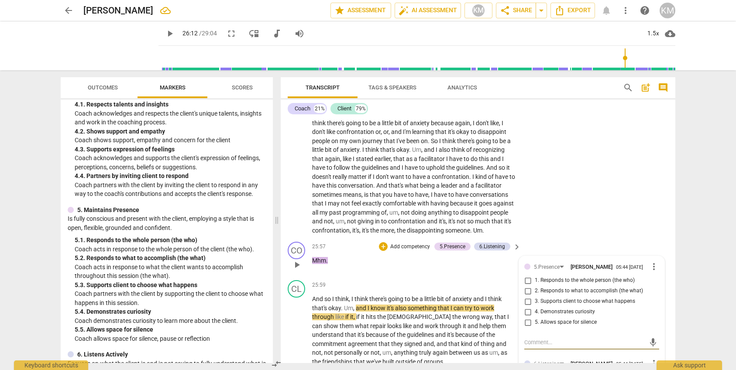
click at [528, 317] on input "5. Allows space for silence" at bounding box center [528, 322] width 14 height 10
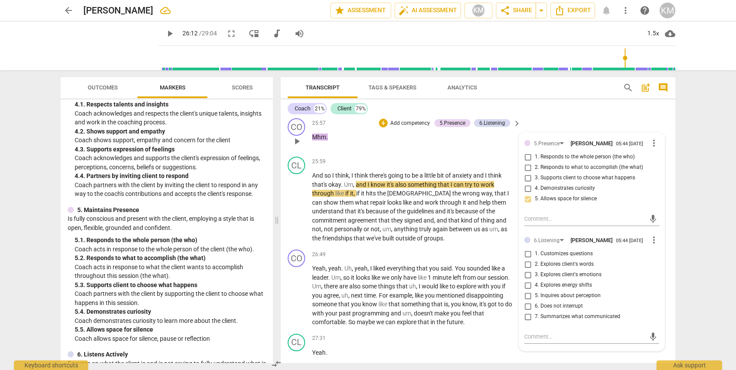
scroll to position [3073, 0]
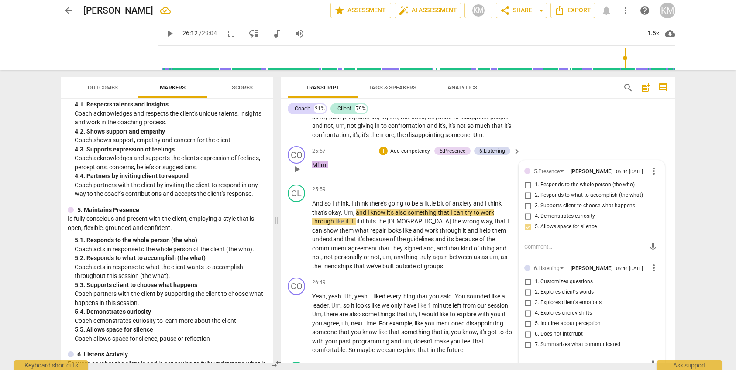
click at [527, 329] on input "6. Does not interrupt" at bounding box center [528, 334] width 14 height 10
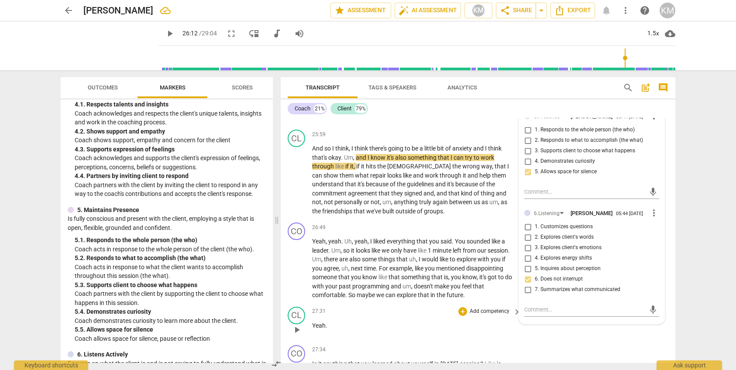
scroll to position [3126, 0]
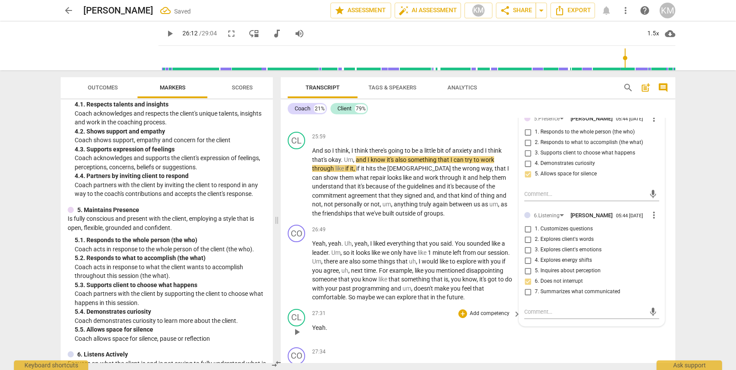
click at [578, 312] on div "CL play_arrow pause 27:31 + Add competency keyboard_arrow_right Yeah ." at bounding box center [478, 325] width 395 height 38
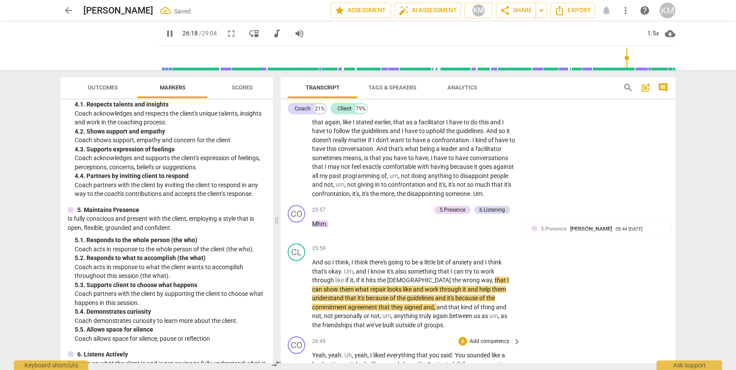
scroll to position [3009, 0]
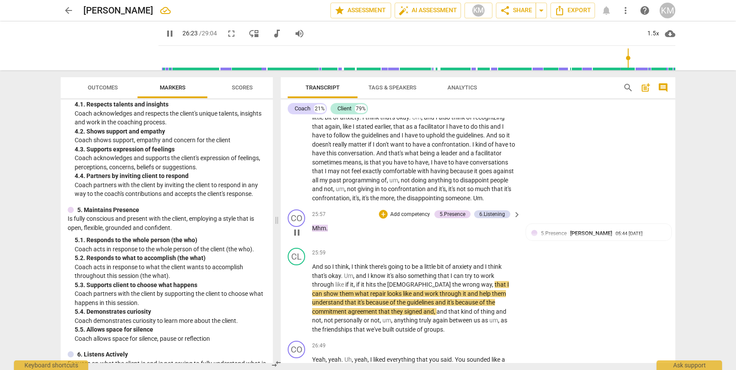
click at [413, 211] on p "Add competency" at bounding box center [409, 215] width 41 height 8
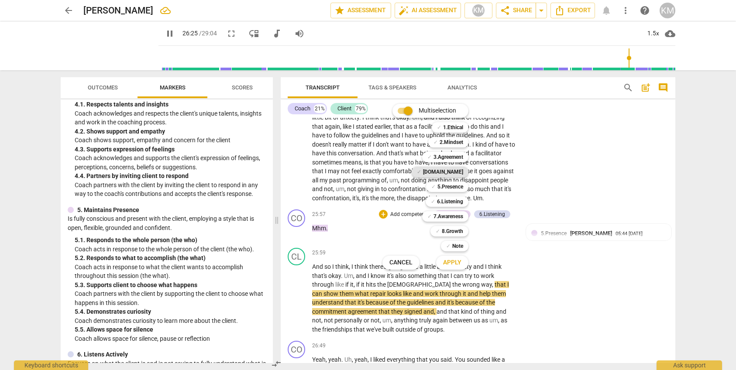
click at [451, 172] on b "[DOMAIN_NAME]" at bounding box center [443, 172] width 40 height 10
click at [460, 264] on span "Apply" at bounding box center [452, 262] width 18 height 9
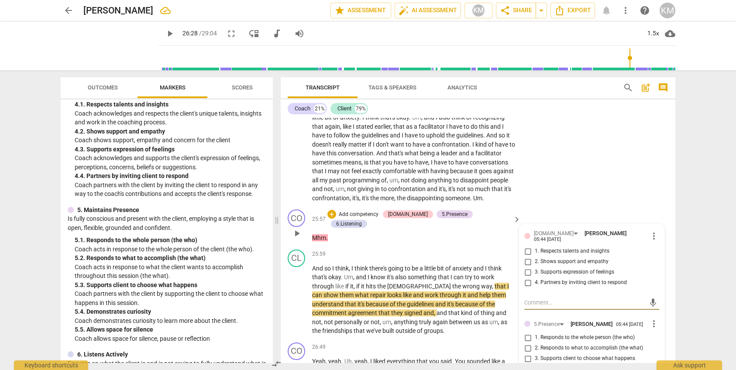
click at [528, 267] on input "3. Supports expression of feelings" at bounding box center [528, 272] width 14 height 10
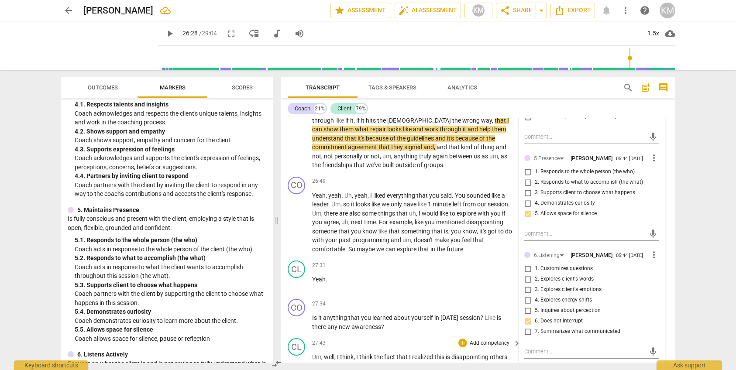
scroll to position [3178, 0]
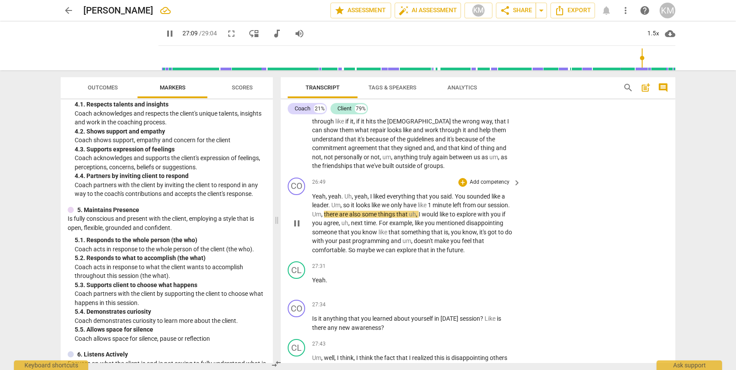
scroll to position [3174, 0]
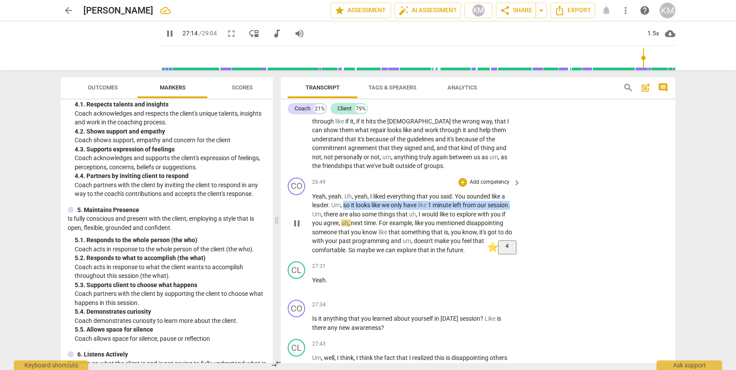
drag, startPoint x: 345, startPoint y: 177, endPoint x: 515, endPoint y: 177, distance: 170.2
click at [516, 192] on p "Yeah , yeah . Uh , yeah , I liked everything that you said . You sounded like a…" at bounding box center [414, 223] width 204 height 63
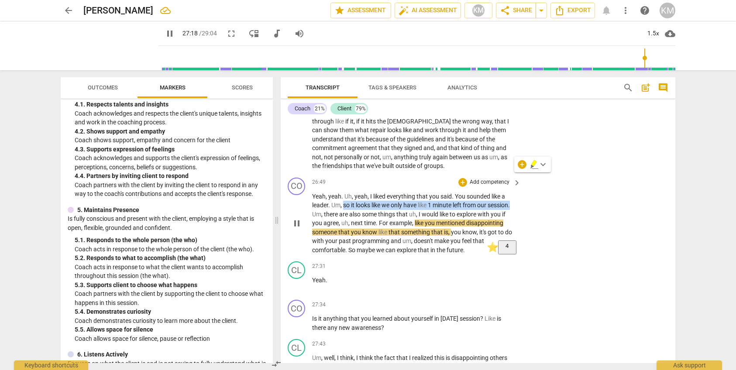
scroll to position [3175, 0]
click at [485, 178] on p "Add competency" at bounding box center [489, 182] width 41 height 8
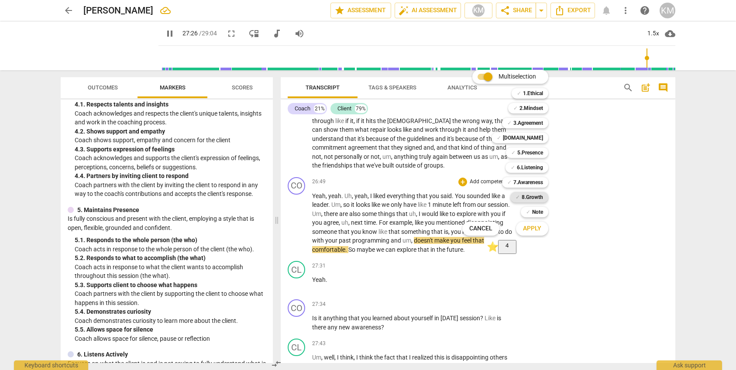
click at [539, 196] on b "8.Growth" at bounding box center [532, 197] width 21 height 10
click at [538, 231] on span "Apply" at bounding box center [532, 228] width 18 height 9
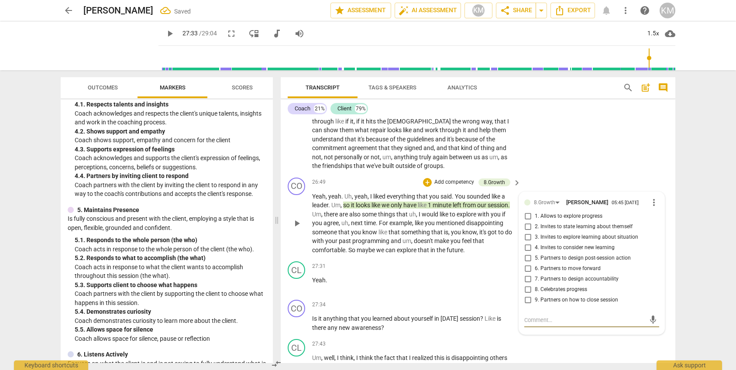
click at [529, 295] on input "9. Partners on how to close session" at bounding box center [528, 300] width 14 height 10
click at [561, 316] on textarea at bounding box center [584, 320] width 121 height 8
paste textarea "Coach partners with the client on how they want to complete this session."
drag, startPoint x: 655, startPoint y: 296, endPoint x: 638, endPoint y: 296, distance: 17.0
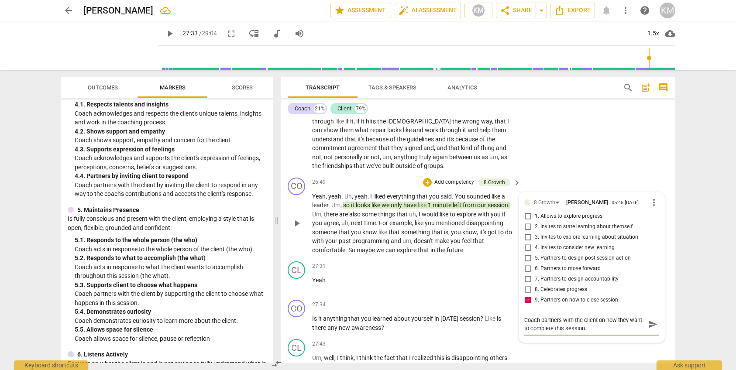
click at [655, 320] on span "send" at bounding box center [653, 325] width 10 height 10
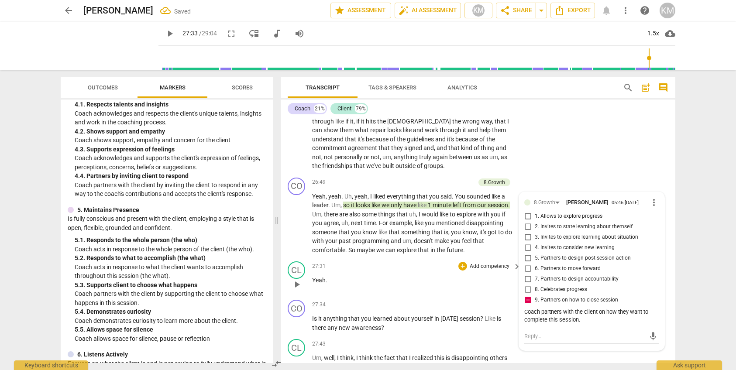
click at [413, 261] on div "27:31 + Add competency keyboard_arrow_right Yeah ." at bounding box center [417, 276] width 210 height 31
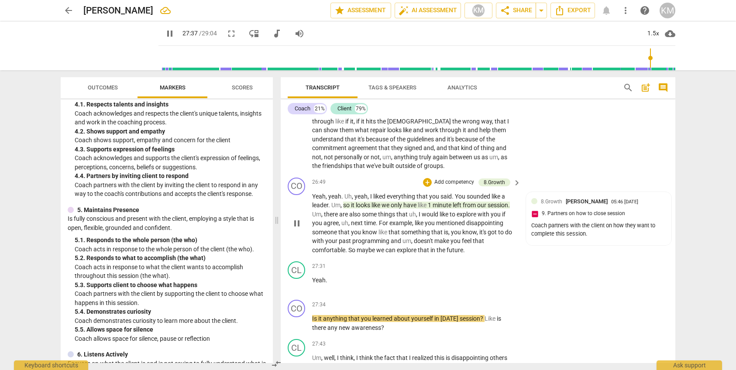
click at [297, 218] on span "pause" at bounding box center [297, 223] width 10 height 10
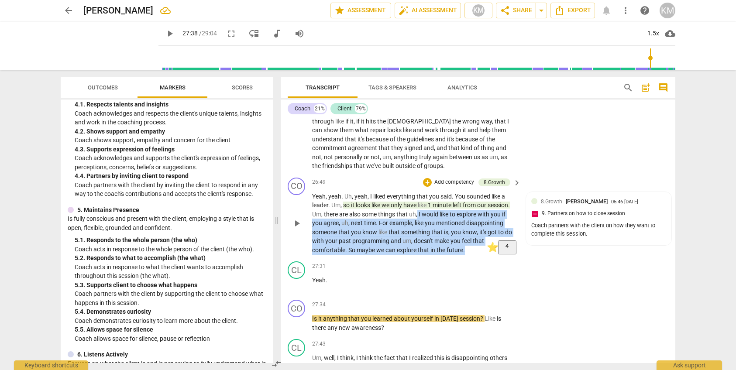
drag, startPoint x: 418, startPoint y: 186, endPoint x: 470, endPoint y: 222, distance: 63.6
click at [470, 222] on p "Yeah , yeah . Uh , yeah , I liked everything that you said . You sounded like a…" at bounding box center [414, 223] width 204 height 63
click at [428, 178] on div "+" at bounding box center [427, 182] width 9 height 9
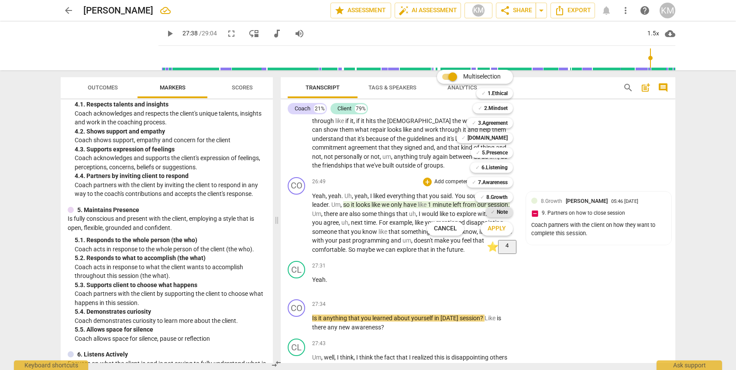
click at [501, 212] on b "Note" at bounding box center [502, 212] width 11 height 10
click at [502, 230] on span "Apply" at bounding box center [497, 228] width 18 height 9
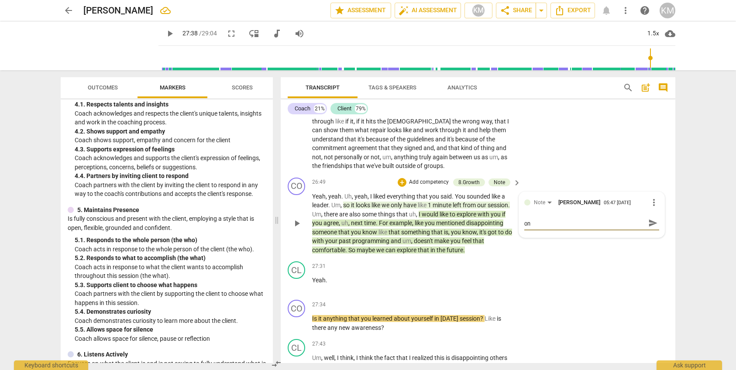
scroll to position [3173, 0]
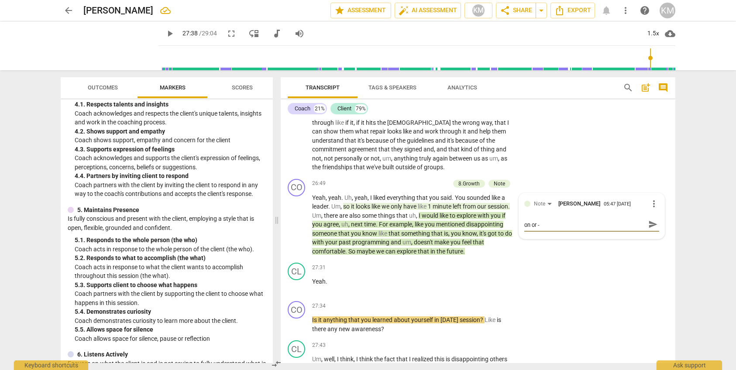
paste textarea "Coach partners with the client to design post-session thinking, reflection or a…"
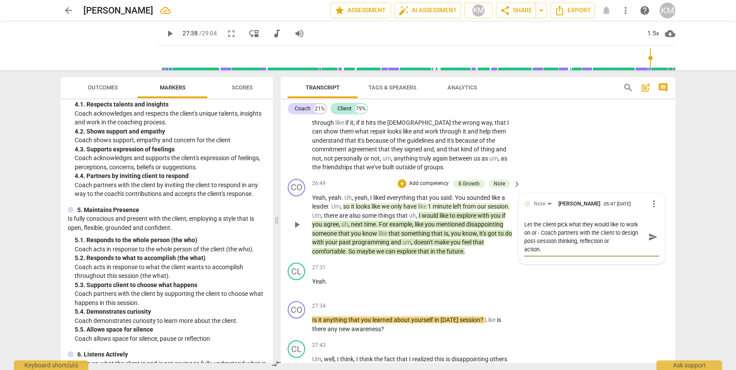
click at [650, 232] on span "send" at bounding box center [653, 237] width 10 height 10
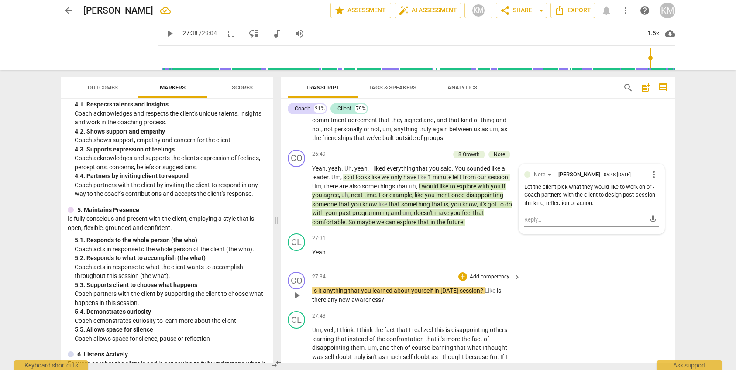
scroll to position [3202, 0]
drag, startPoint x: 313, startPoint y: 264, endPoint x: 460, endPoint y: 272, distance: 147.8
click at [460, 286] on p "Is it anything that you learned about yourself in [DATE] session ? Like is ther…" at bounding box center [414, 295] width 204 height 18
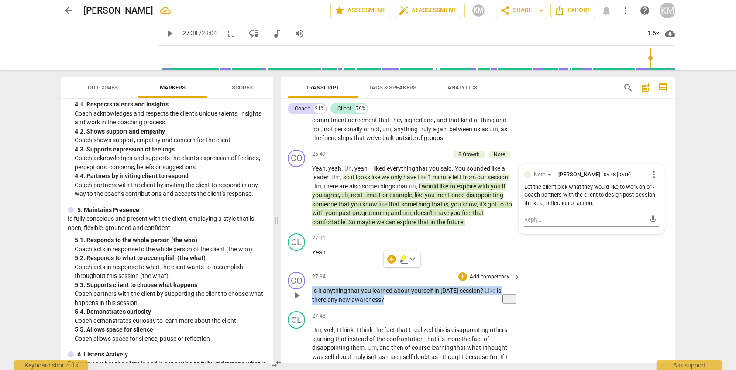
scroll to position [3202, 0]
click at [495, 274] on p "Add competency" at bounding box center [489, 278] width 41 height 8
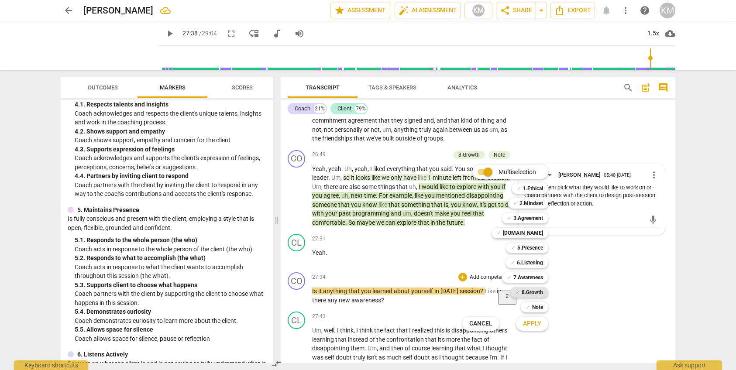
click at [533, 294] on b "8.Growth" at bounding box center [532, 292] width 21 height 10
click at [536, 325] on span "Apply" at bounding box center [532, 324] width 18 height 9
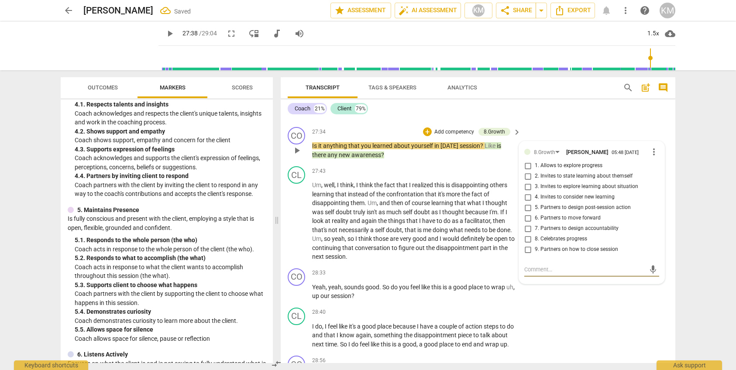
scroll to position [3348, 0]
click at [528, 170] on input "2. Invites to state learning about themself" at bounding box center [528, 175] width 14 height 10
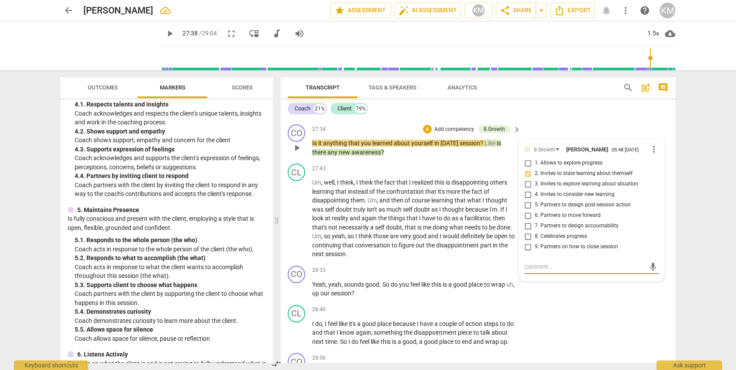
click at [534, 263] on textarea at bounding box center [584, 267] width 121 height 8
paste textarea "Coach invites the client to state or explore the client’s learning in this sess…"
click at [649, 271] on span "send" at bounding box center [653, 276] width 10 height 10
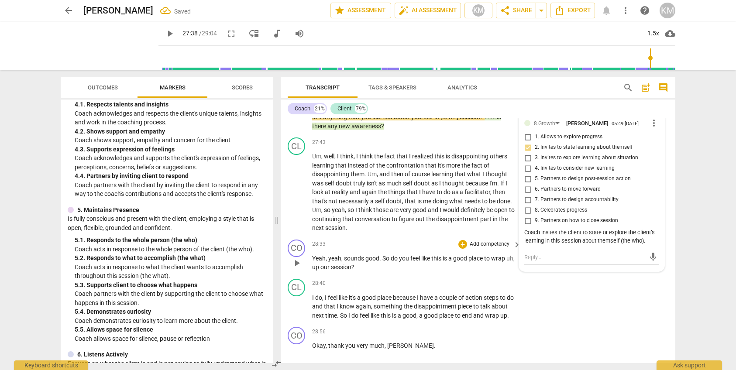
scroll to position [3380, 0]
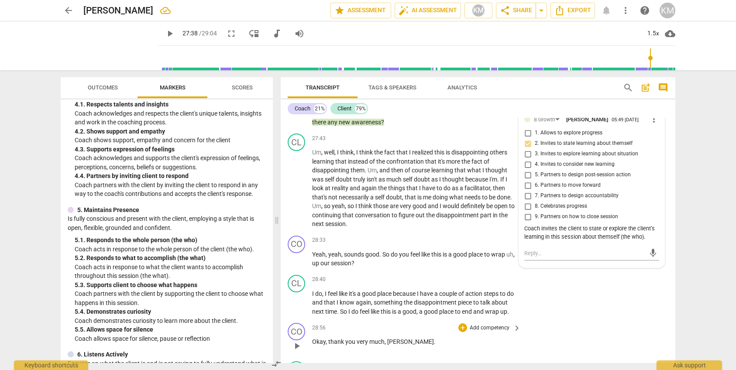
click at [604, 320] on div "CO play_arrow pause 28:56 + Add competency keyboard_arrow_right Okay , thank yo…" at bounding box center [478, 339] width 395 height 38
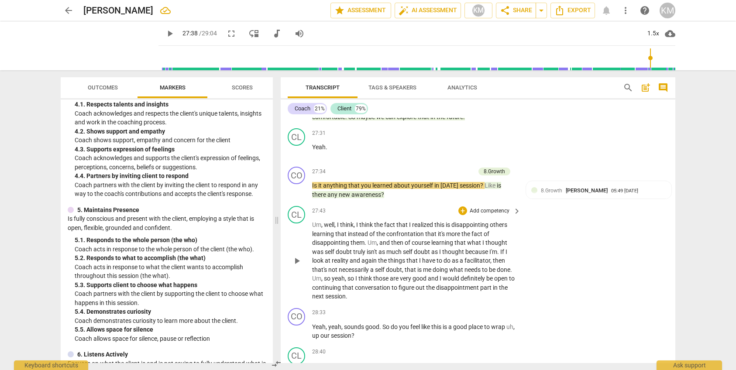
scroll to position [3306, 0]
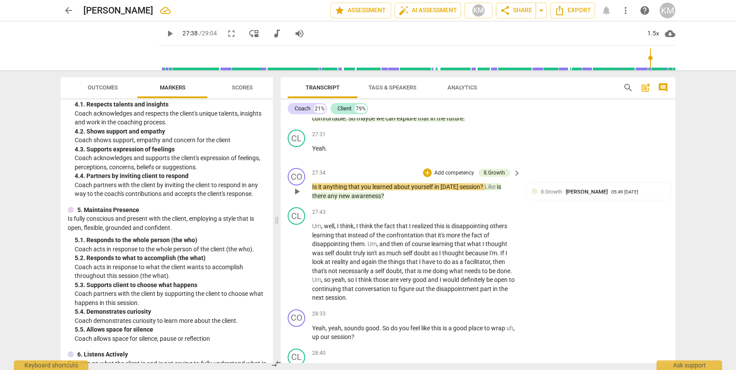
click at [296, 186] on span "play_arrow" at bounding box center [297, 191] width 10 height 10
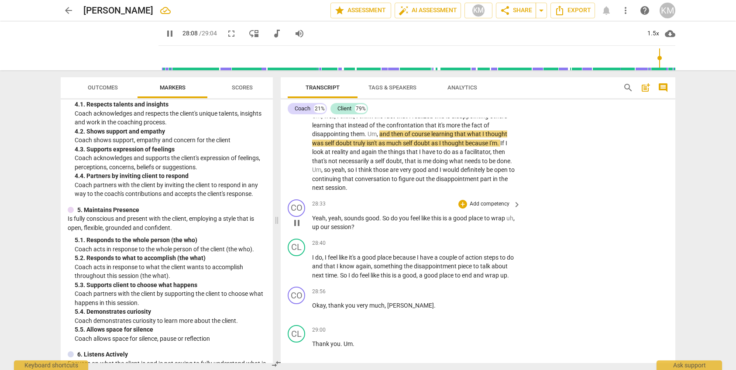
scroll to position [3416, 0]
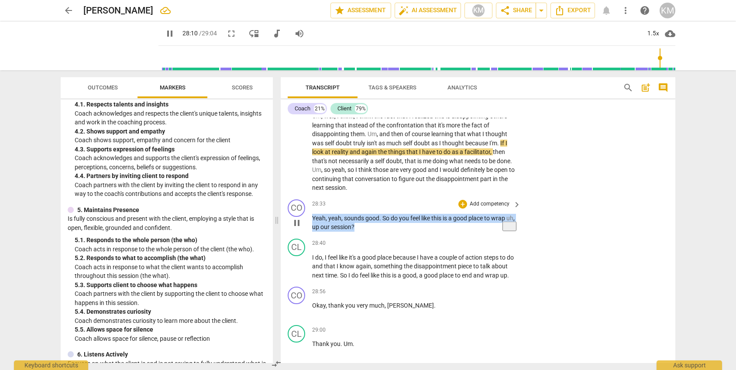
drag, startPoint x: 313, startPoint y: 187, endPoint x: 366, endPoint y: 198, distance: 53.9
click at [366, 214] on p "Yeah , yeah , sounds good . So do you feel like this is a good place to wrap uh…" at bounding box center [414, 223] width 204 height 18
click at [466, 200] on div "+" at bounding box center [462, 204] width 9 height 9
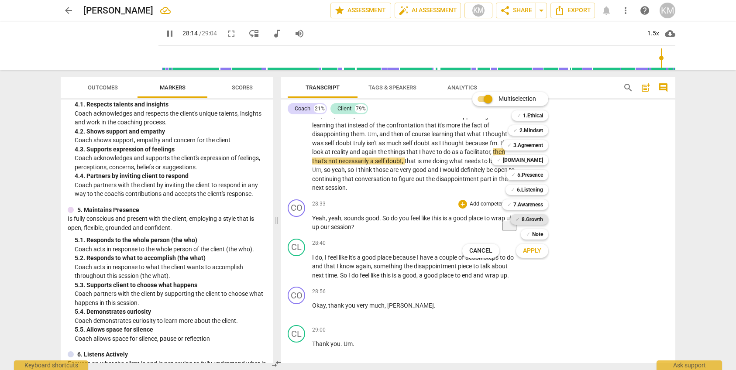
click at [532, 220] on b "8.Growth" at bounding box center [532, 219] width 21 height 10
click at [541, 251] on span "Apply" at bounding box center [532, 251] width 18 height 9
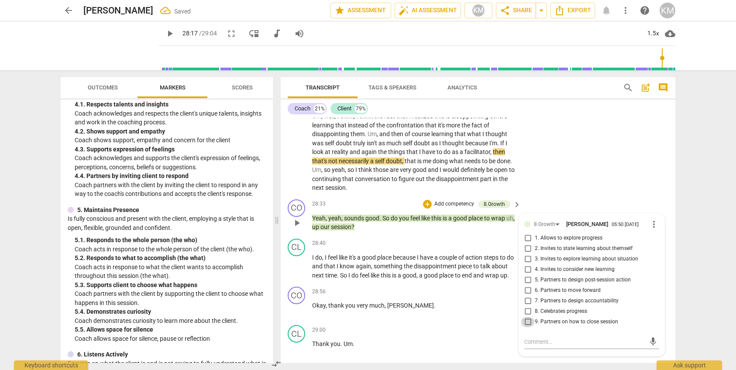
click at [530, 317] on input "9. Partners on how to close session" at bounding box center [528, 322] width 14 height 10
click at [493, 327] on p "Add competency" at bounding box center [489, 331] width 41 height 8
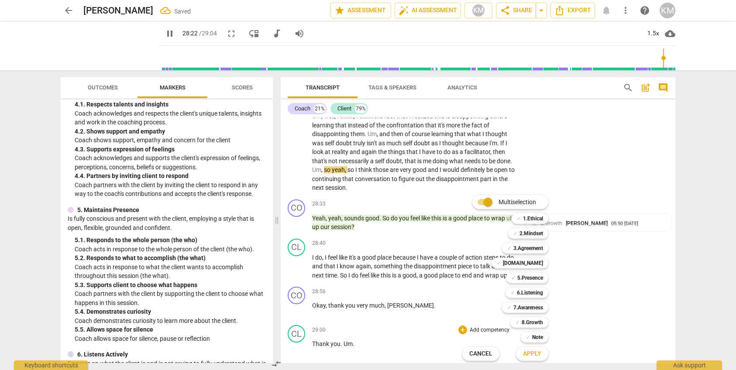
click at [580, 156] on div at bounding box center [368, 185] width 736 height 370
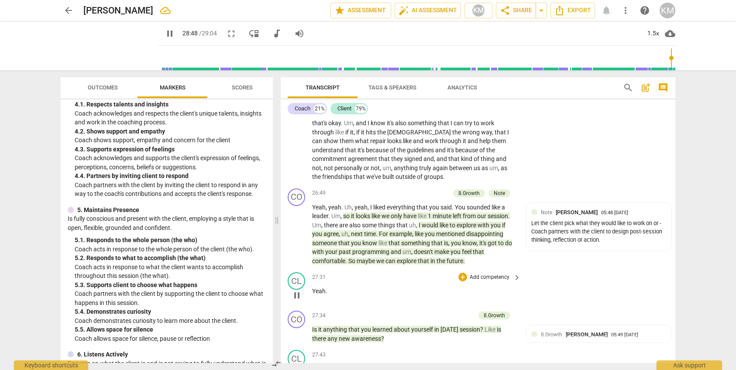
scroll to position [3161, 0]
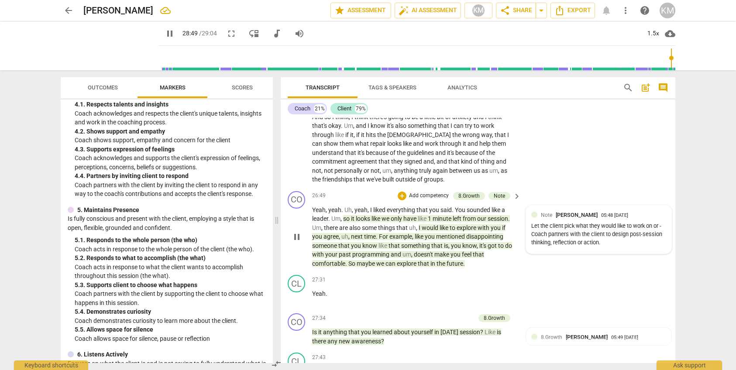
click at [567, 222] on div "Let the client pick what they would like to work on or - Coach partners with th…" at bounding box center [598, 234] width 135 height 24
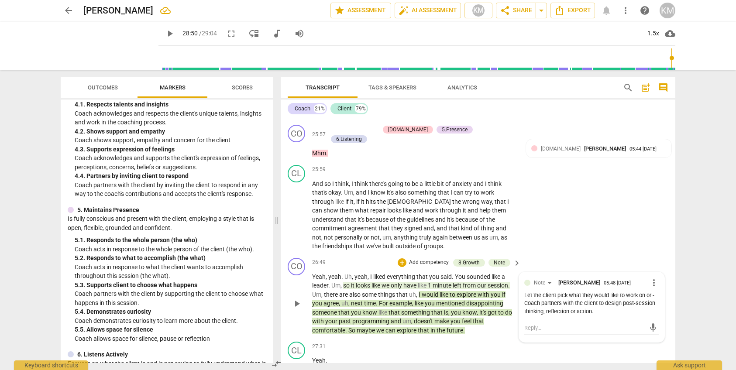
scroll to position [3096, 0]
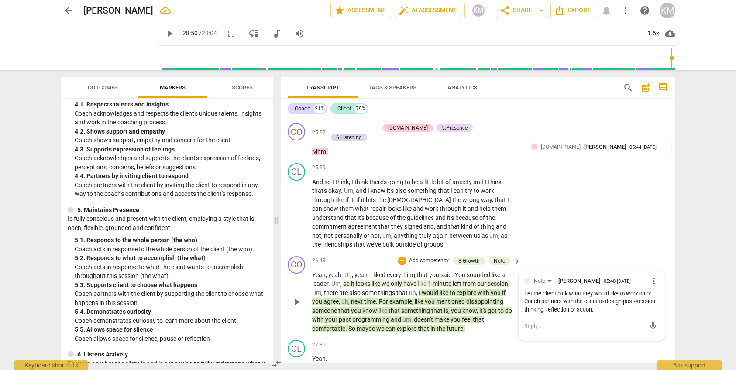
click at [567, 290] on div "Let the client pick what they would like to work on or - Coach partners with th…" at bounding box center [591, 302] width 135 height 24
click at [564, 220] on div "CL play_arrow pause 25:59 + Add competency keyboard_arrow_right And so I think …" at bounding box center [478, 206] width 395 height 93
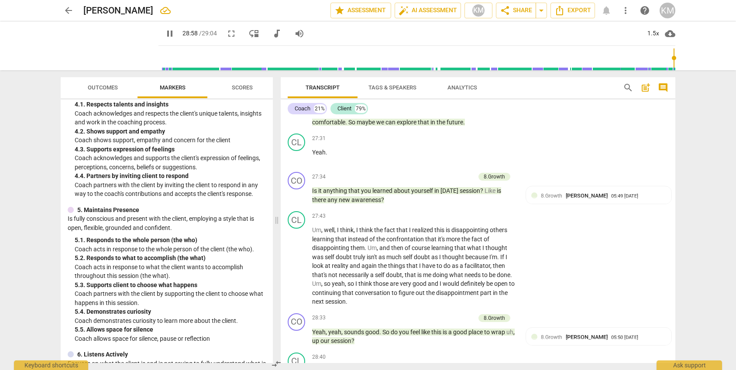
scroll to position [3307, 0]
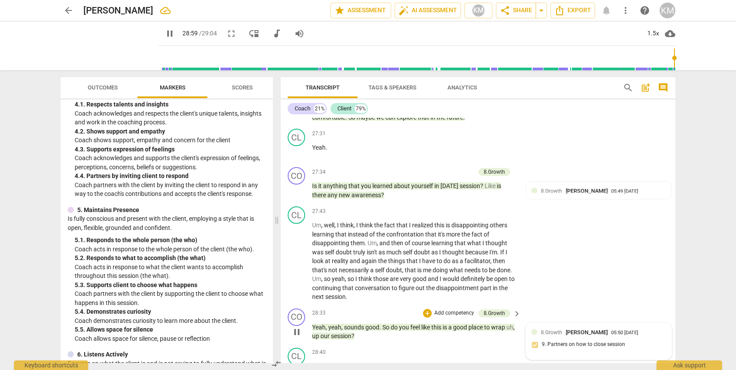
click at [584, 329] on span "[PERSON_NAME]" at bounding box center [587, 332] width 42 height 7
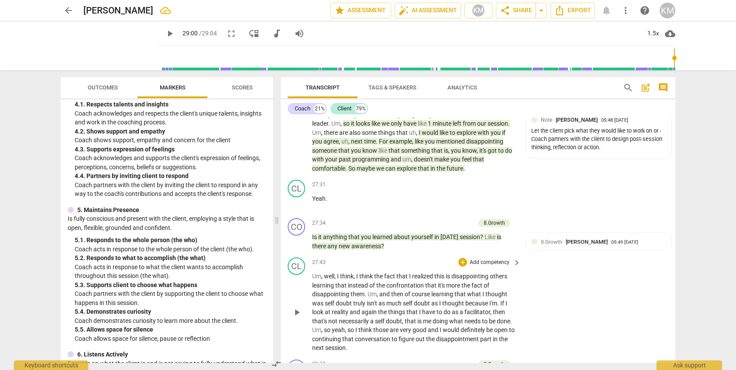
scroll to position [3248, 0]
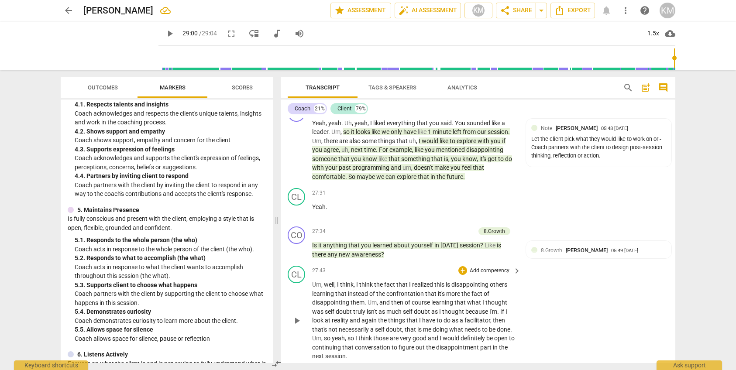
click at [579, 268] on div "CL play_arrow pause 27:43 + Add competency keyboard_arrow_right Um , well , I t…" at bounding box center [478, 313] width 395 height 102
click at [581, 273] on div "CL play_arrow pause 27:43 + Add competency keyboard_arrow_right Um , well , I t…" at bounding box center [478, 313] width 395 height 102
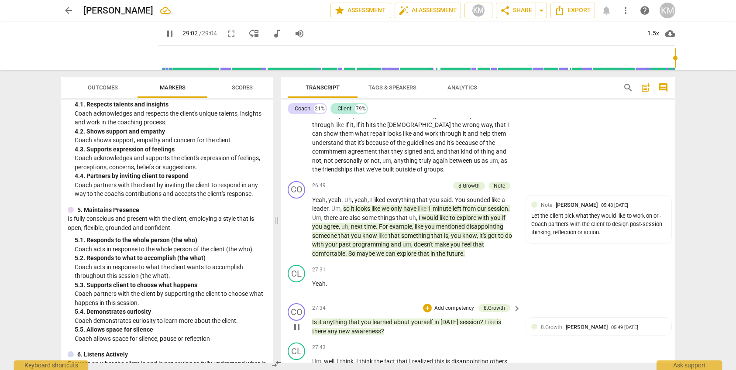
scroll to position [3171, 0]
click at [564, 213] on div "Let the client pick what they would like to work on or - Coach partners with th…" at bounding box center [598, 225] width 135 height 24
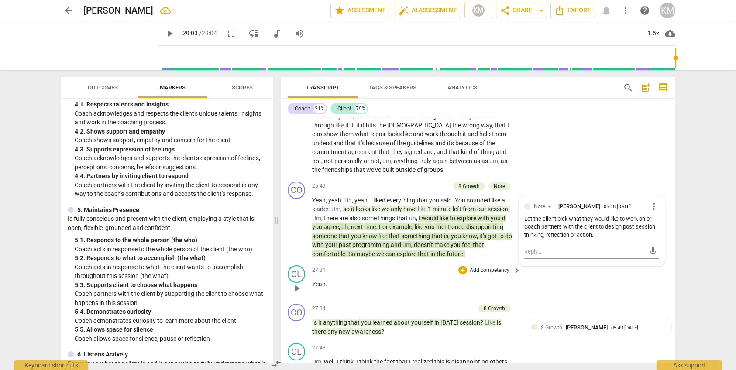
click at [567, 262] on div "CL play_arrow pause 27:31 + Add competency keyboard_arrow_right Yeah ." at bounding box center [478, 281] width 395 height 38
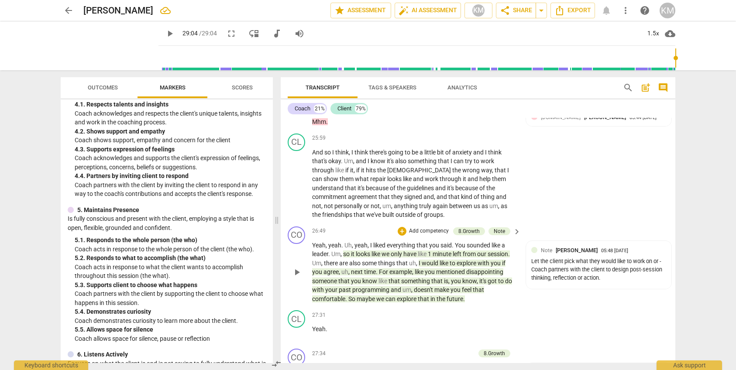
scroll to position [3121, 0]
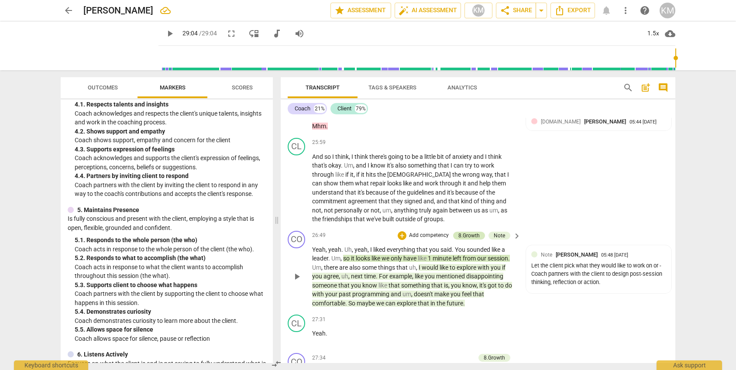
click at [474, 232] on div "8.Growth" at bounding box center [468, 236] width 21 height 8
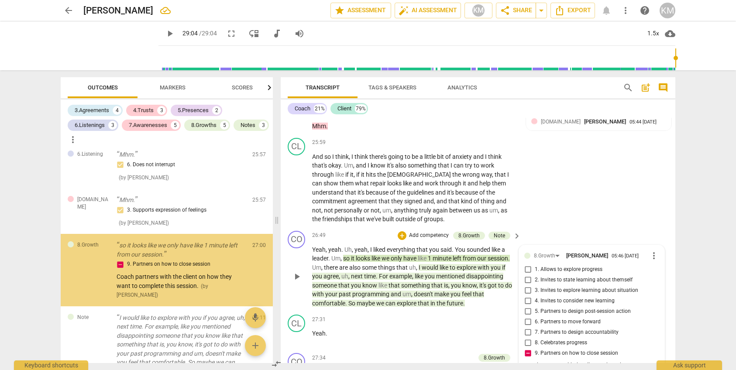
scroll to position [1741, 0]
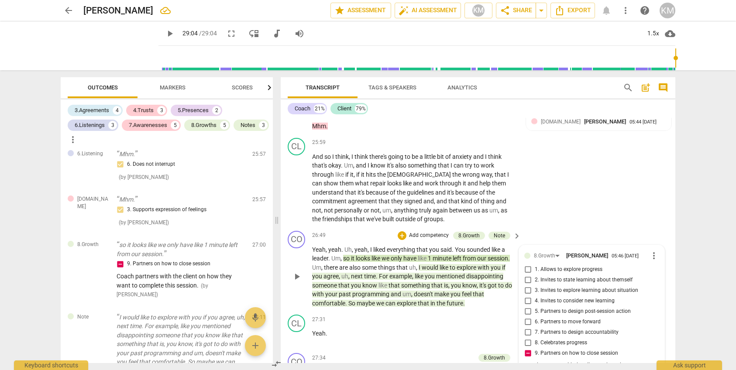
click at [656, 251] on span "more_vert" at bounding box center [654, 256] width 10 height 10
drag, startPoint x: 665, startPoint y: 245, endPoint x: 437, endPoint y: 201, distance: 232.6
click at [665, 245] on li "Delete" at bounding box center [664, 242] width 30 height 17
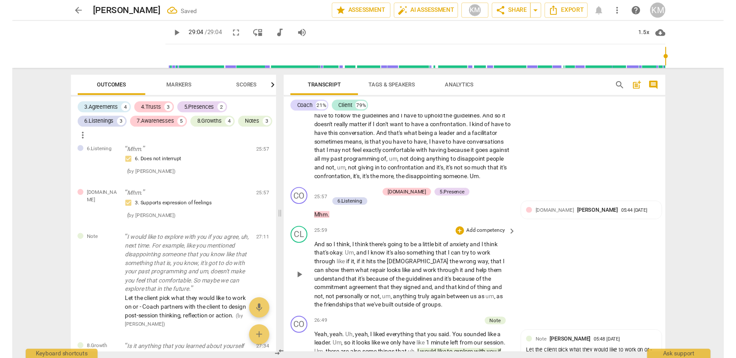
scroll to position [3023, 0]
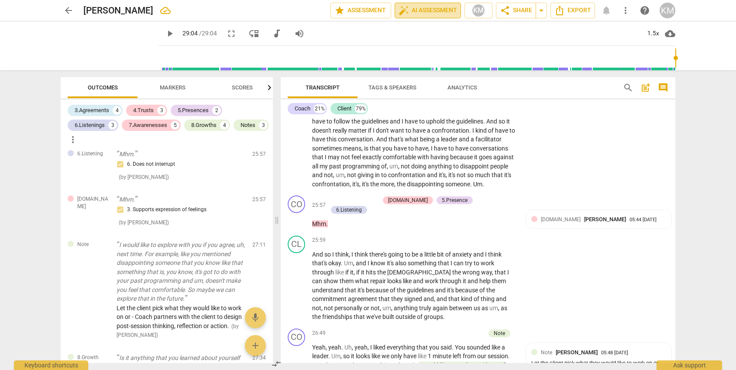
click at [441, 12] on span "auto_fix_high AI Assessment" at bounding box center [428, 10] width 58 height 10
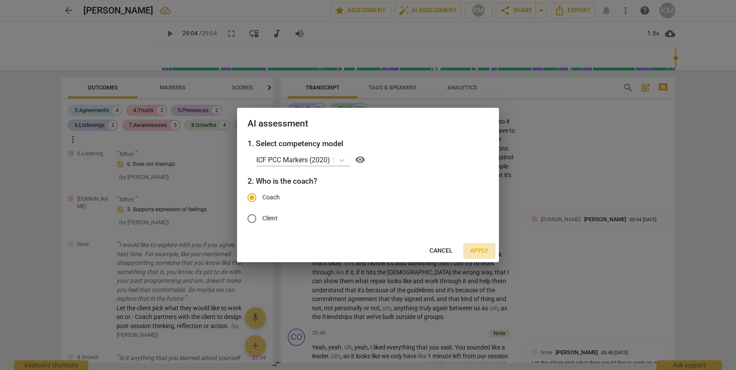
click at [483, 253] on span "Apply" at bounding box center [479, 251] width 18 height 9
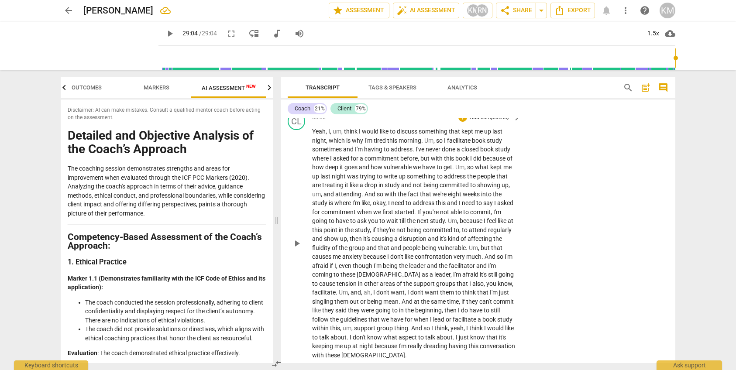
scroll to position [0, 0]
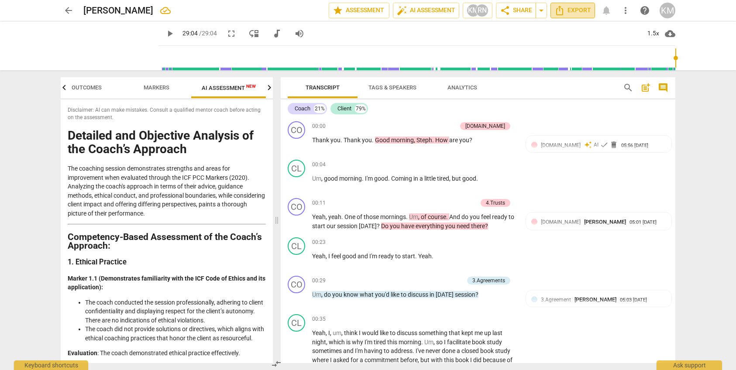
click at [589, 10] on span "Export" at bounding box center [572, 10] width 37 height 10
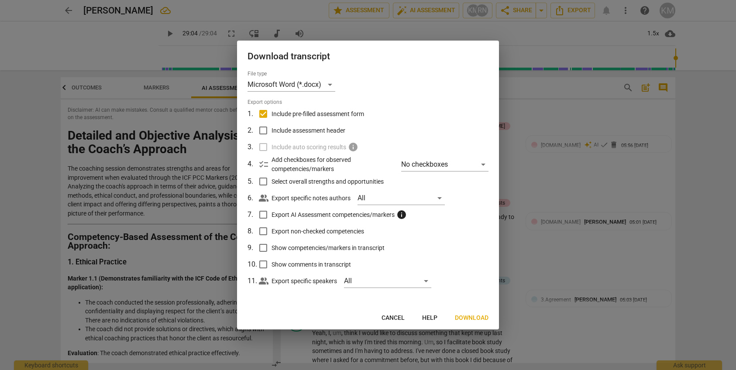
click at [264, 130] on input "Include assessment header" at bounding box center [263, 130] width 17 height 17
drag, startPoint x: 265, startPoint y: 148, endPoint x: 270, endPoint y: 151, distance: 5.6
click at [265, 148] on label "Include auto scoring results info" at bounding box center [367, 147] width 229 height 17
click at [265, 147] on label "Include auto scoring results info" at bounding box center [367, 147] width 229 height 17
click at [262, 182] on input "Select overall strengths and opportunities" at bounding box center [263, 181] width 17 height 17
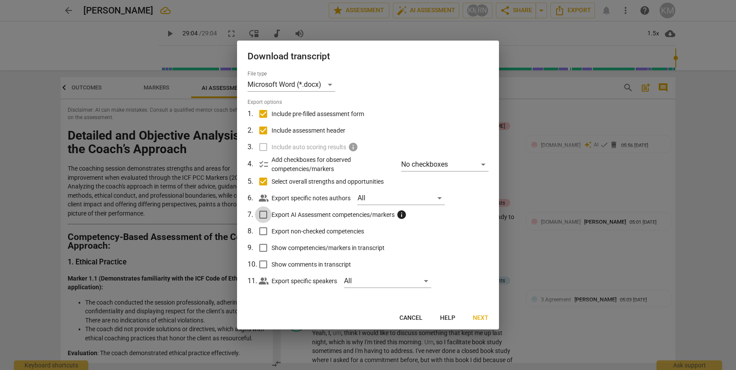
click at [264, 217] on input "Export AI Assessment competencies/markers info" at bounding box center [263, 214] width 17 height 17
click at [263, 232] on input "Export non-checked competencies" at bounding box center [263, 231] width 17 height 17
click at [265, 246] on input "Show competencies/markers in transcript" at bounding box center [263, 248] width 17 height 17
click at [263, 262] on input "Show comments in transcript" at bounding box center [263, 264] width 17 height 17
click at [485, 319] on span "Next" at bounding box center [481, 318] width 16 height 9
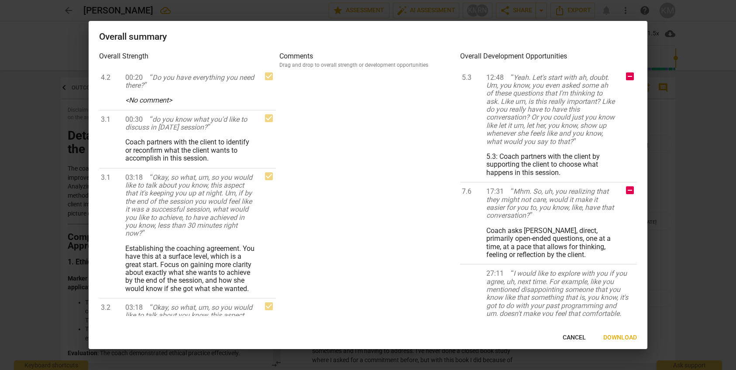
click at [622, 339] on span "Download" at bounding box center [620, 338] width 34 height 9
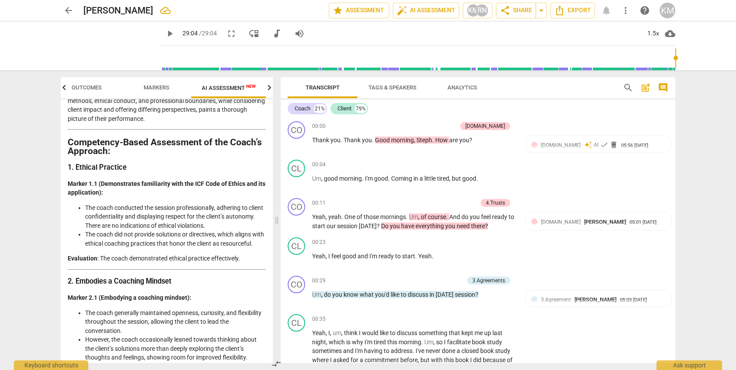
scroll to position [94, 0]
click at [238, 87] on span "AI Assessment New" at bounding box center [229, 88] width 54 height 7
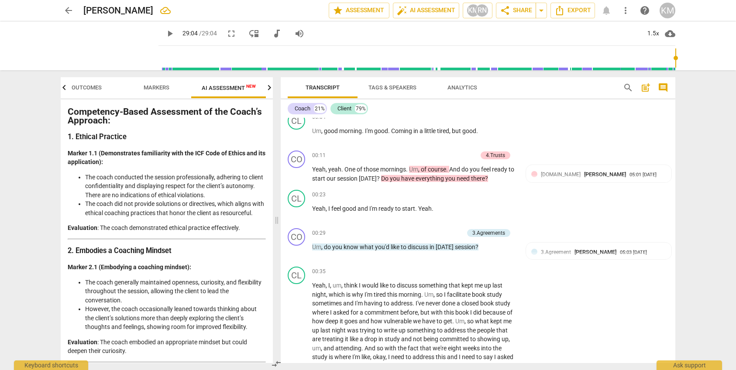
scroll to position [0, 0]
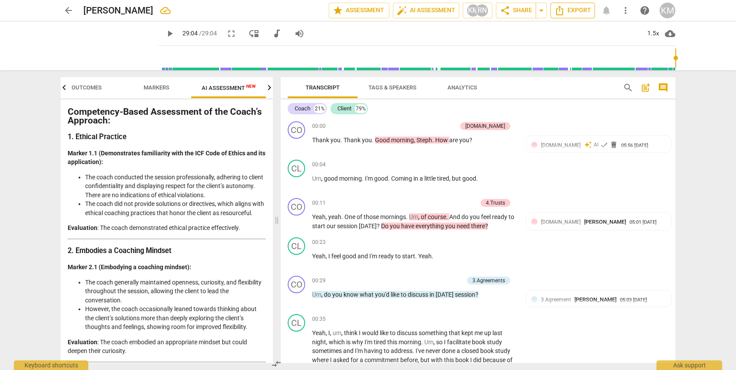
click at [580, 10] on span "Export" at bounding box center [572, 10] width 37 height 10
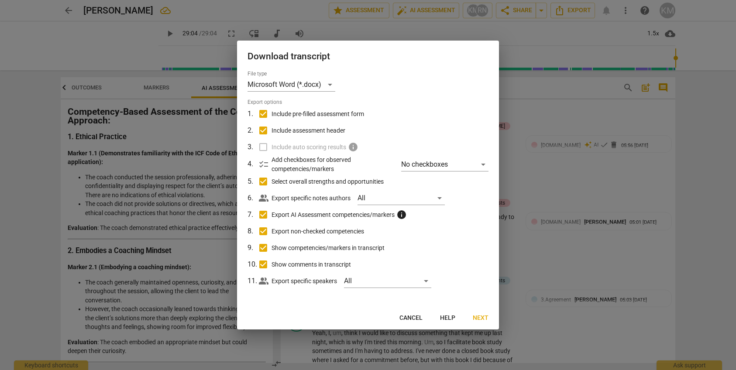
click at [482, 319] on span "Next" at bounding box center [481, 318] width 16 height 9
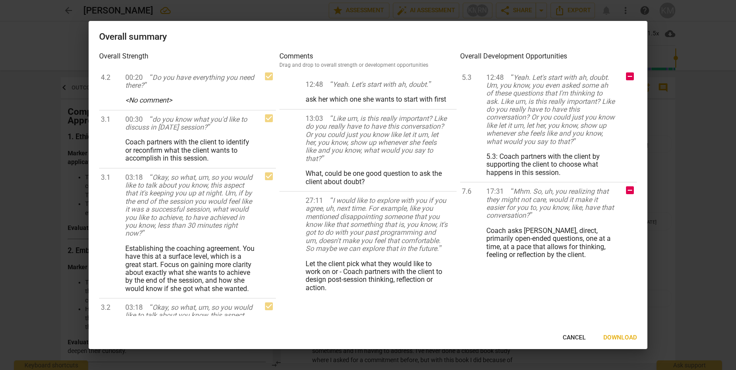
click at [619, 338] on span "Download" at bounding box center [620, 338] width 34 height 9
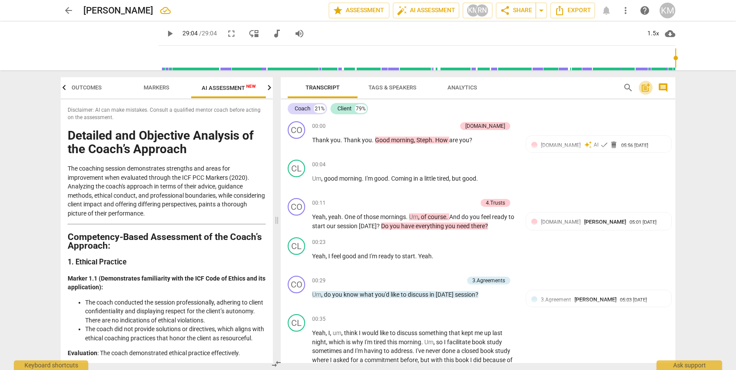
click at [646, 89] on span "post_add" at bounding box center [645, 88] width 10 height 10
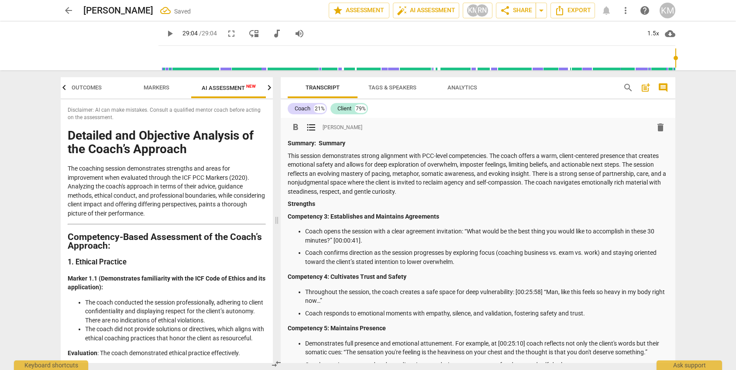
click at [331, 142] on strong "Summary" at bounding box center [332, 143] width 27 height 7
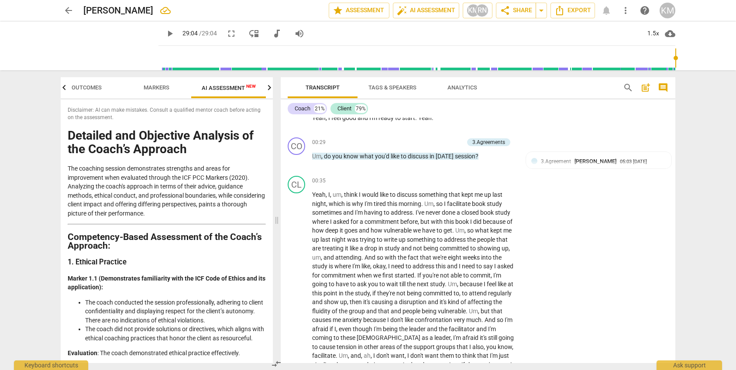
scroll to position [678, 0]
click at [585, 11] on span "Export" at bounding box center [572, 10] width 37 height 10
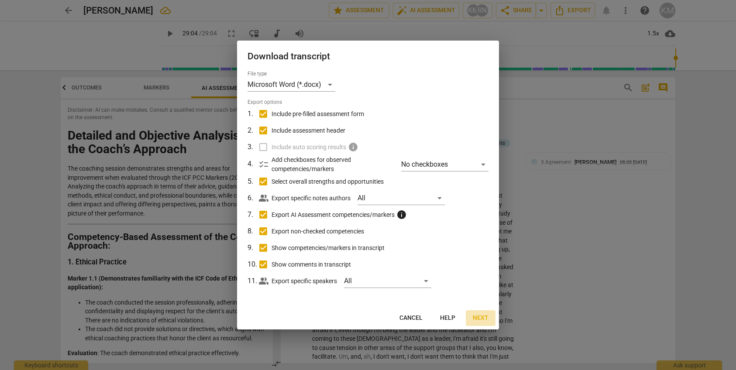
click at [484, 320] on span "Next" at bounding box center [481, 318] width 16 height 9
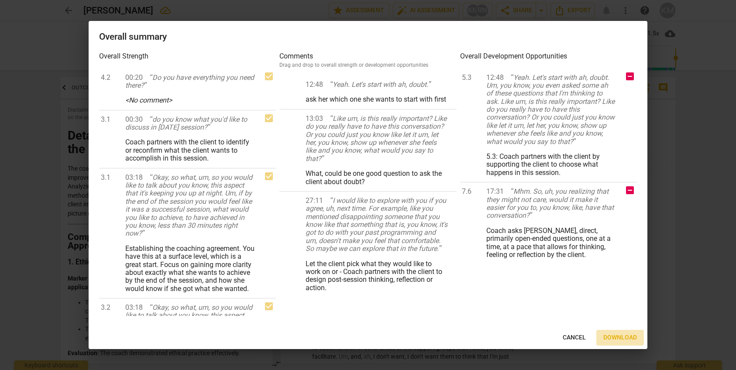
click at [621, 338] on span "Download" at bounding box center [620, 338] width 34 height 9
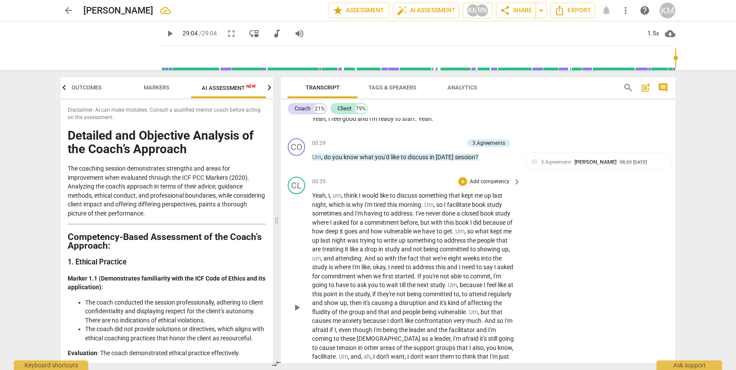
click at [634, 213] on div "CL play_arrow pause 00:35 + Add competency keyboard_arrow_right Yeah , I , um ,…" at bounding box center [478, 300] width 395 height 254
click at [580, 9] on span "Export" at bounding box center [572, 10] width 37 height 10
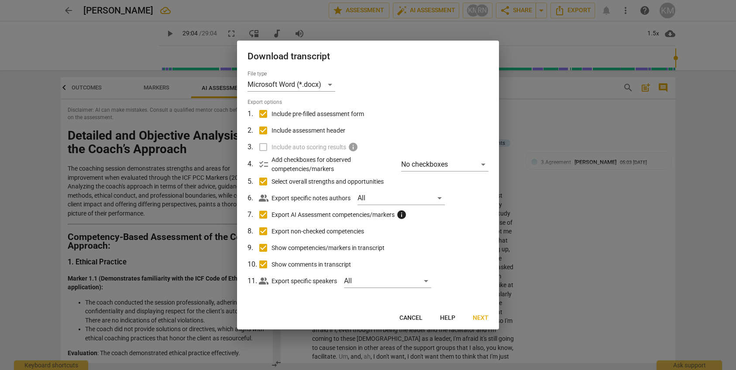
click at [265, 115] on input "Include pre-filled assessment form" at bounding box center [263, 114] width 17 height 17
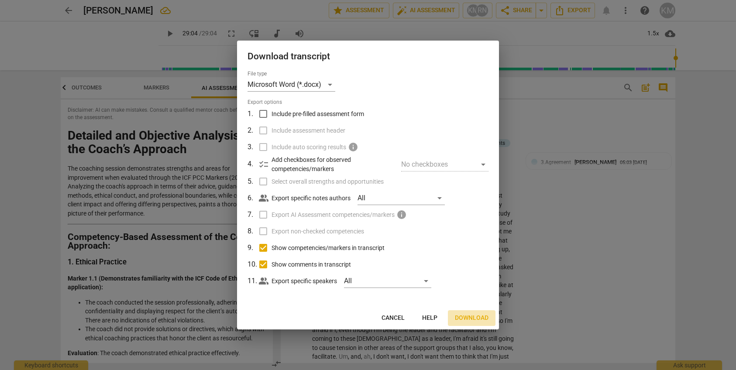
click at [473, 316] on span "Download" at bounding box center [472, 318] width 34 height 9
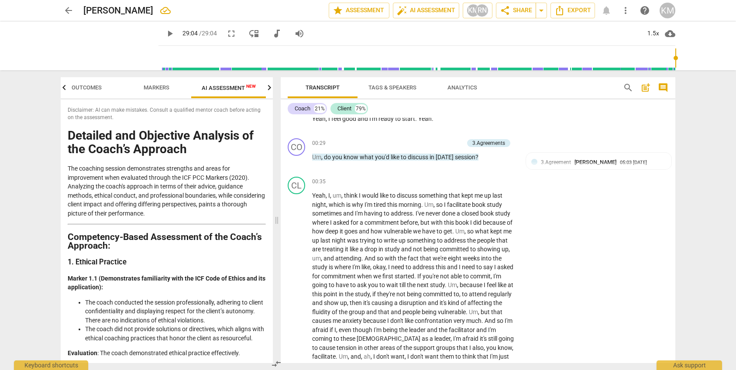
click at [710, 35] on div "play_arrow play_arrow 29:04 / 29:04 fullscreen move_down audiotrack volume_up 1…" at bounding box center [368, 45] width 722 height 49
click at [583, 12] on span "Export" at bounding box center [572, 10] width 37 height 10
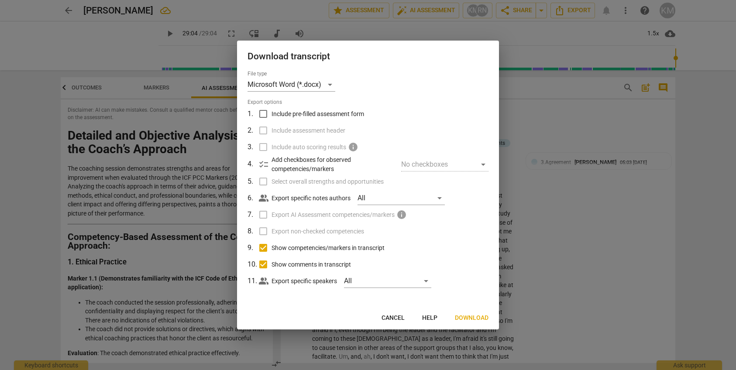
click at [260, 248] on input "Show competencies/markers in transcript" at bounding box center [263, 248] width 17 height 17
click at [261, 263] on input "Show comments in transcript" at bounding box center [263, 264] width 17 height 17
click at [480, 319] on span "Download" at bounding box center [472, 318] width 34 height 9
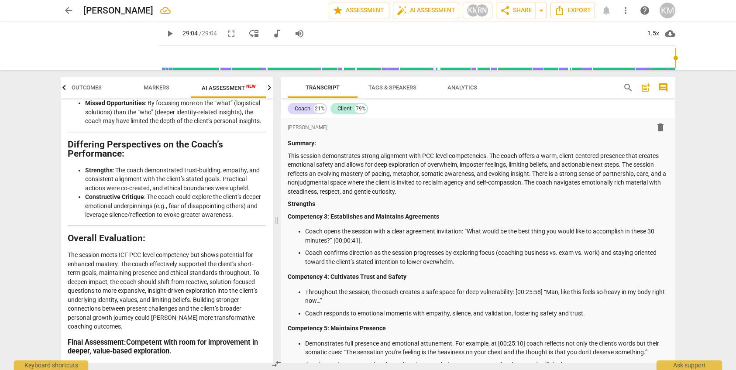
scroll to position [1647, 0]
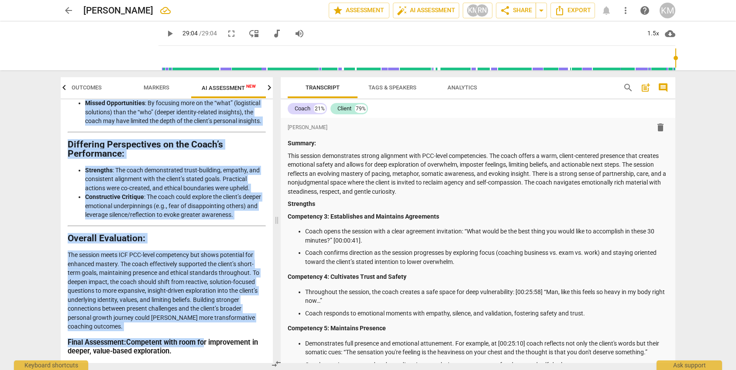
drag, startPoint x: 67, startPoint y: 113, endPoint x: 203, endPoint y: 345, distance: 268.8
click at [205, 345] on div "Disclaimer: AI can make mistakes. Consult a qualified mentor coach before actin…" at bounding box center [167, 232] width 212 height 264
copy div "Loremipsum: DO sit amet consecte. Adipisc e seddoeius tempor incid utlabo etdol…"
click at [342, 171] on p "This session demonstrates strong alignment with PCC-level competencies. The coa…" at bounding box center [478, 173] width 381 height 45
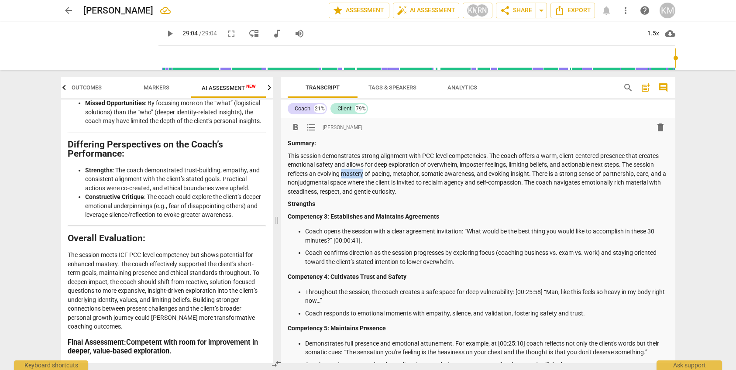
click at [342, 171] on p "This session demonstrates strong alignment with PCC-level competencies. The coa…" at bounding box center [478, 173] width 381 height 45
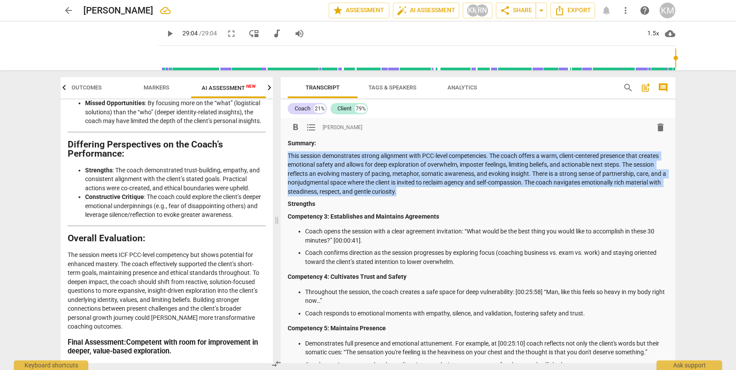
click at [342, 171] on p "This session demonstrates strong alignment with PCC-level competencies. The coa…" at bounding box center [478, 173] width 381 height 45
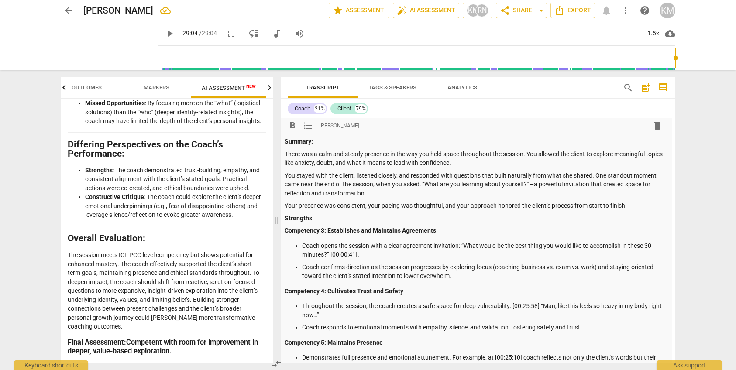
scroll to position [0, 3]
click at [535, 186] on p "You stayed with the client, listened closely, and responded with questions that…" at bounding box center [475, 185] width 381 height 27
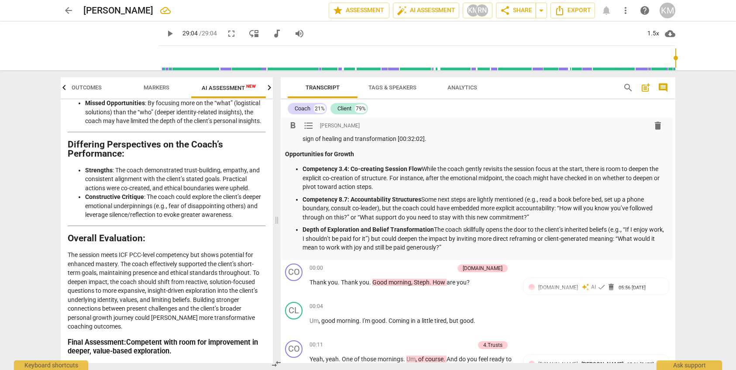
scroll to position [441, 3]
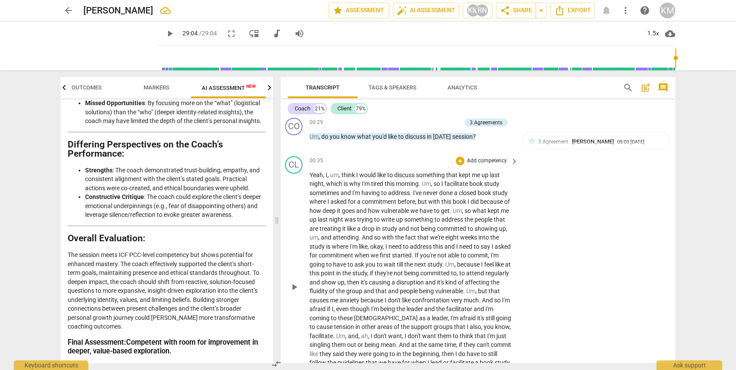
click at [297, 289] on span "play_arrow" at bounding box center [294, 287] width 10 height 10
click at [296, 286] on span "pause" at bounding box center [294, 287] width 10 height 10
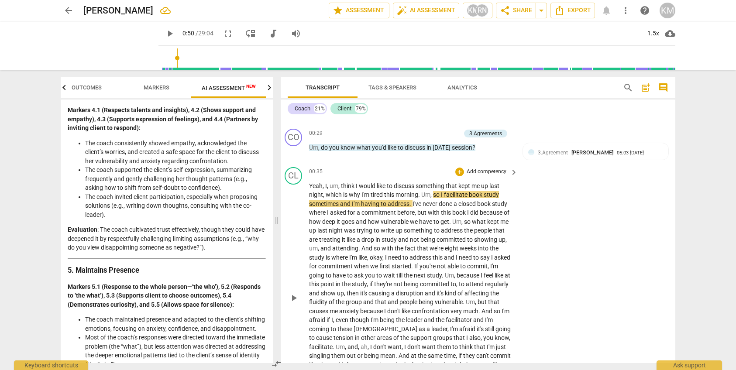
scroll to position [698, 3]
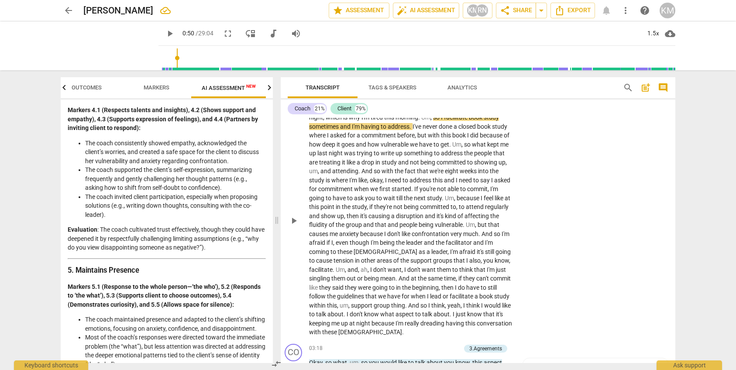
click at [295, 218] on span "play_arrow" at bounding box center [294, 221] width 10 height 10
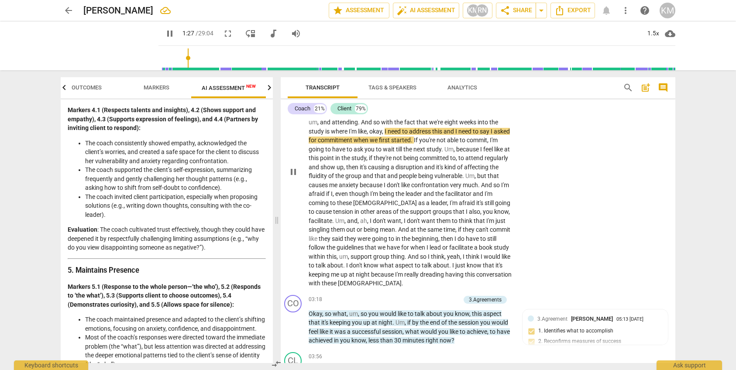
click at [454, 234] on p "Yeah , I , um , think I would like to discuss something that kept me up last ni…" at bounding box center [411, 171] width 204 height 233
click at [293, 174] on span "pause" at bounding box center [293, 172] width 10 height 10
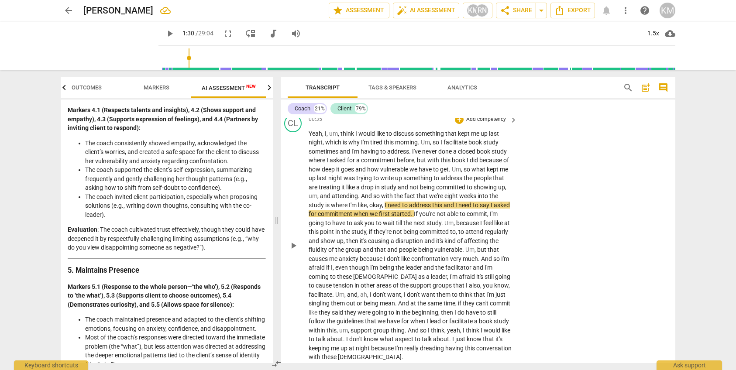
scroll to position [752, 3]
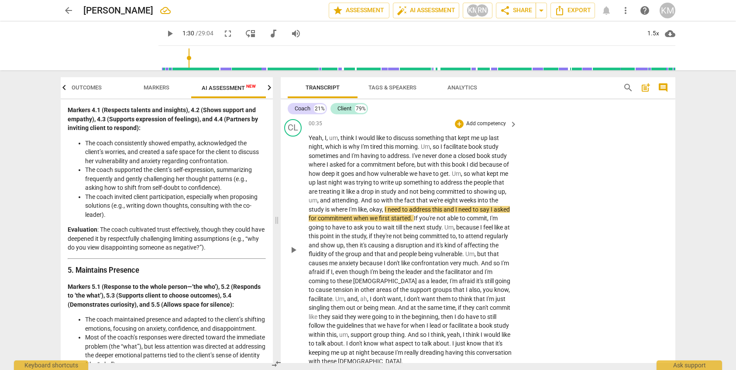
click at [296, 250] on span "play_arrow" at bounding box center [293, 250] width 10 height 10
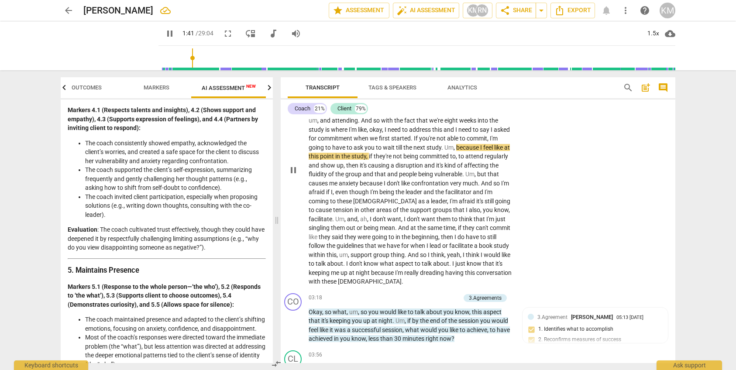
scroll to position [850, 3]
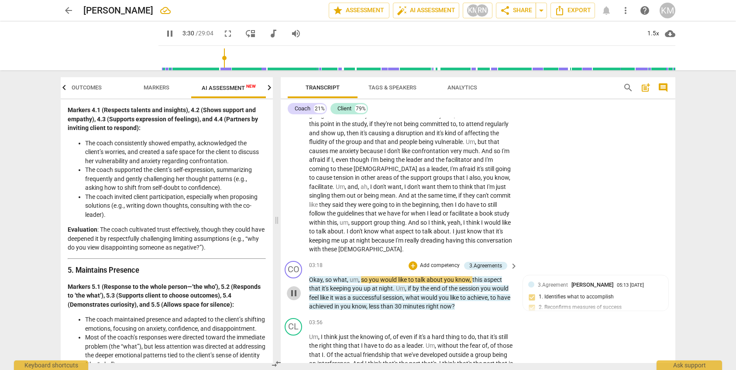
click at [297, 297] on span "pause" at bounding box center [294, 293] width 10 height 10
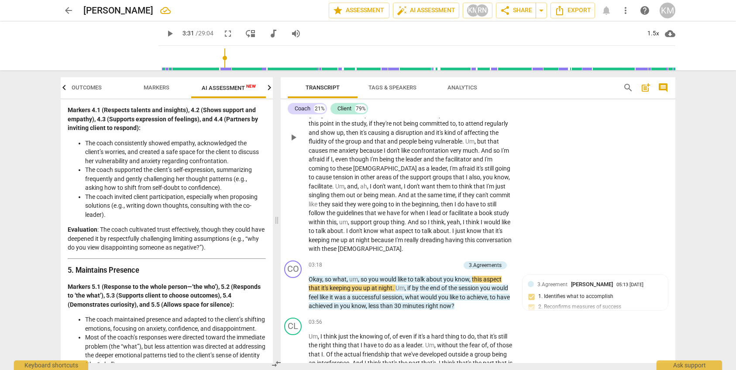
click at [293, 139] on span "play_arrow" at bounding box center [293, 137] width 10 height 10
click at [291, 135] on span "pause" at bounding box center [293, 136] width 10 height 10
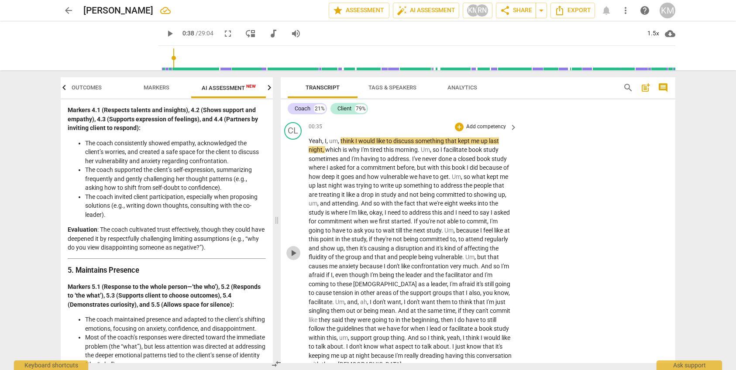
click at [295, 252] on span "play_arrow" at bounding box center [293, 253] width 10 height 10
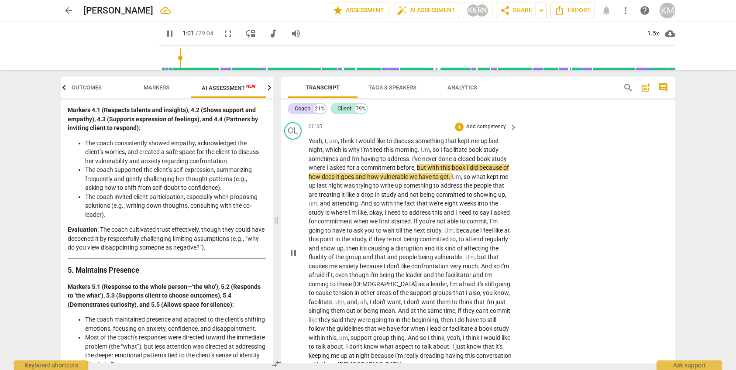
click at [297, 254] on span "pause" at bounding box center [293, 253] width 10 height 10
